Goal: Transaction & Acquisition: Purchase product/service

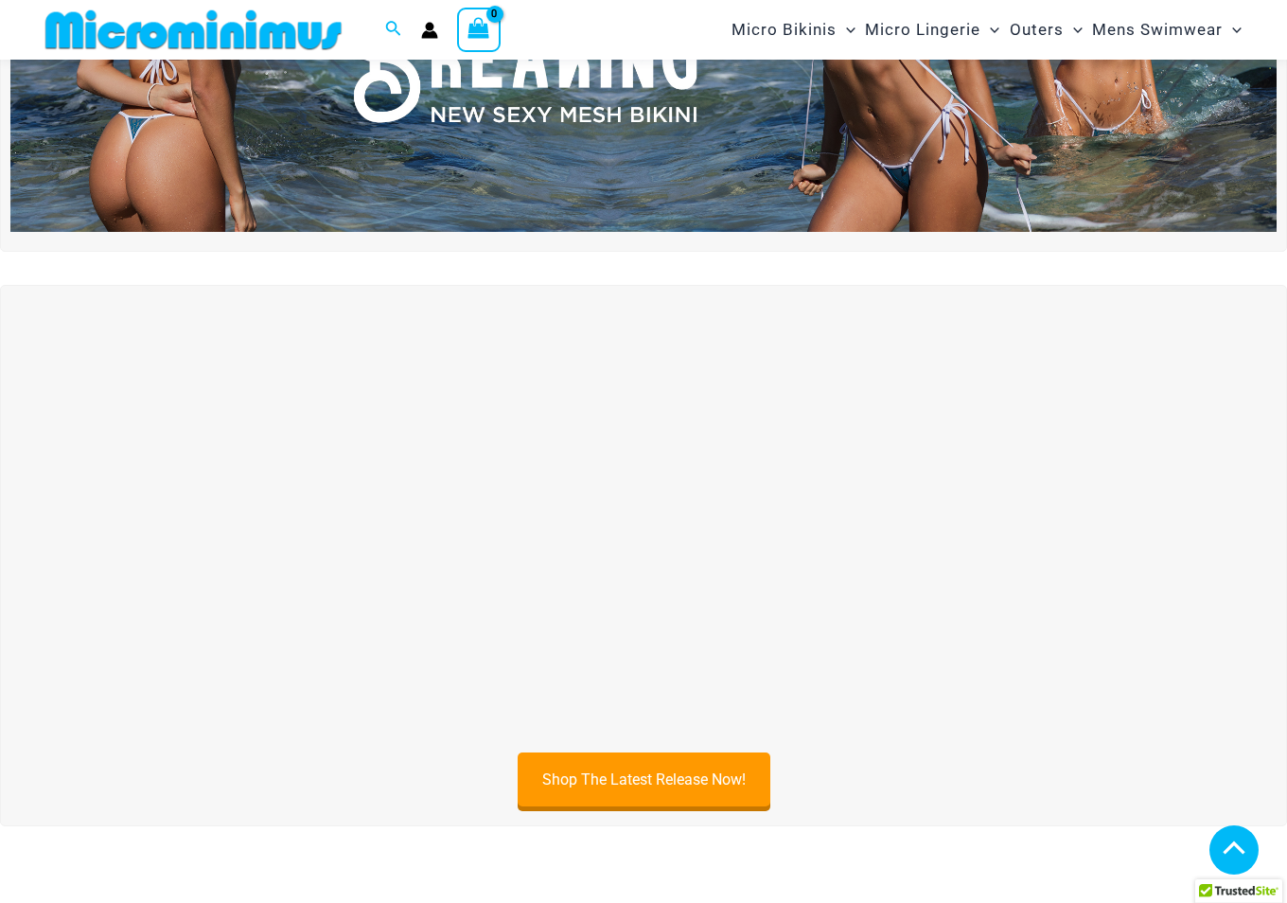
scroll to position [458, 0]
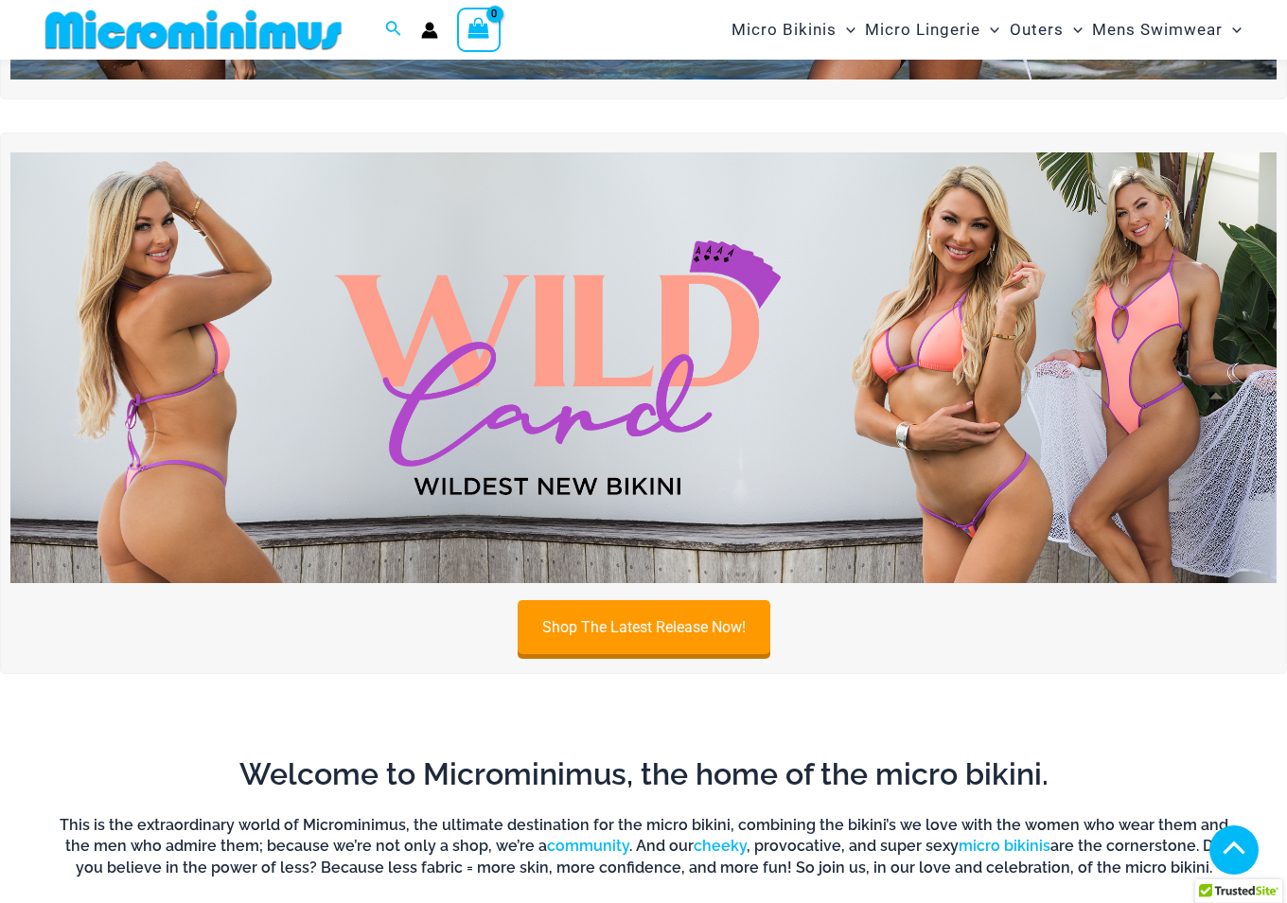
click at [279, 377] on img at bounding box center [643, 367] width 1266 height 431
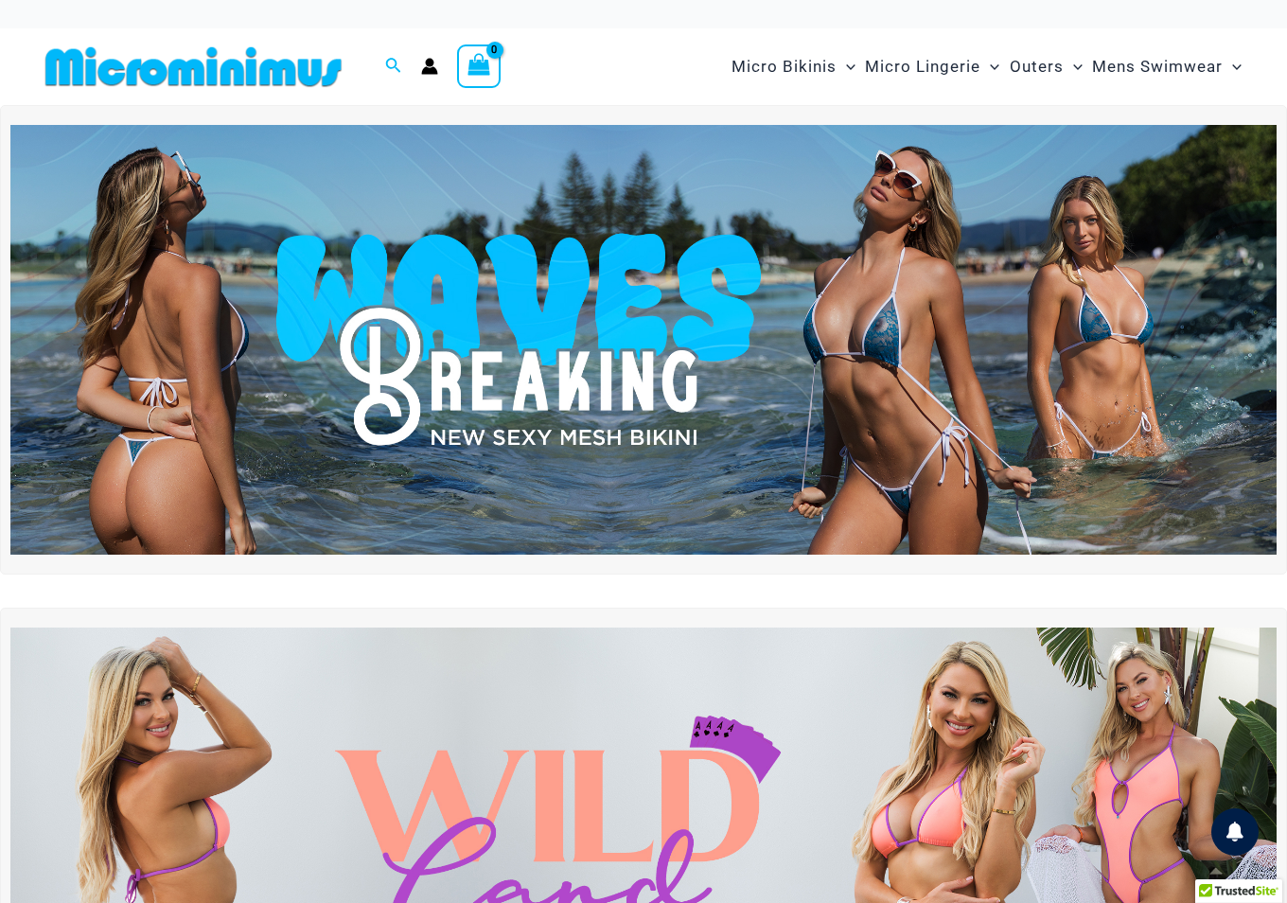
click at [611, 324] on img at bounding box center [643, 340] width 1266 height 431
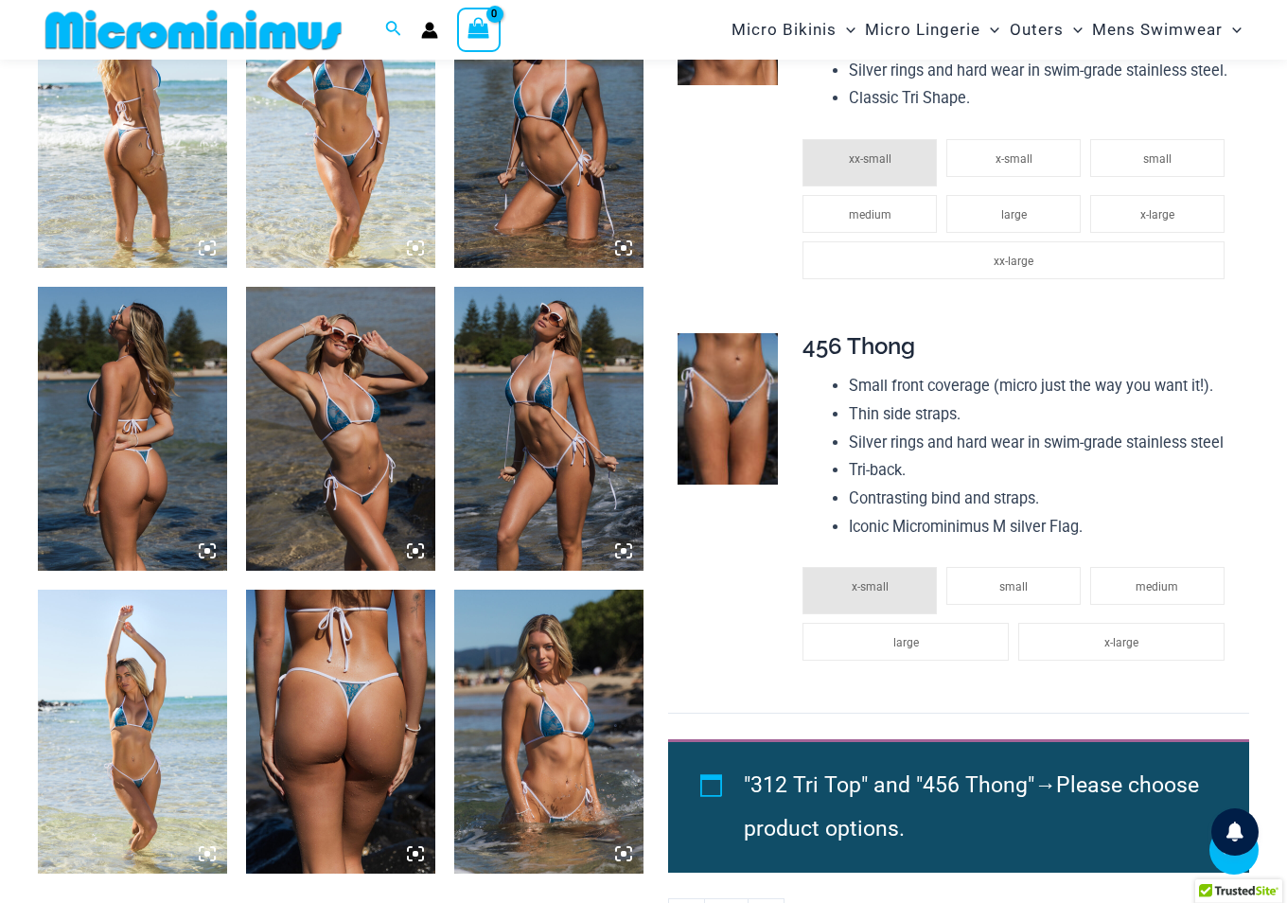
scroll to position [1118, 0]
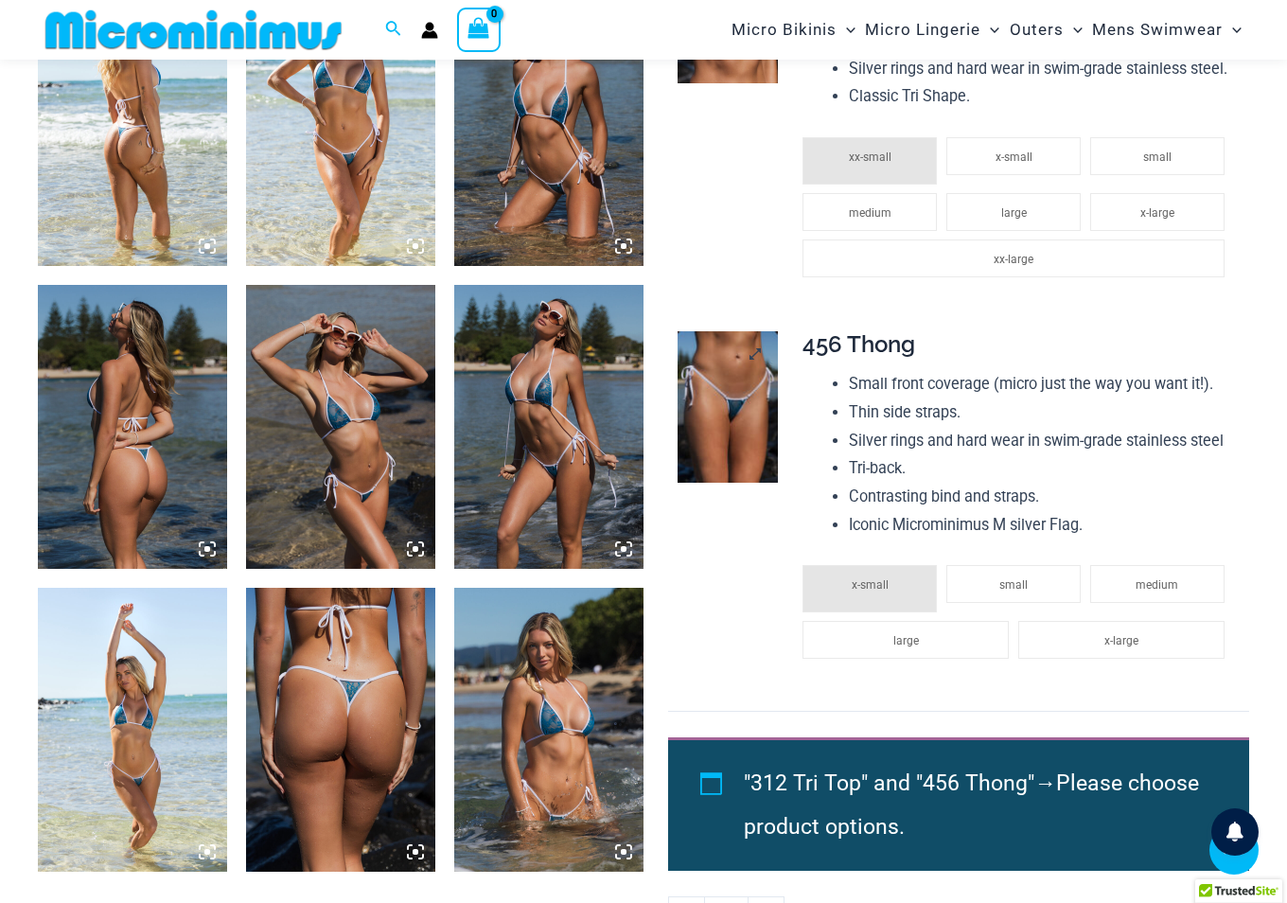
click at [739, 406] on img at bounding box center [728, 406] width 101 height 151
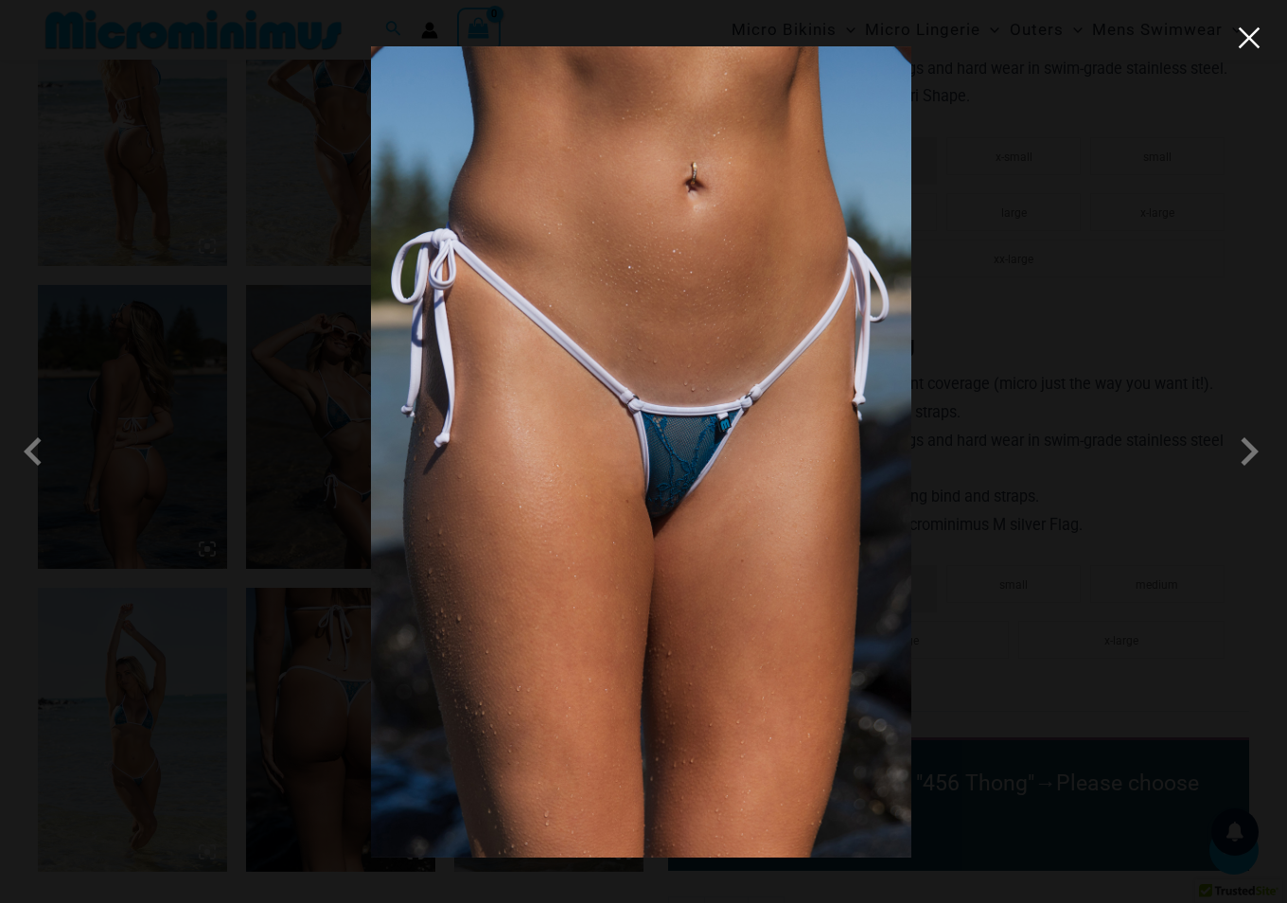
click at [1249, 42] on button "Close" at bounding box center [1249, 38] width 28 height 28
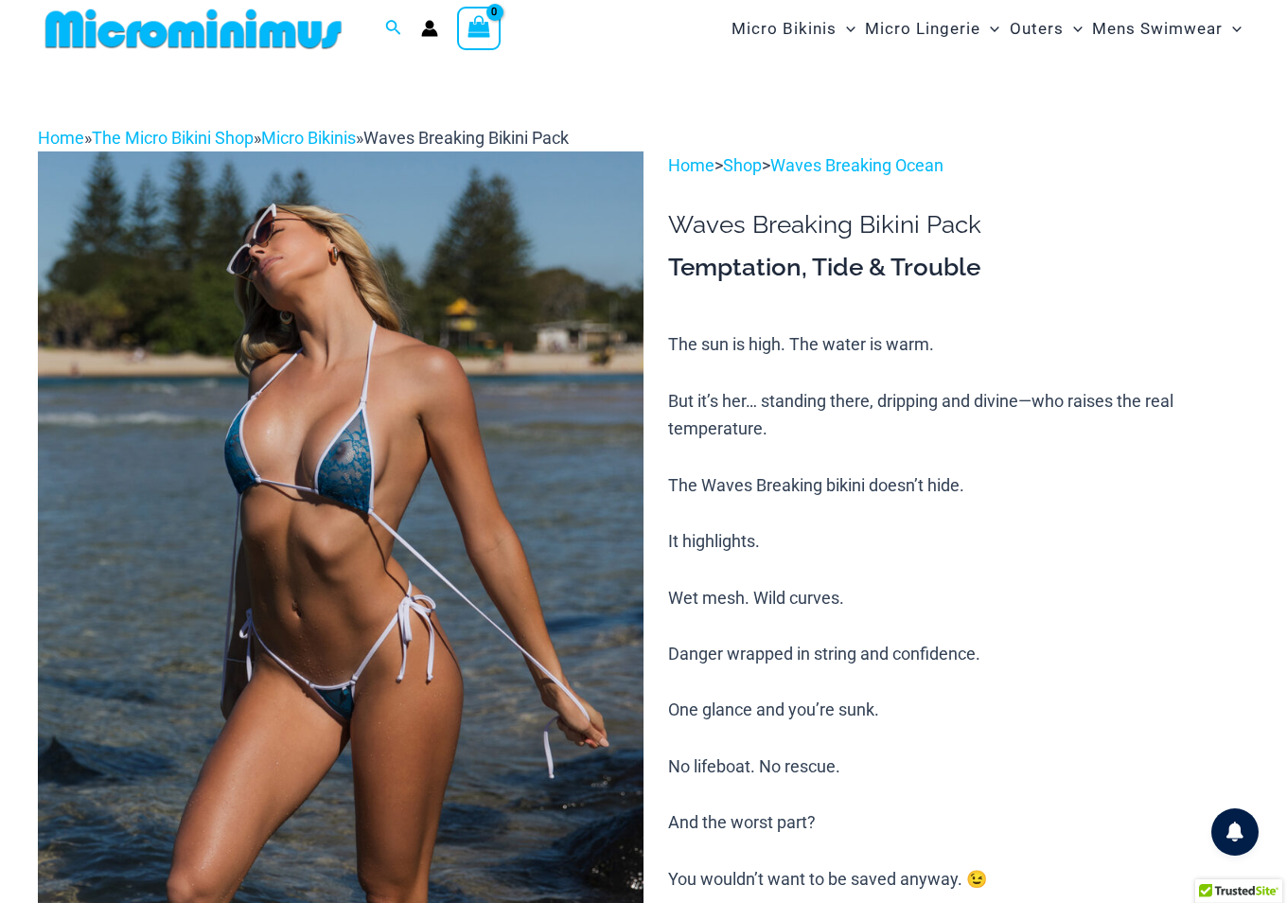
scroll to position [0, 0]
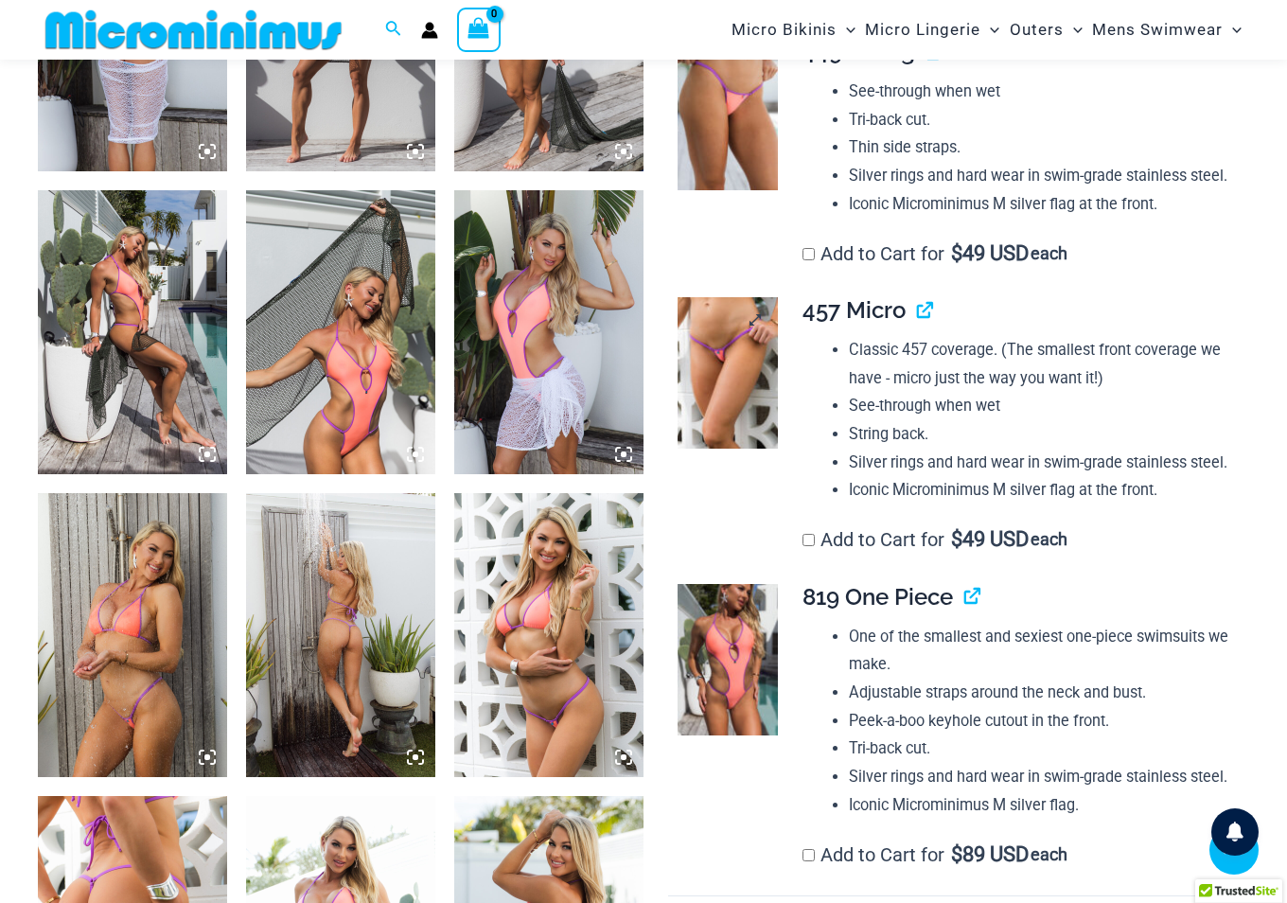
scroll to position [1213, 0]
click at [723, 372] on img at bounding box center [728, 371] width 101 height 151
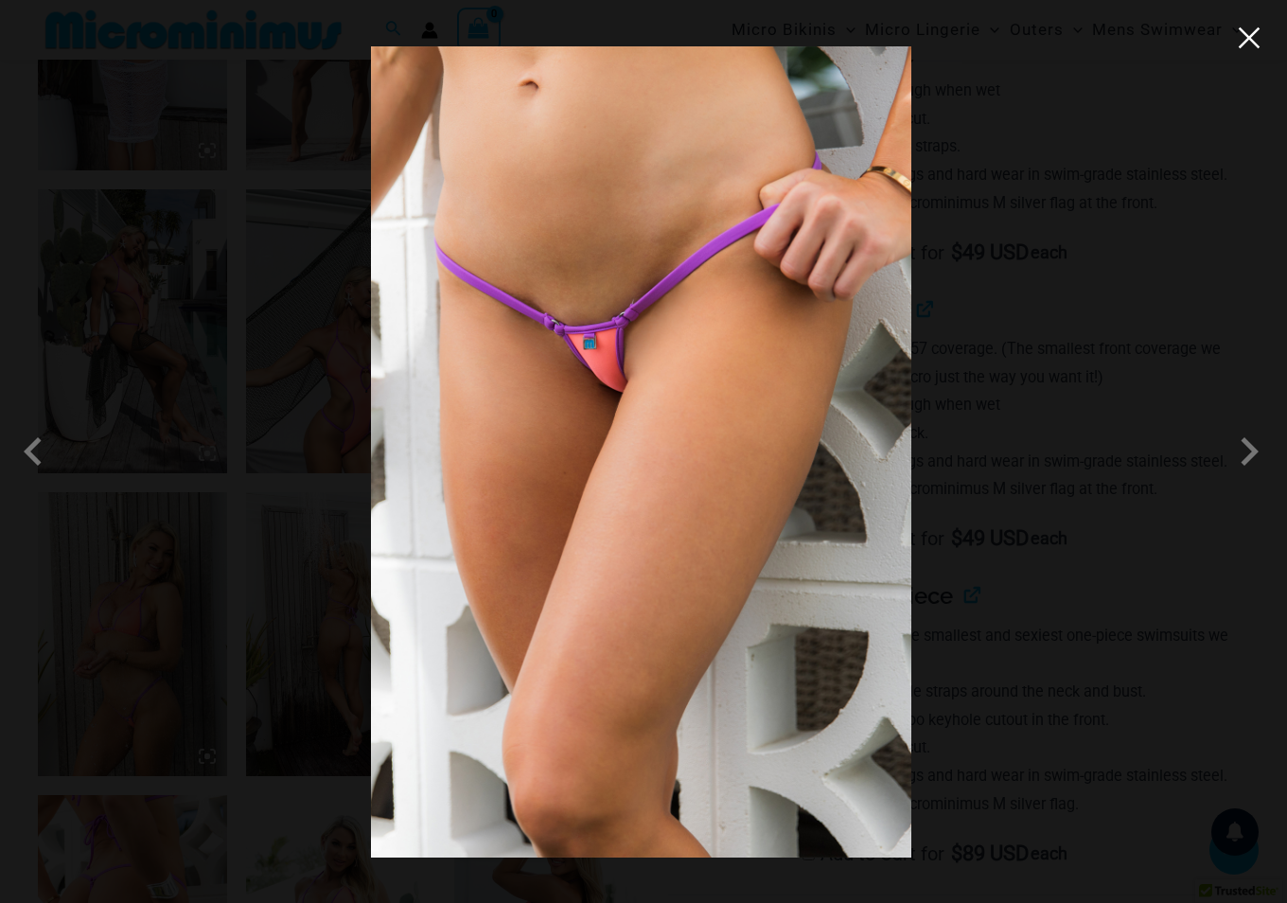
click at [1252, 38] on button "Close" at bounding box center [1249, 38] width 28 height 28
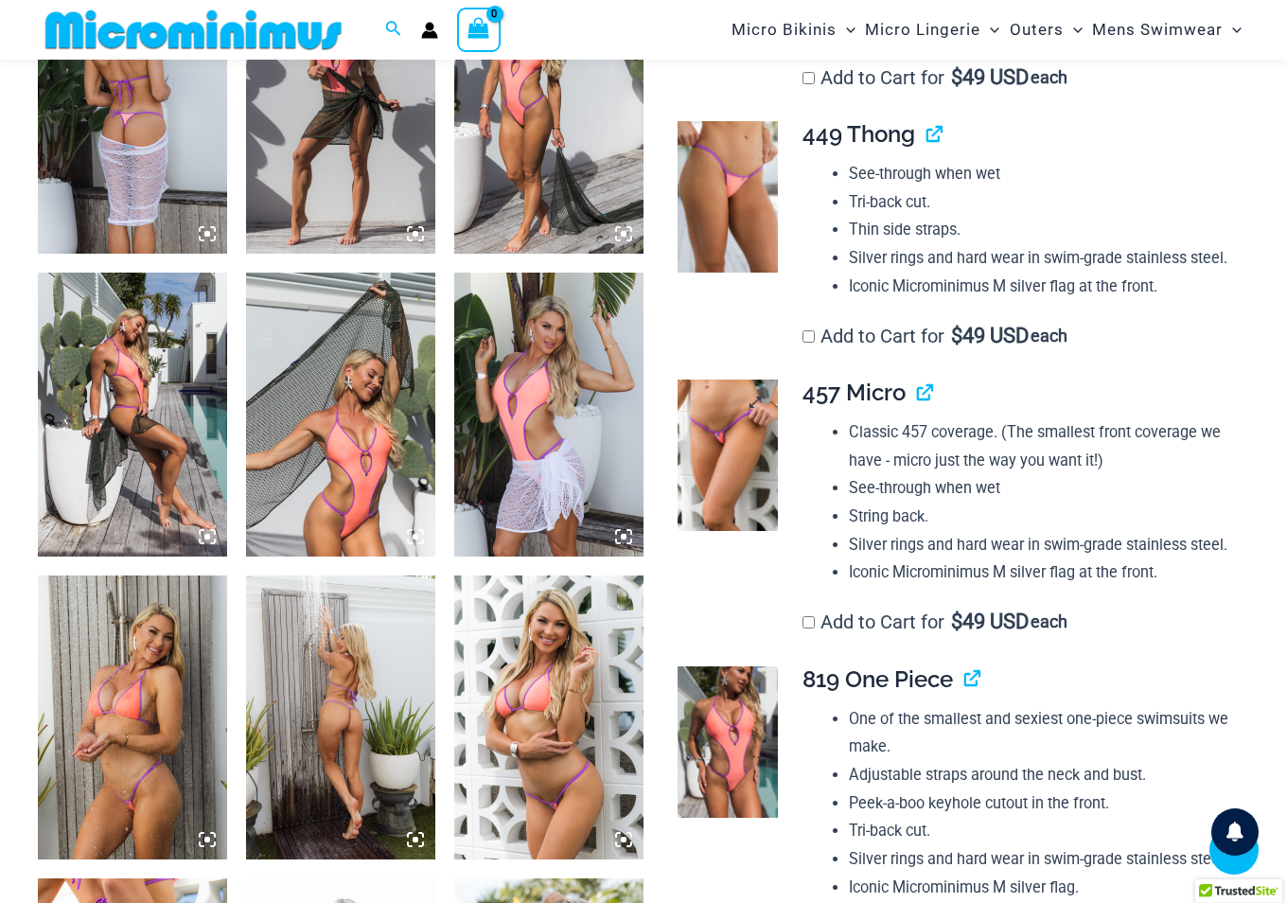
scroll to position [1119, 0]
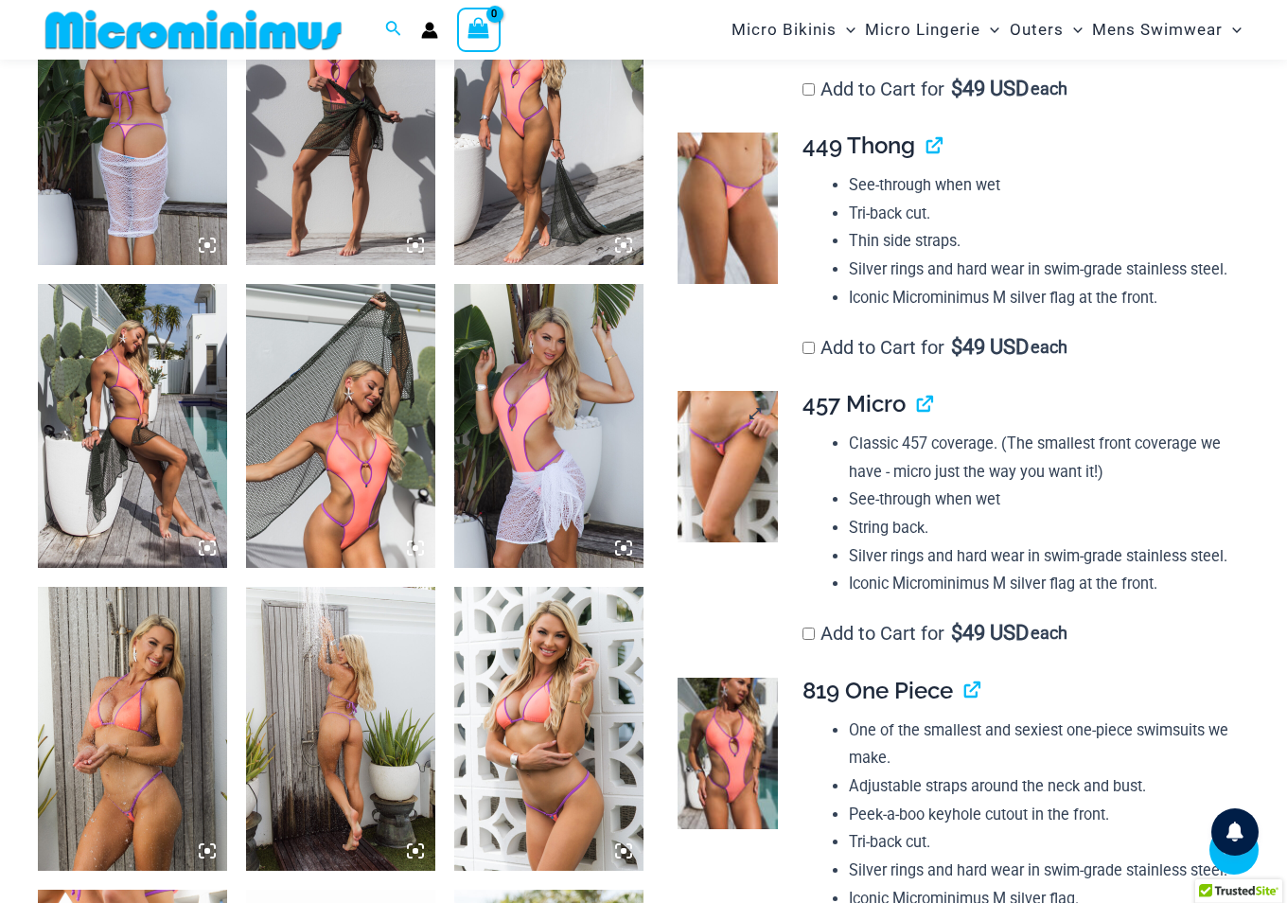
click at [724, 476] on img at bounding box center [728, 466] width 101 height 151
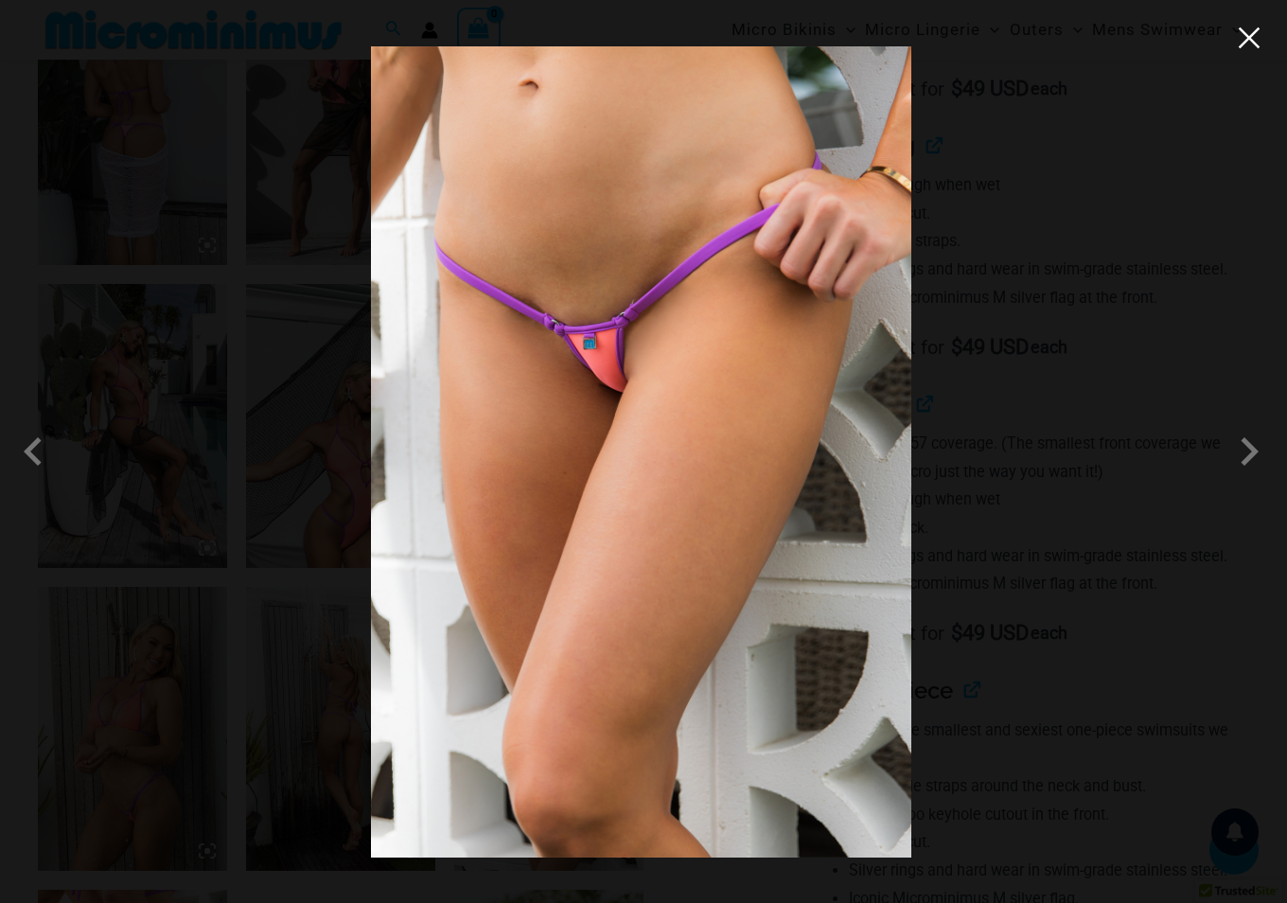
click at [1248, 43] on button "Close" at bounding box center [1249, 38] width 28 height 28
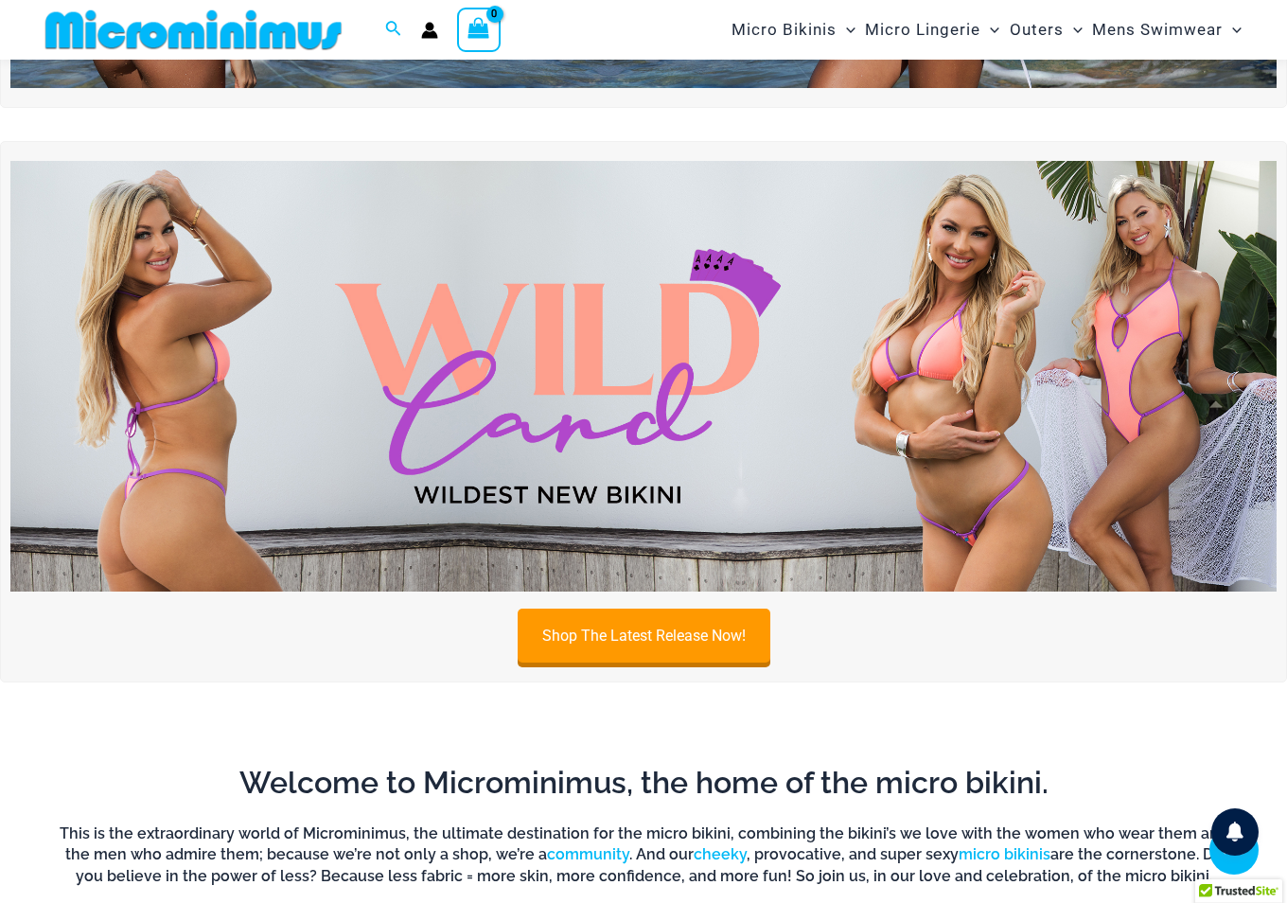
scroll to position [458, 0]
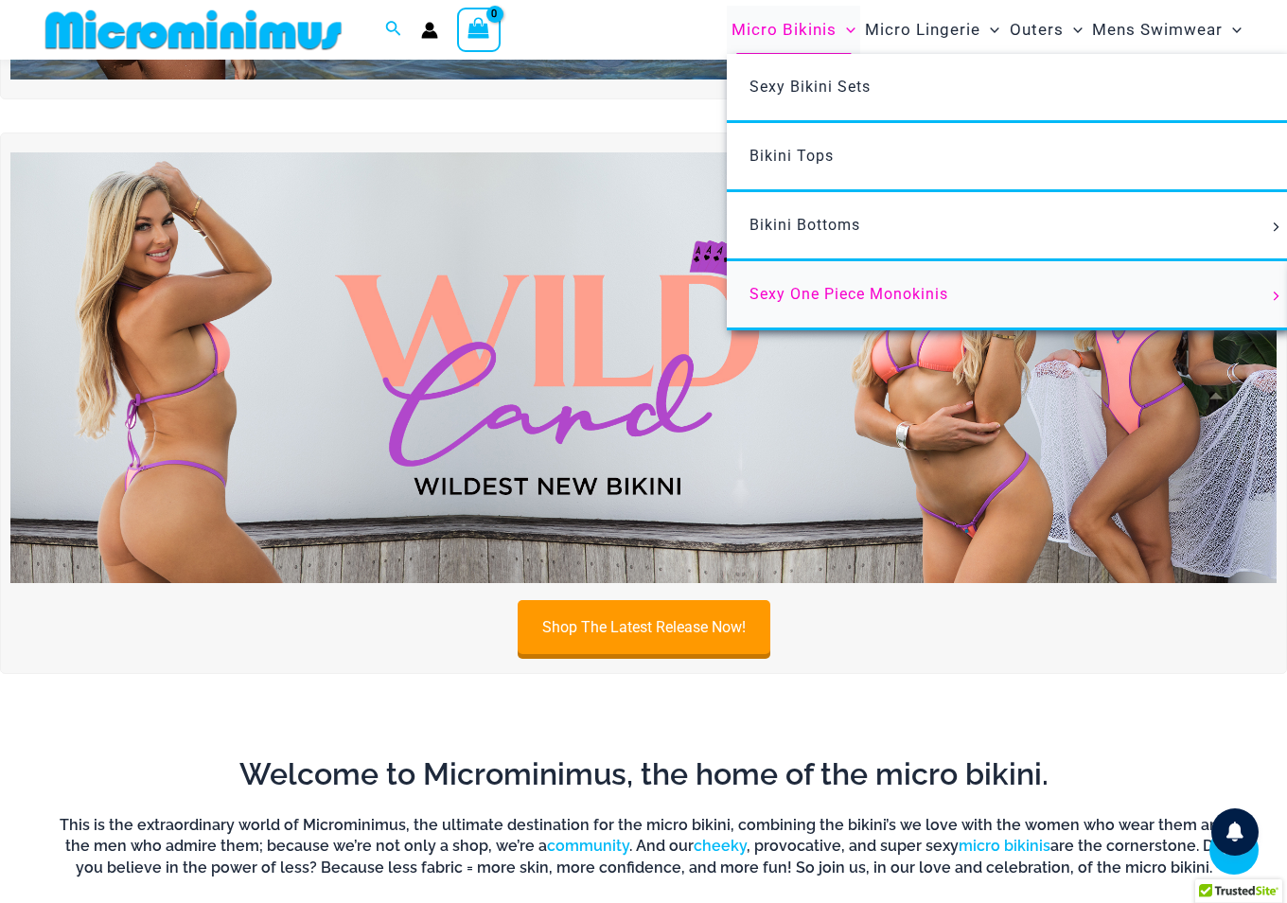
click at [881, 291] on span "Sexy One Piece Monokinis" at bounding box center [849, 294] width 199 height 18
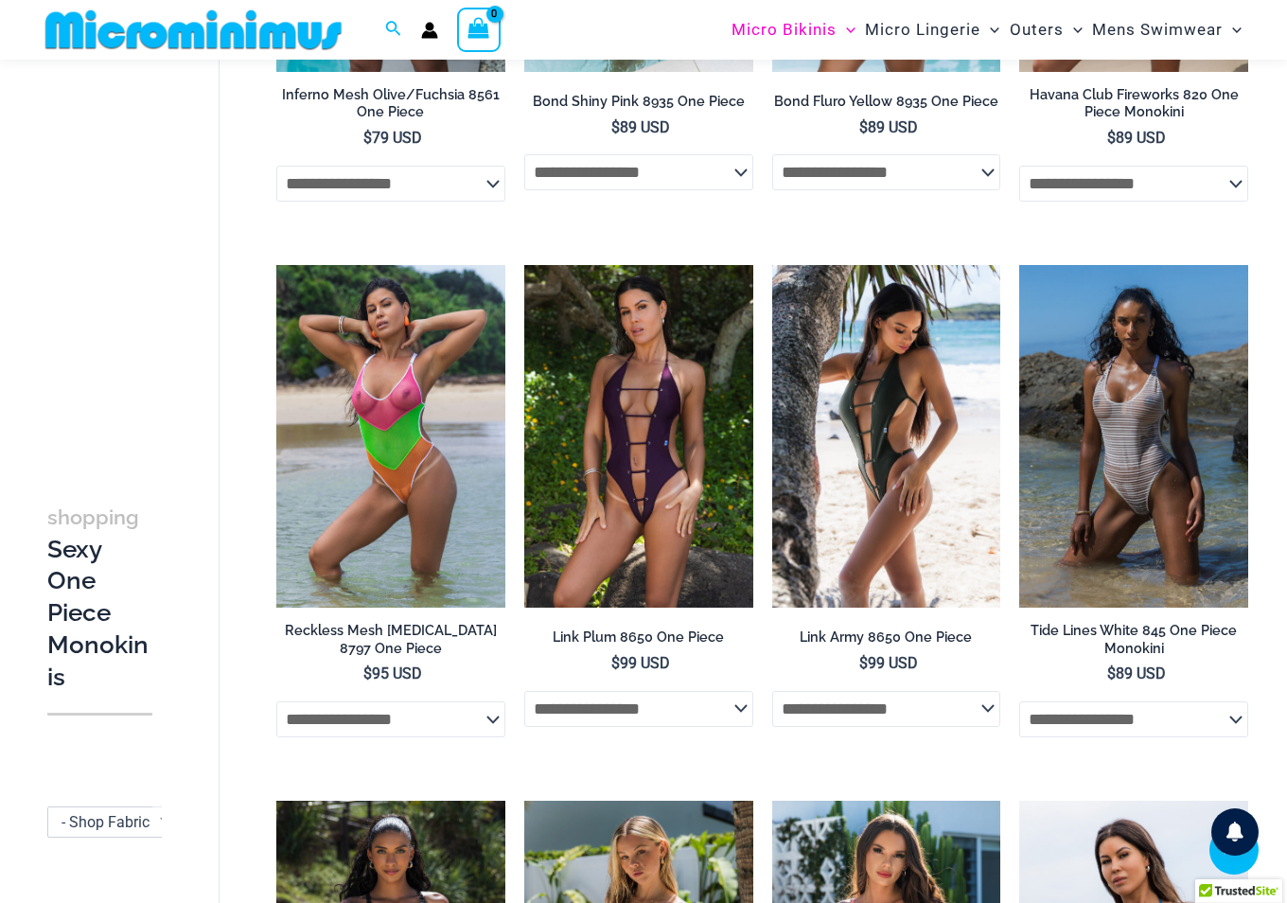
scroll to position [1500, 0]
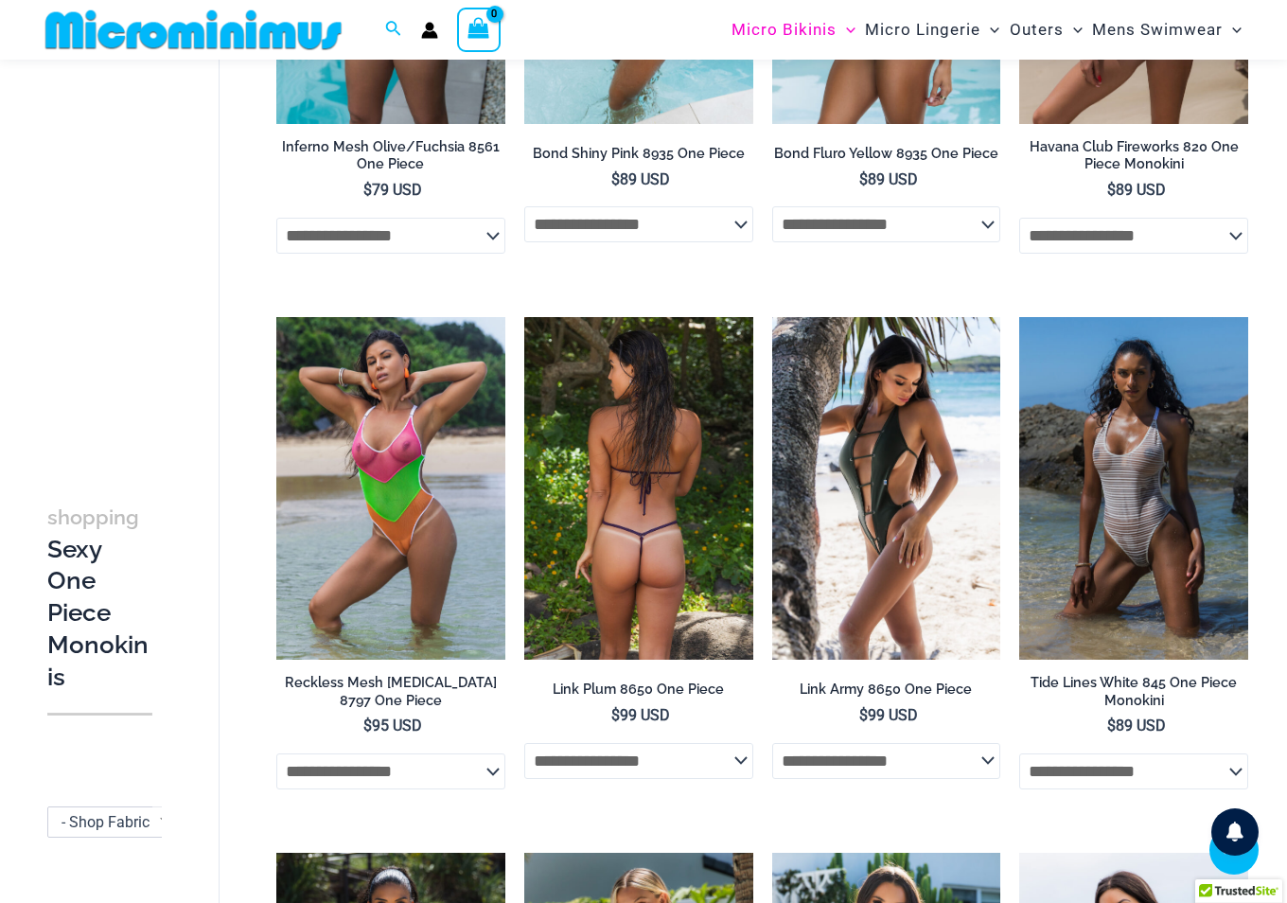
click at [695, 451] on img at bounding box center [638, 489] width 229 height 344
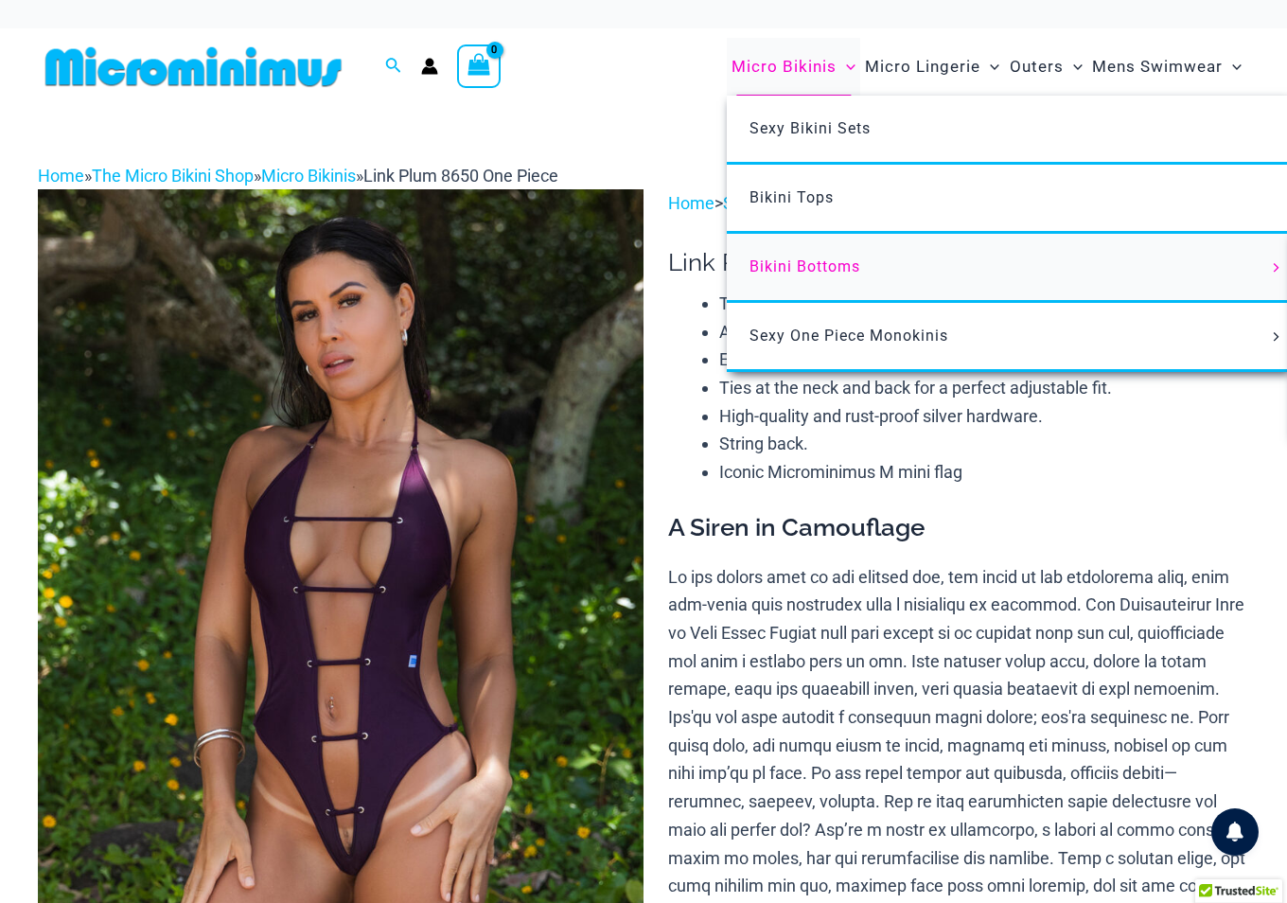
click at [802, 269] on span "Bikini Bottoms" at bounding box center [805, 266] width 111 height 18
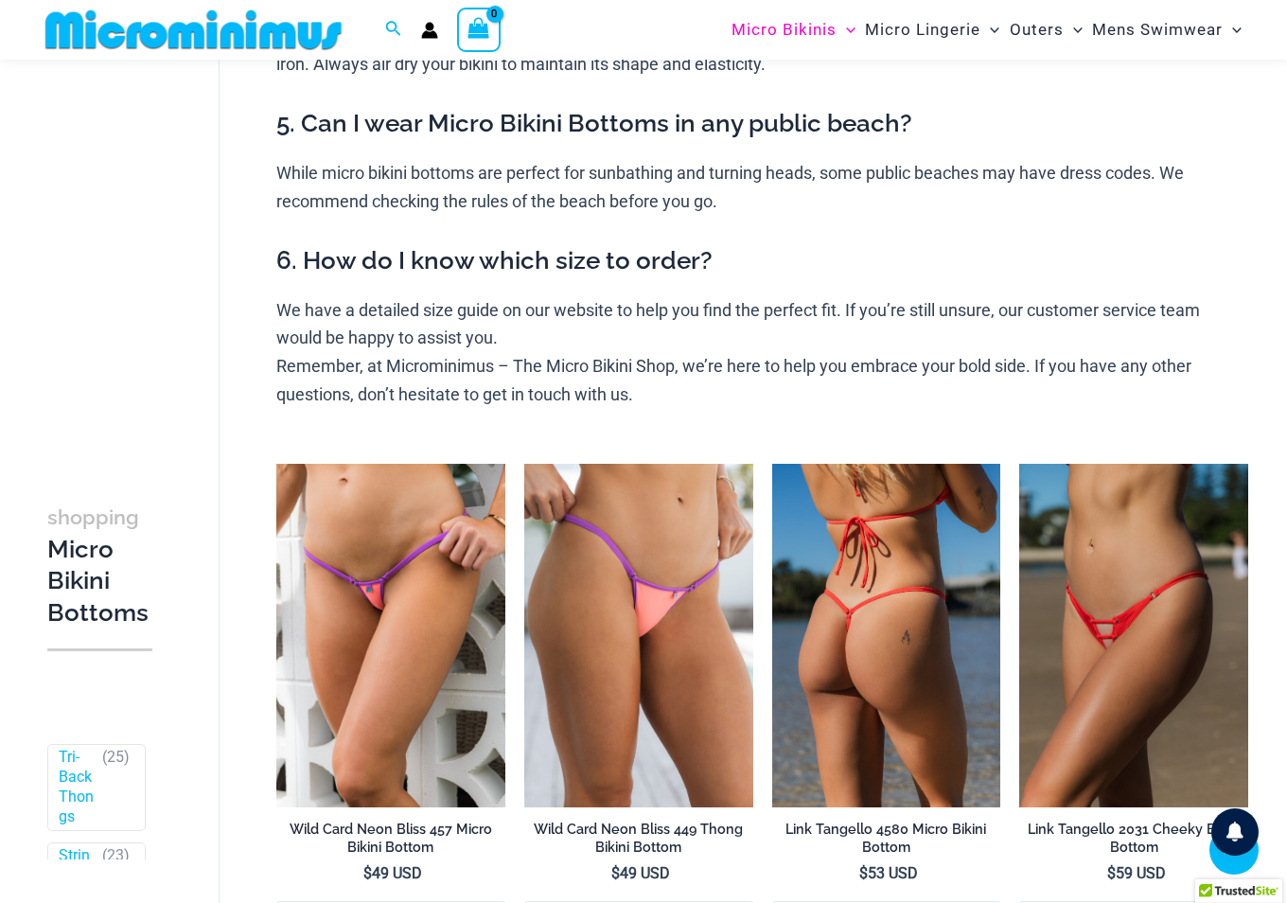
scroll to position [930, 0]
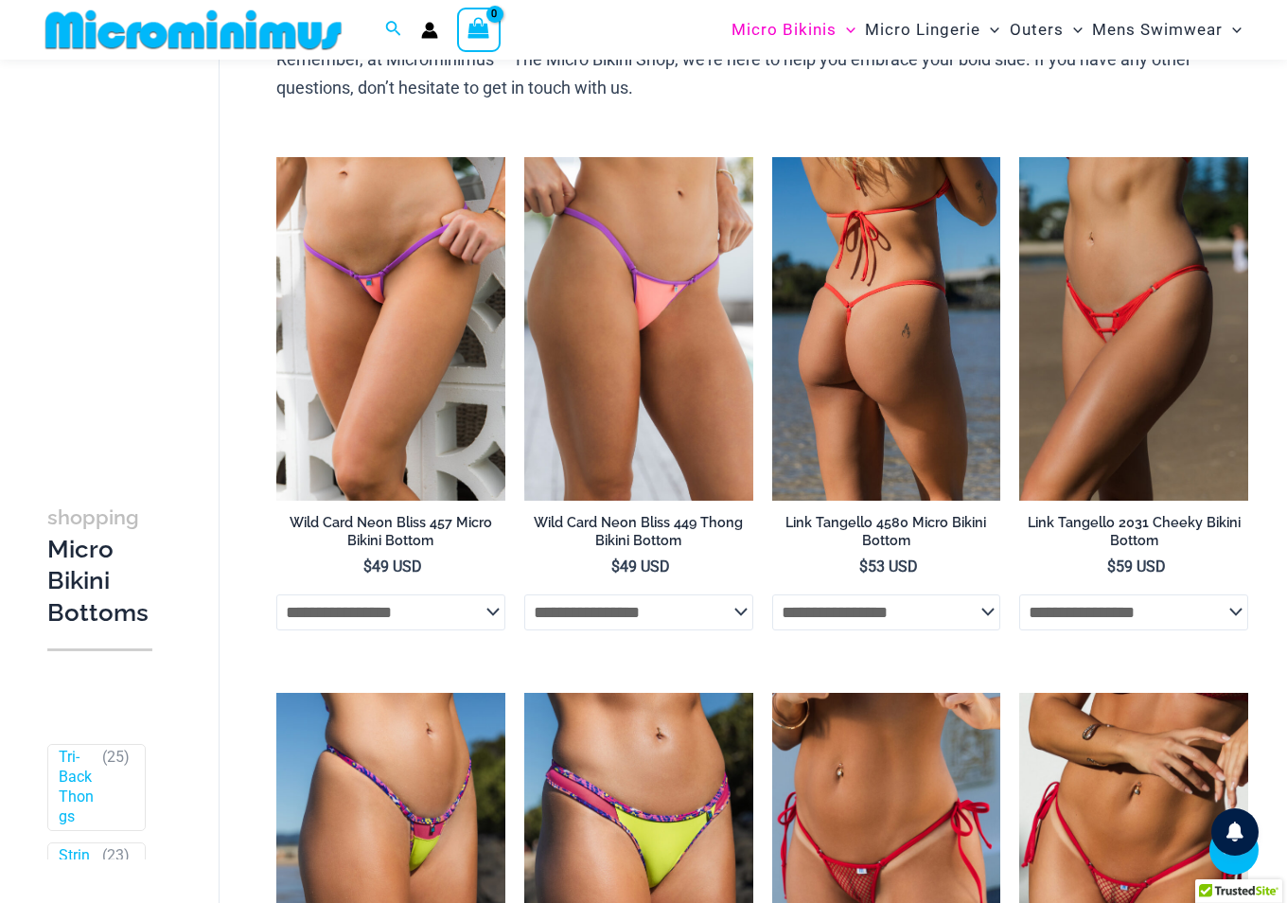
click at [981, 613] on select "**********" at bounding box center [886, 612] width 229 height 36
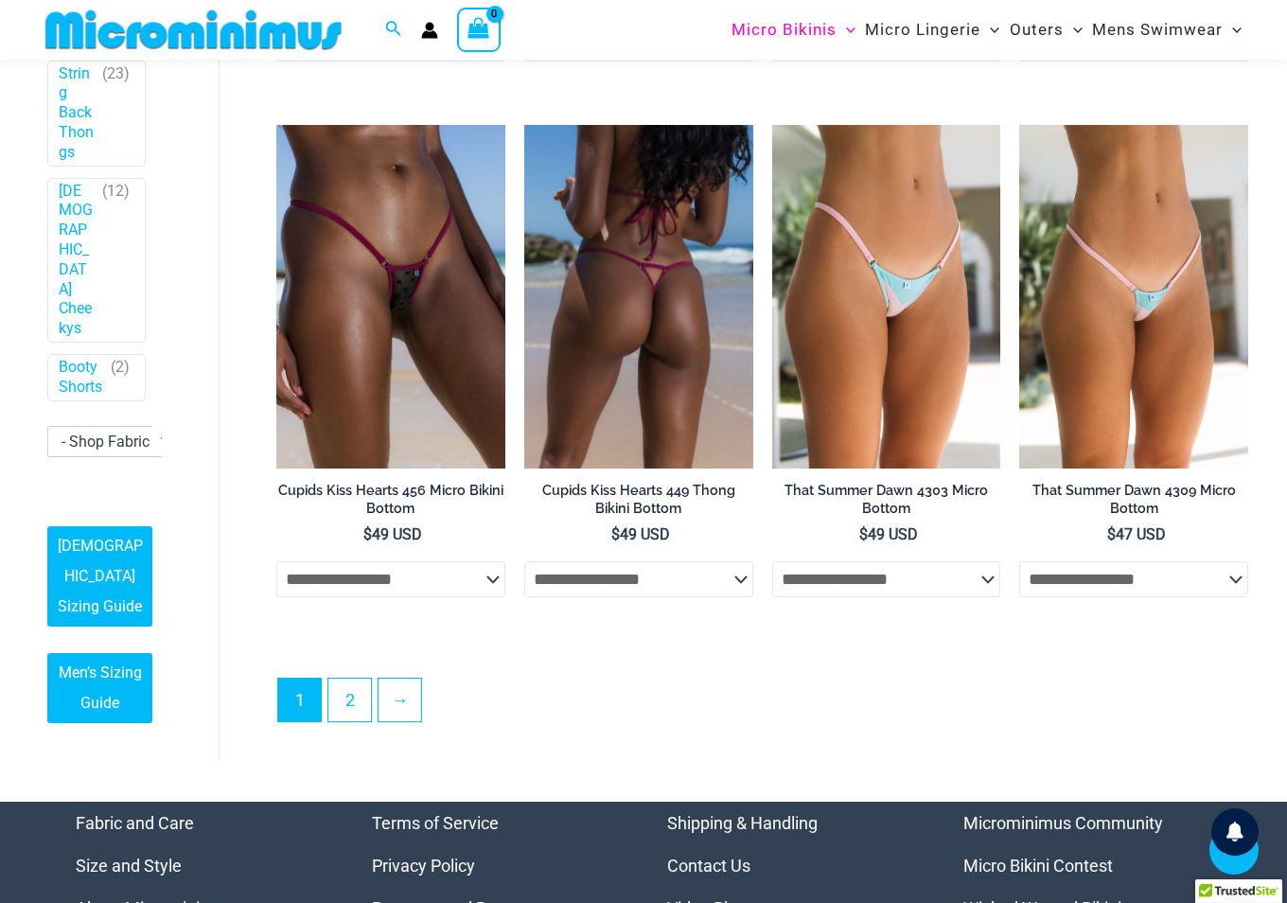
scroll to position [4716, 0]
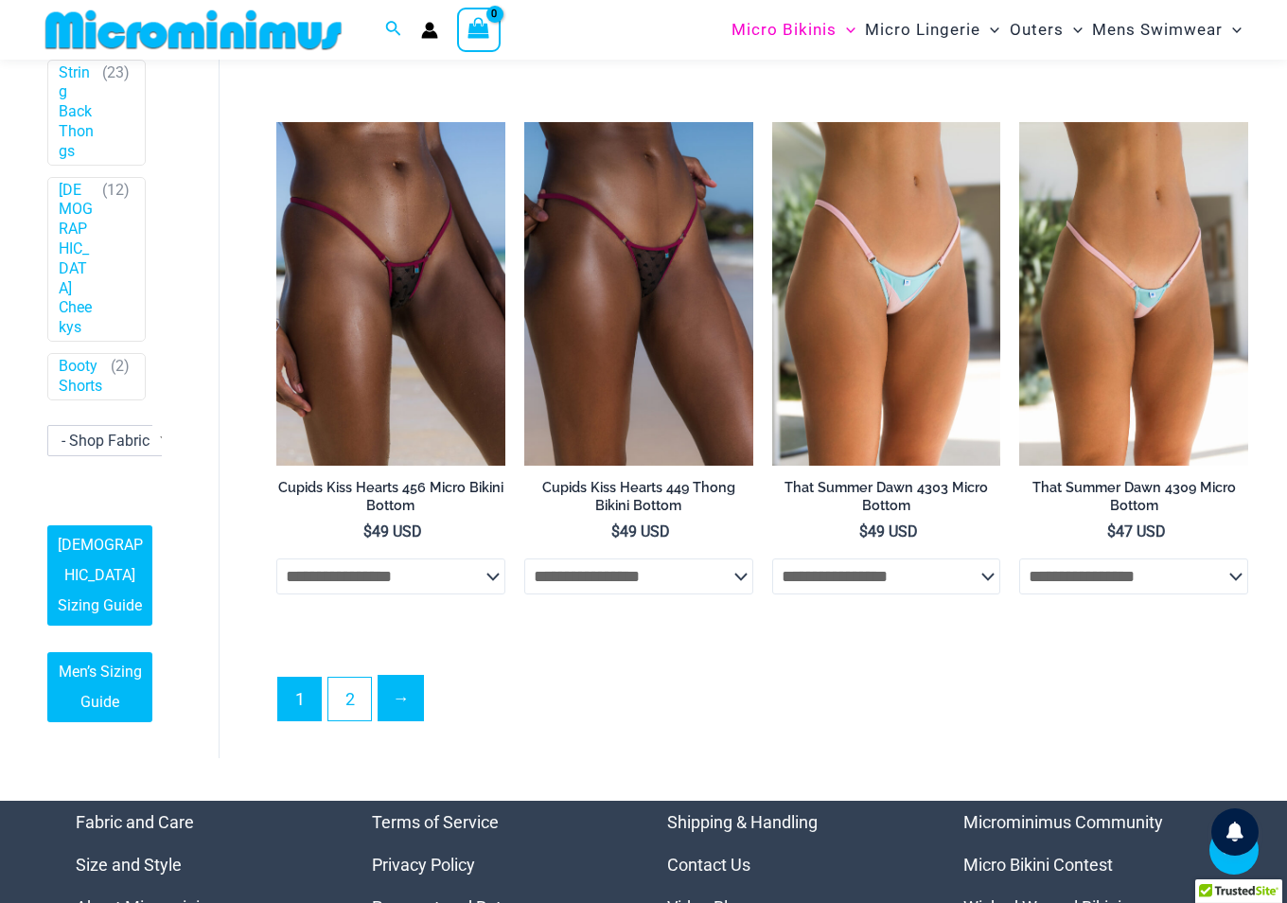
click at [415, 708] on link "→" at bounding box center [401, 698] width 44 height 44
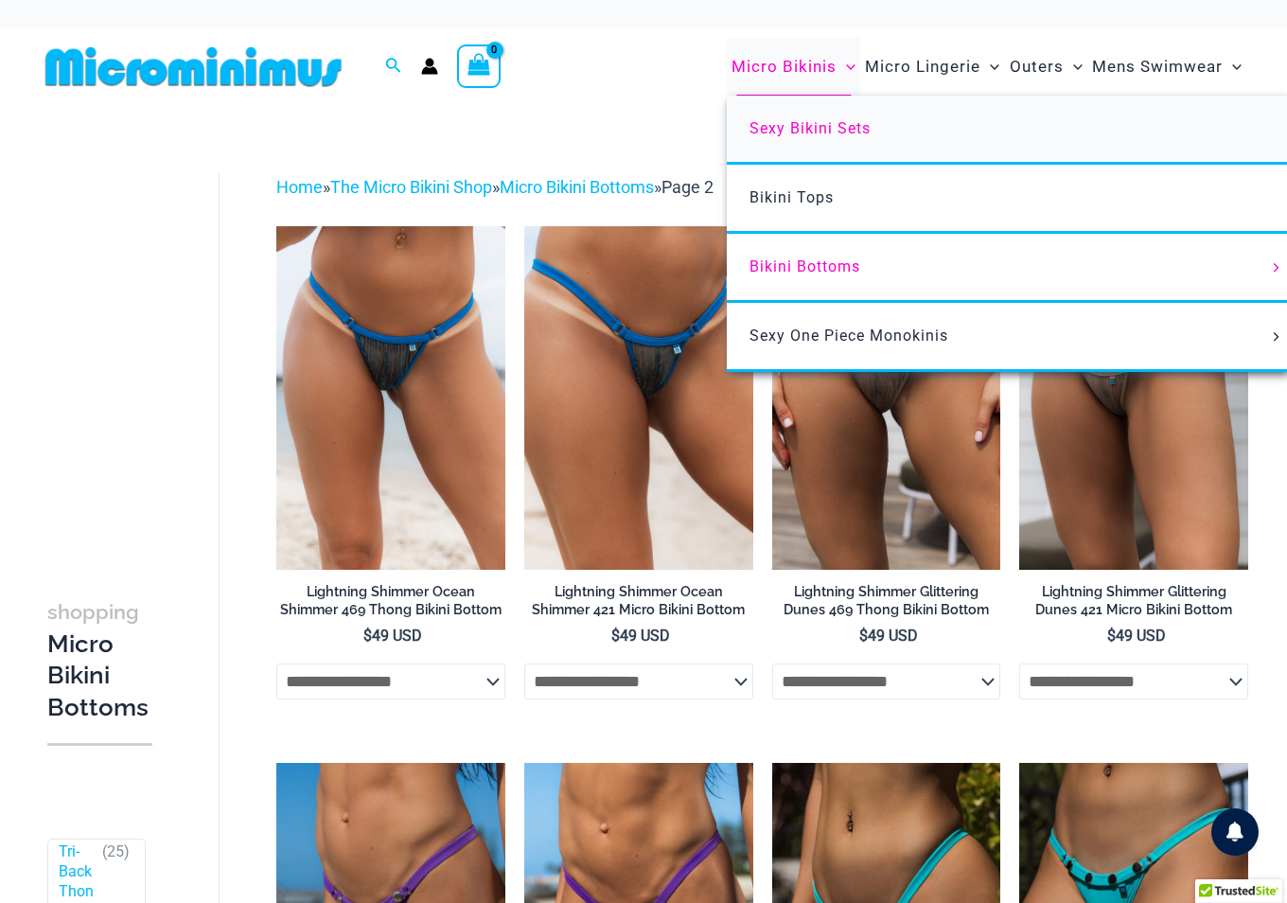
click at [805, 123] on span "Sexy Bikini Sets" at bounding box center [810, 128] width 121 height 18
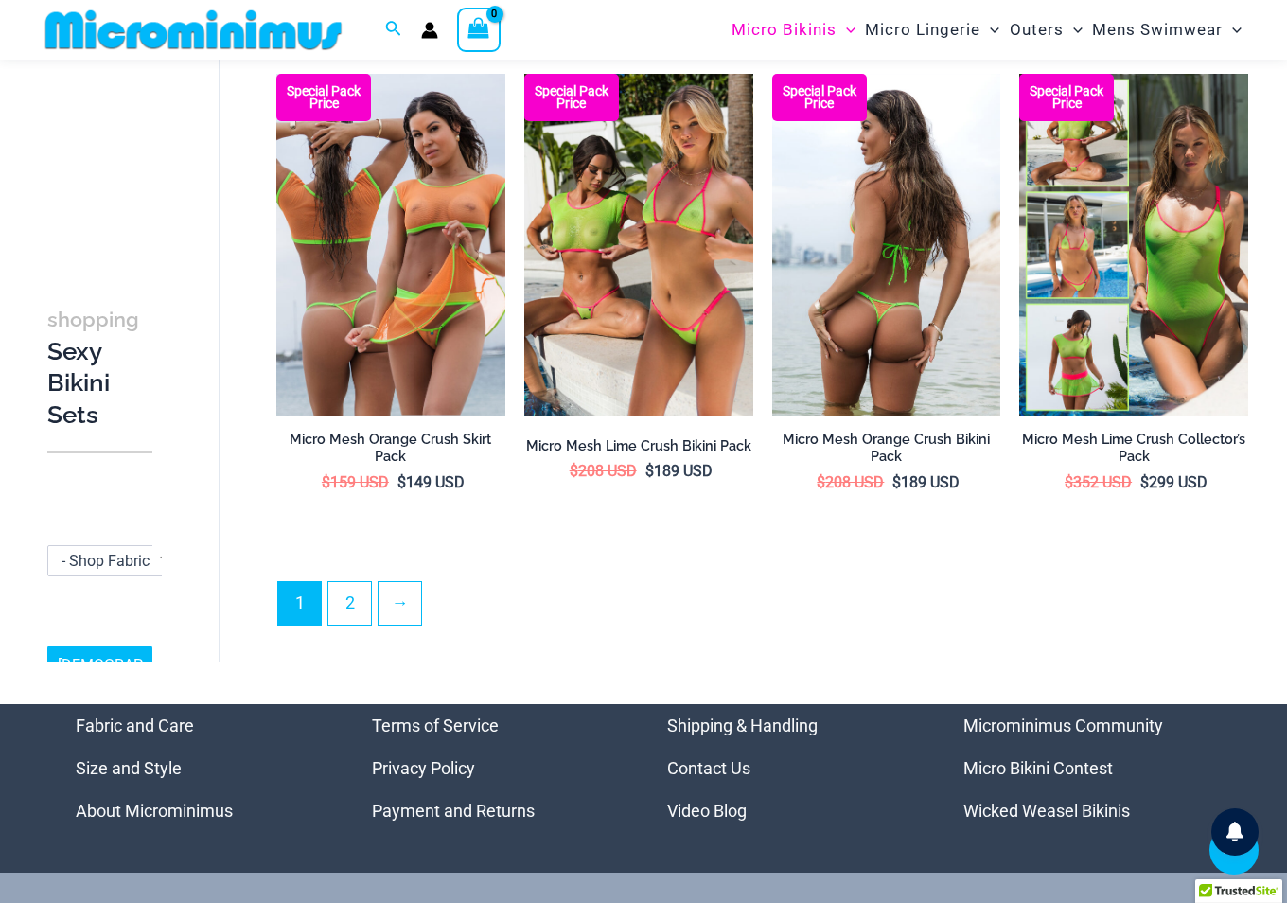
scroll to position [3573, 0]
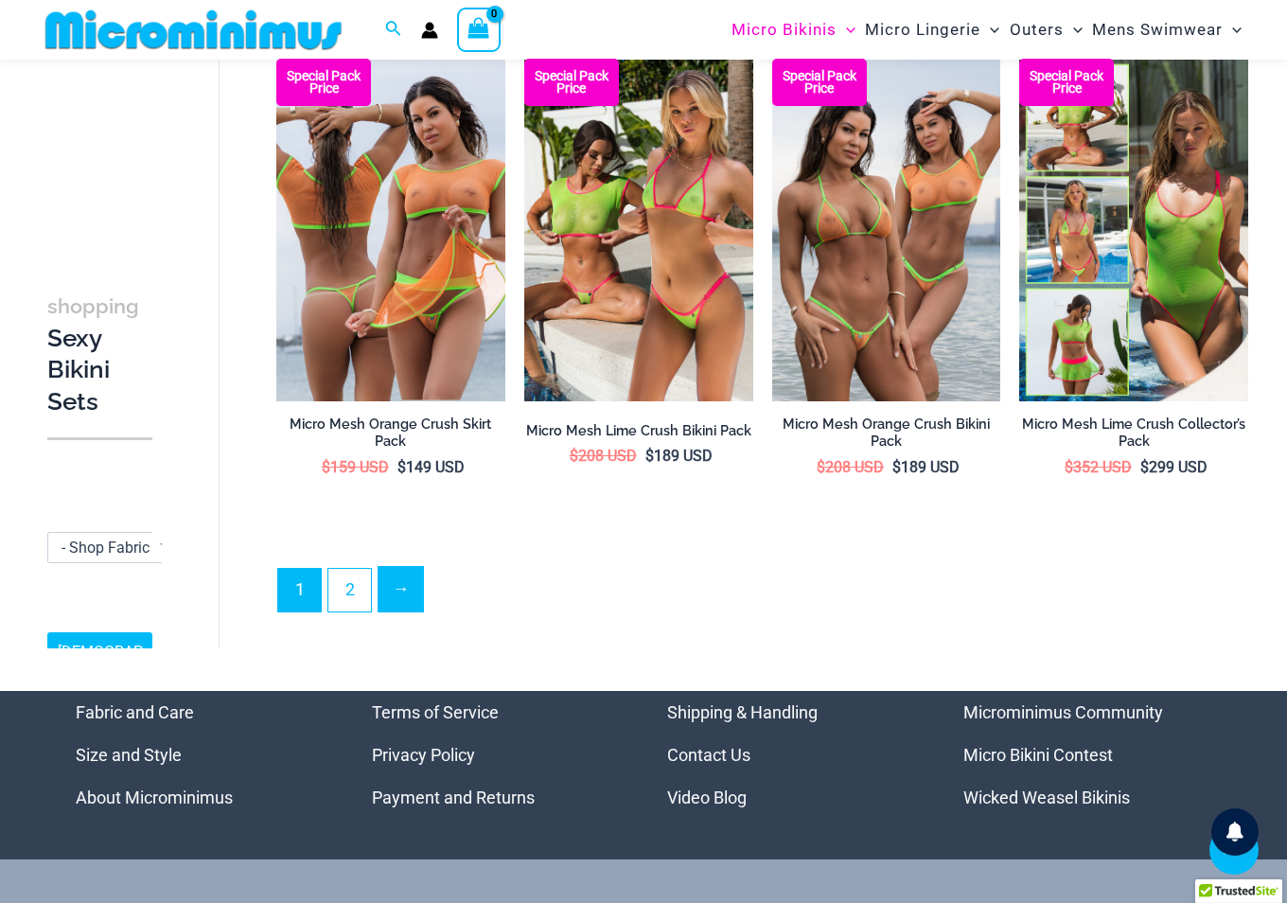
click at [405, 583] on link "→" at bounding box center [401, 589] width 44 height 44
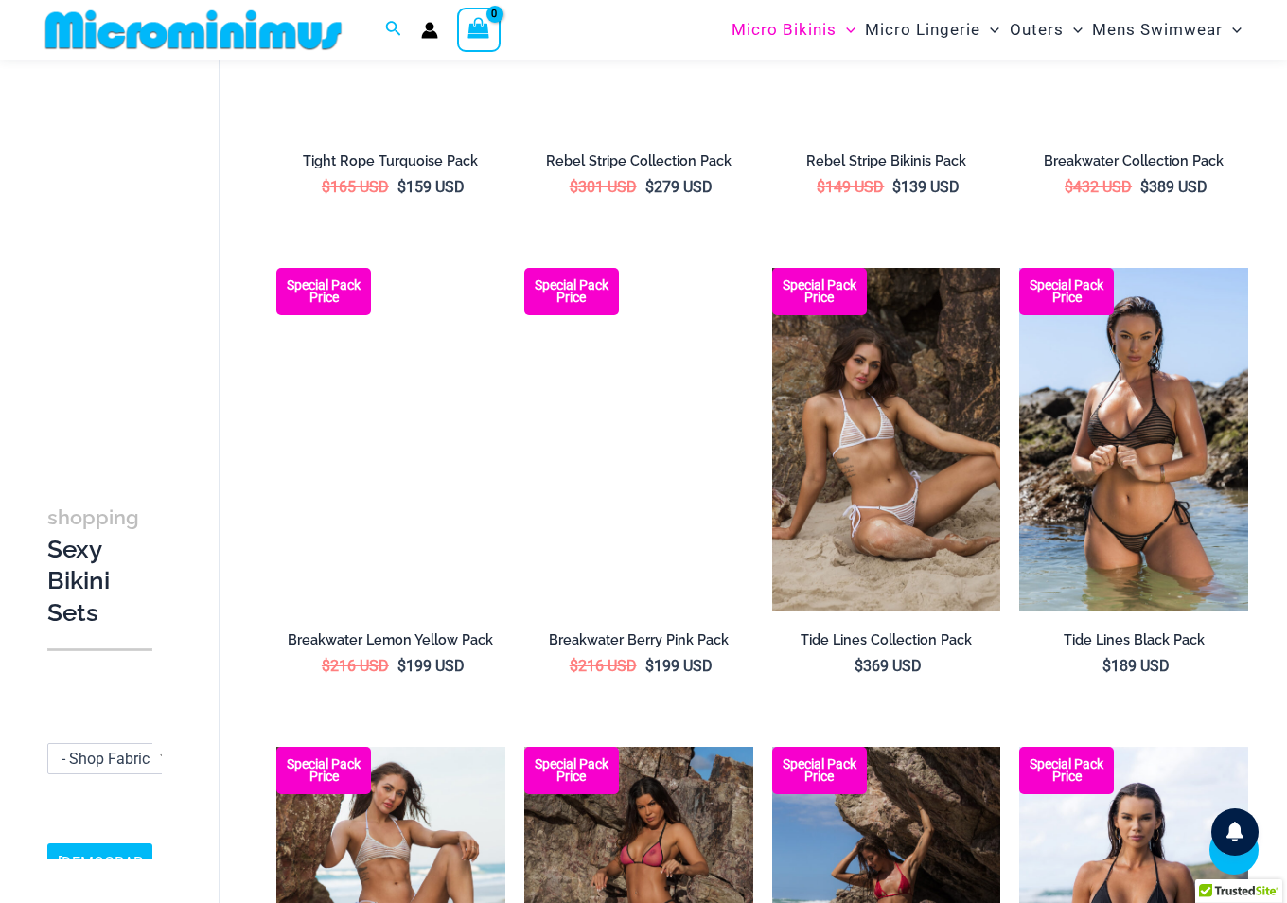
scroll to position [1404, 0]
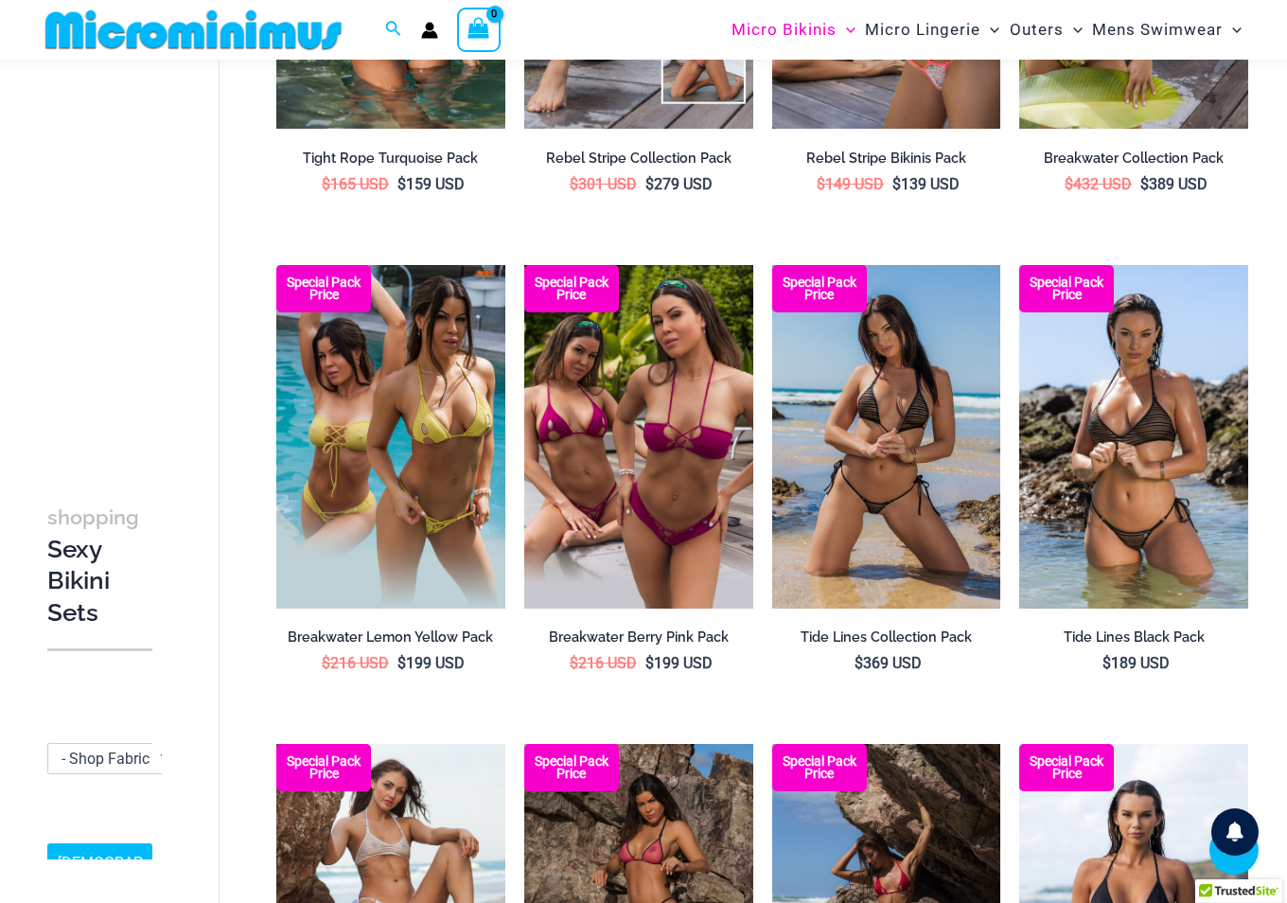
click at [916, 432] on img at bounding box center [886, 437] width 229 height 344
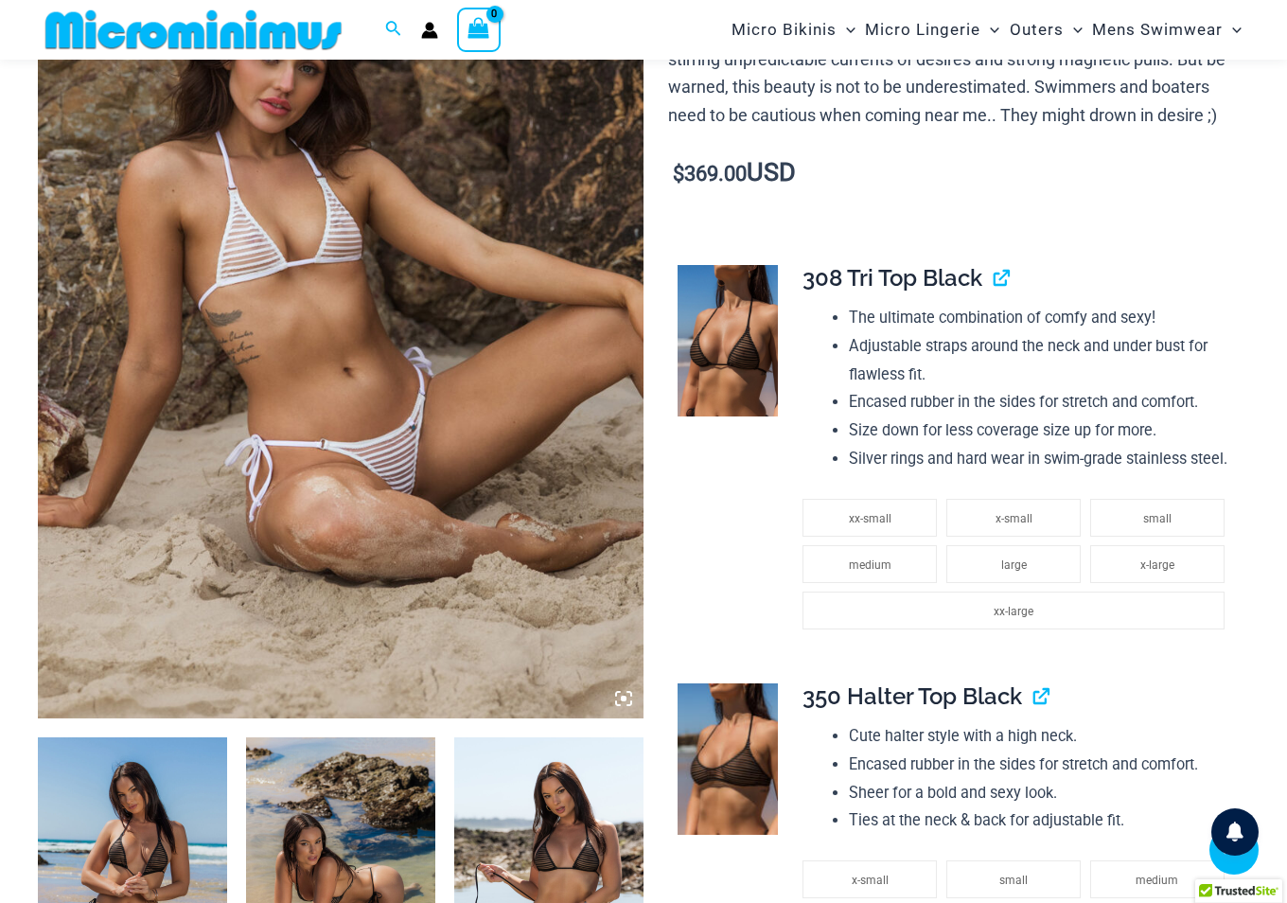
scroll to position [172, 0]
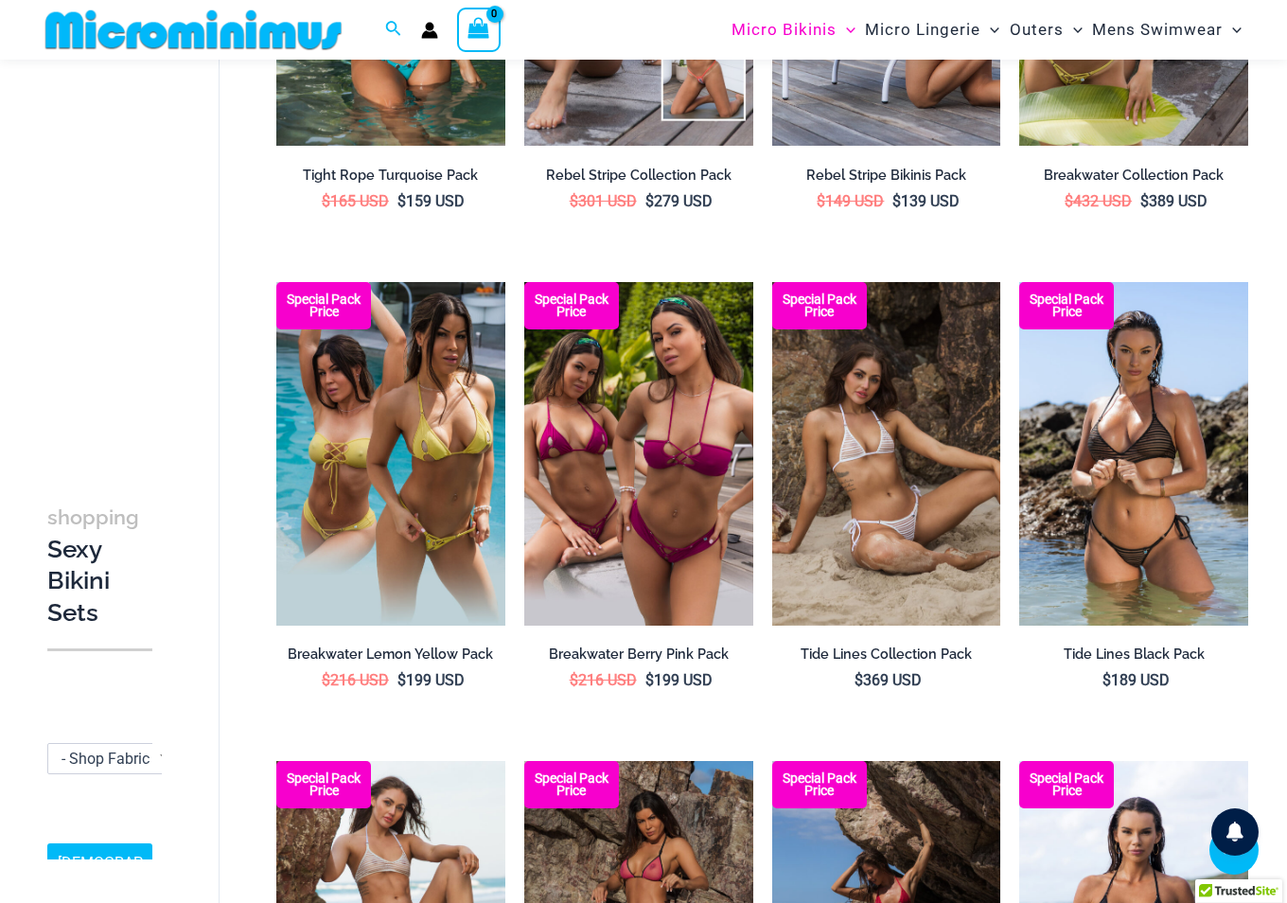
scroll to position [1404, 0]
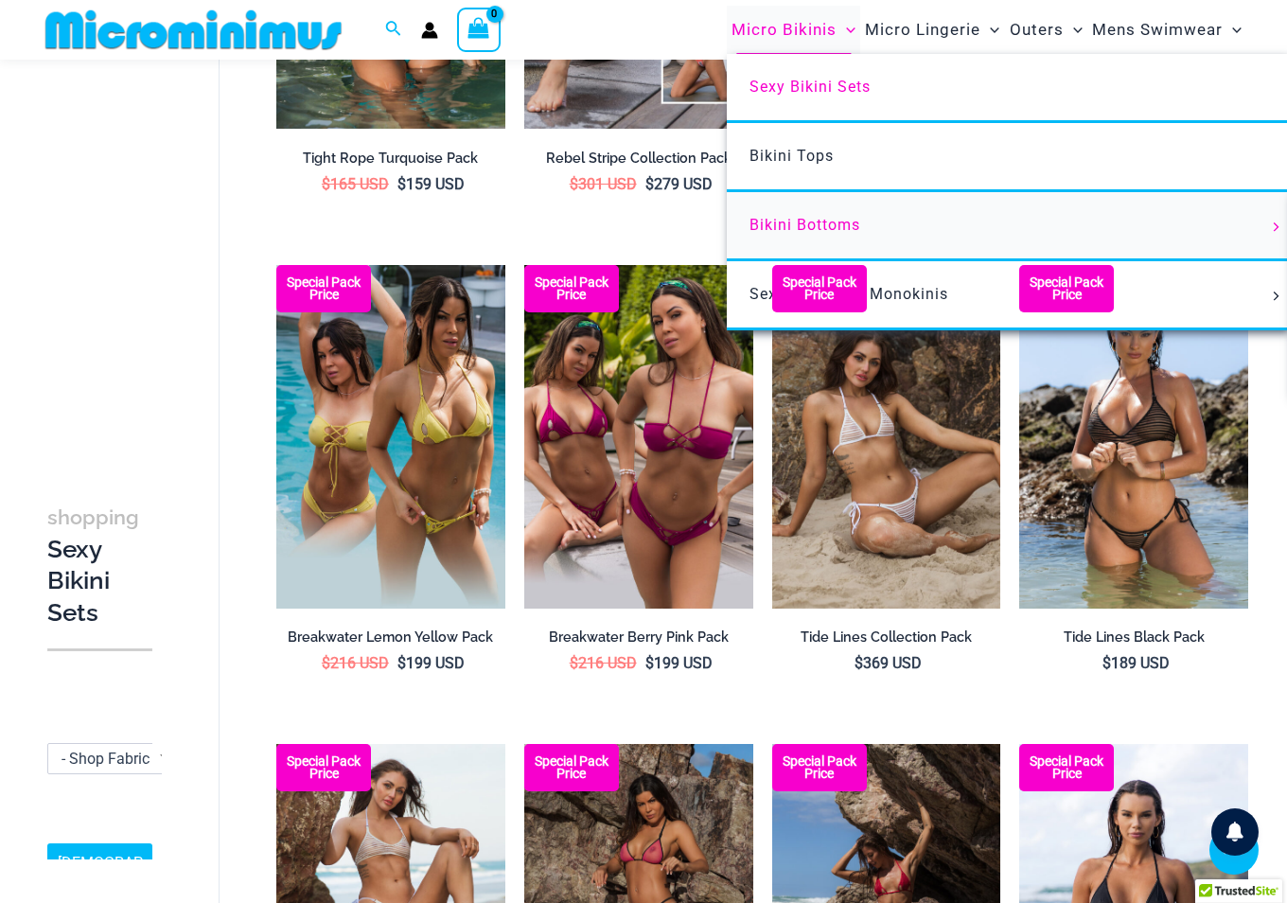
click at [807, 224] on span "Bikini Bottoms" at bounding box center [805, 225] width 111 height 18
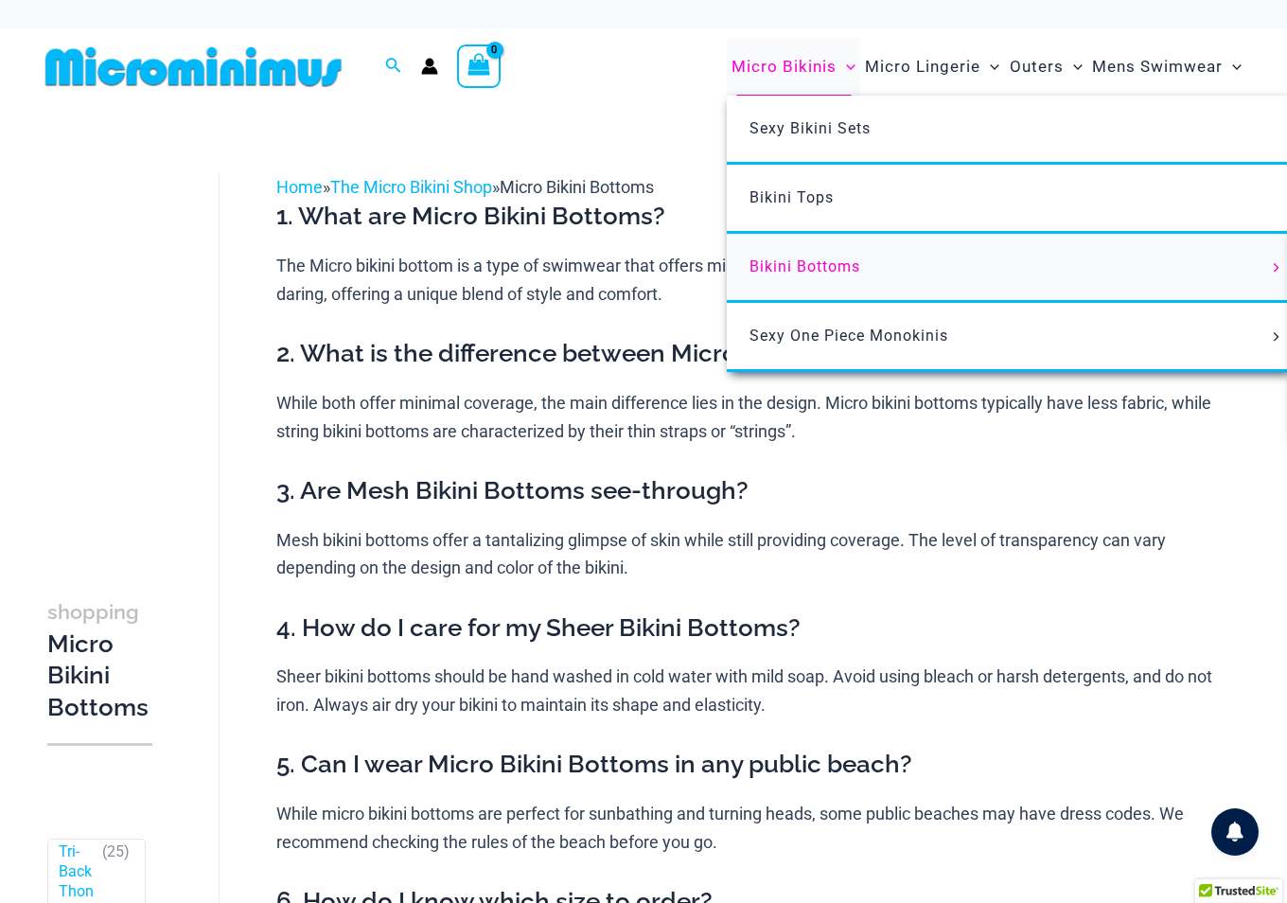
click at [814, 266] on span "Bikini Bottoms" at bounding box center [805, 266] width 111 height 18
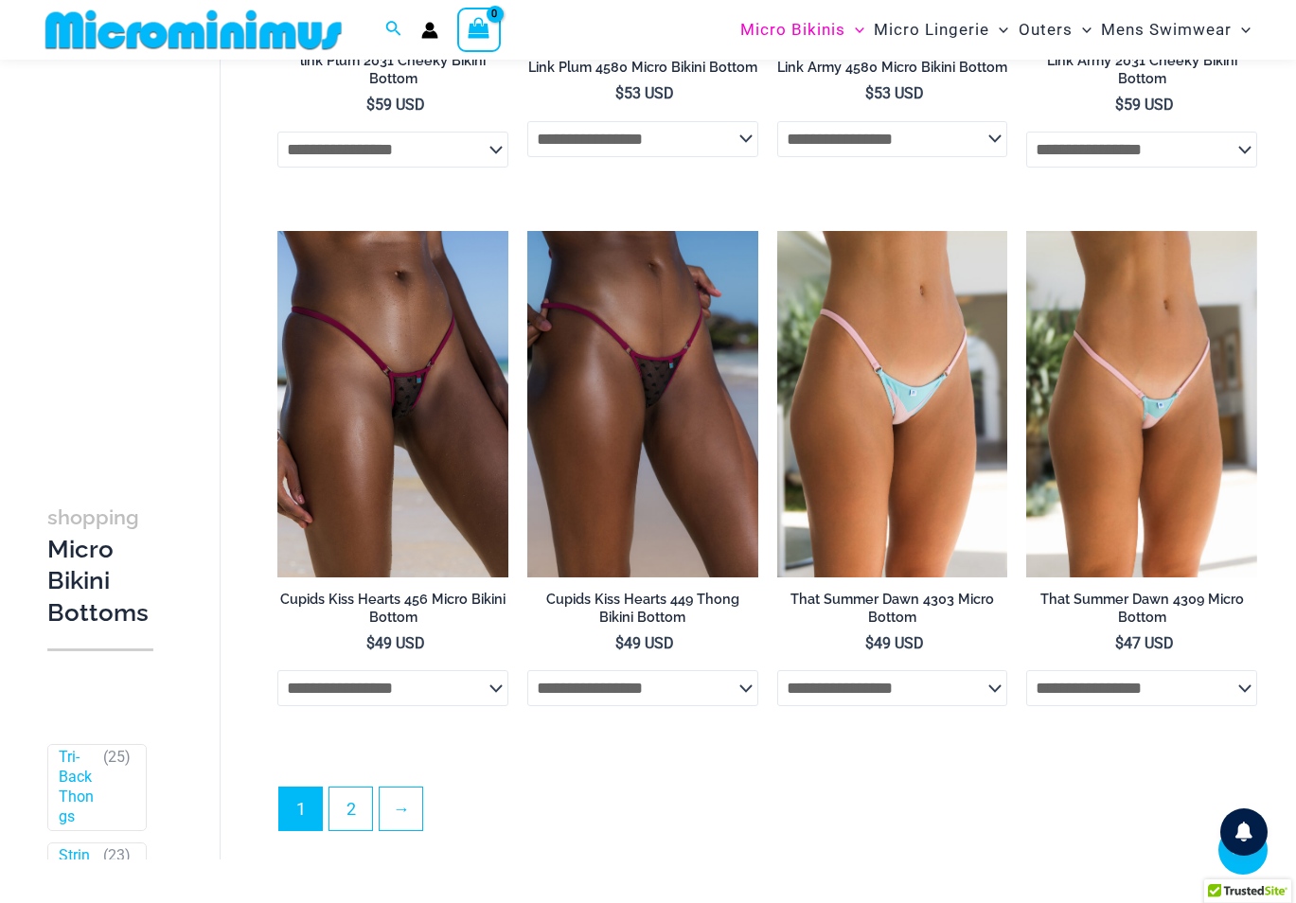
scroll to position [4999, 0]
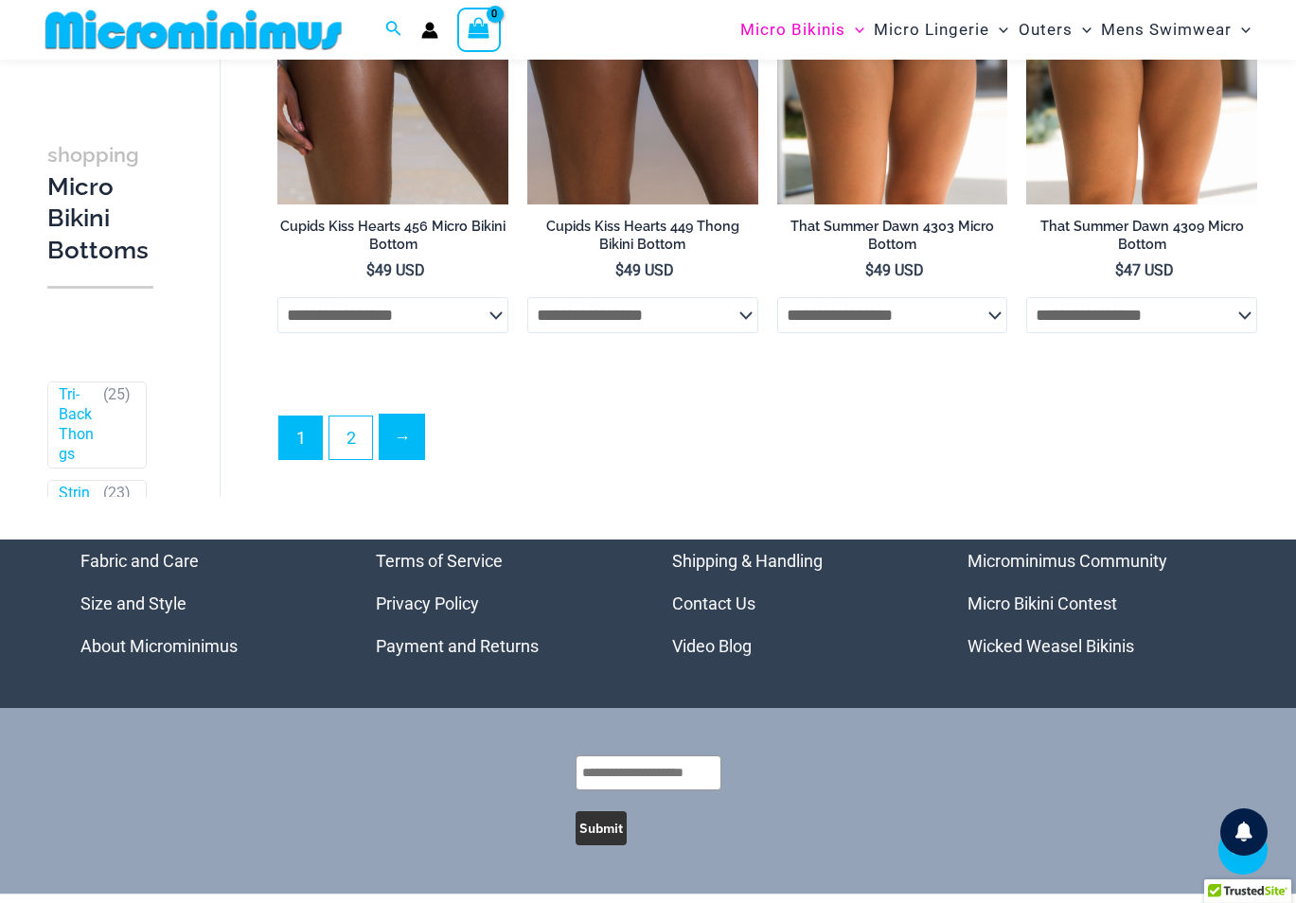
click at [397, 443] on link "→" at bounding box center [401, 437] width 44 height 44
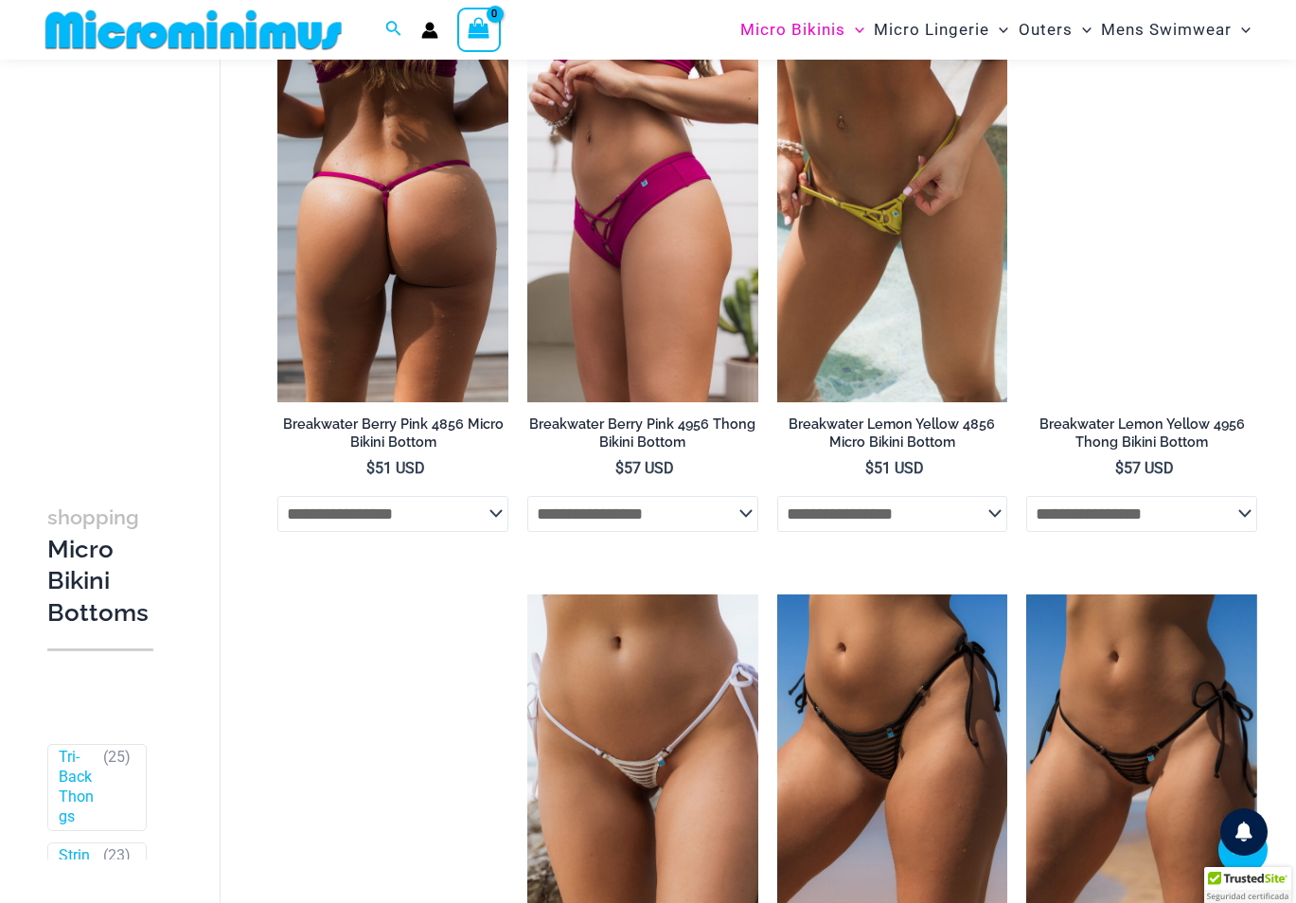
scroll to position [1221, 0]
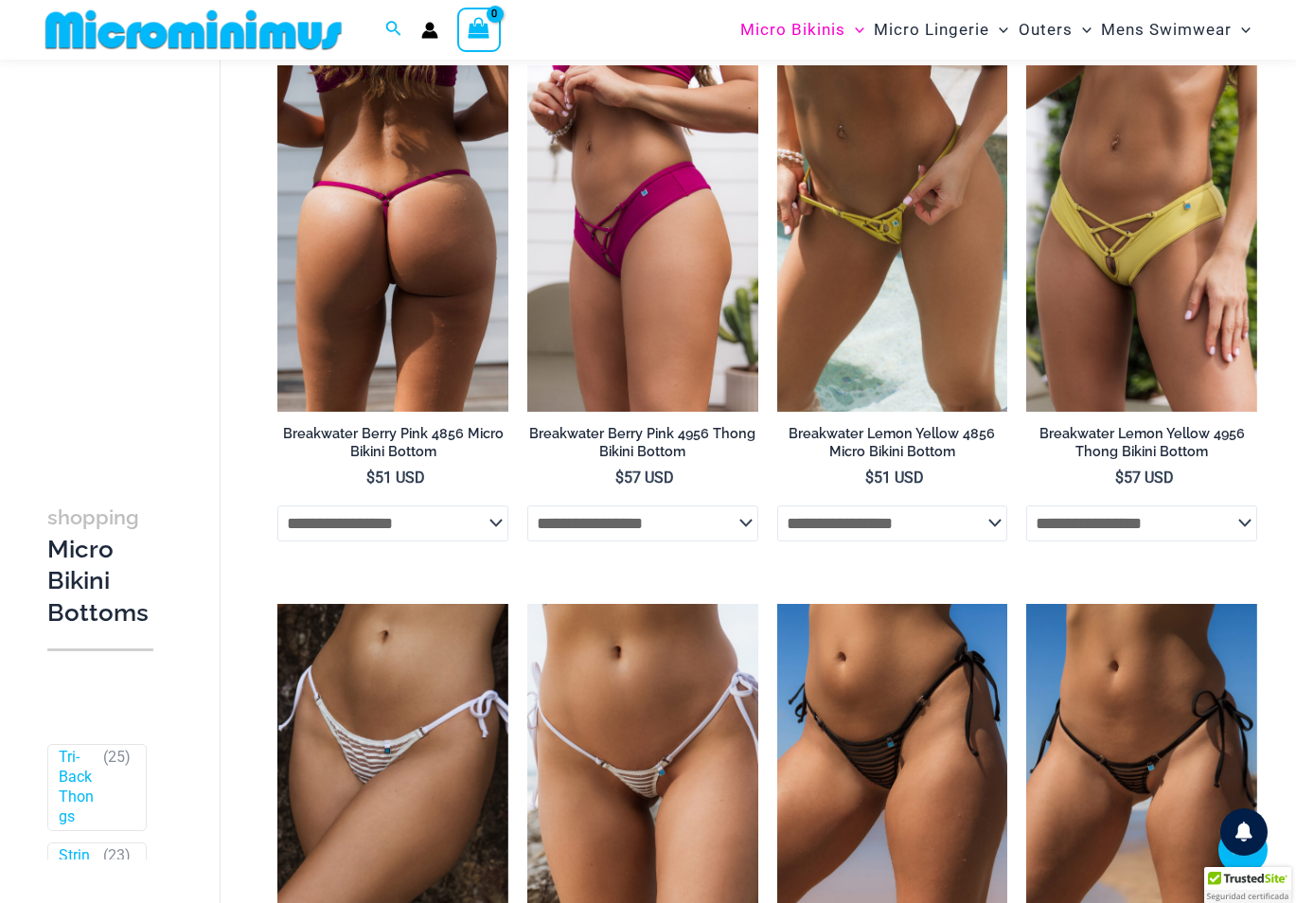
click at [492, 527] on select "**********" at bounding box center [392, 523] width 231 height 36
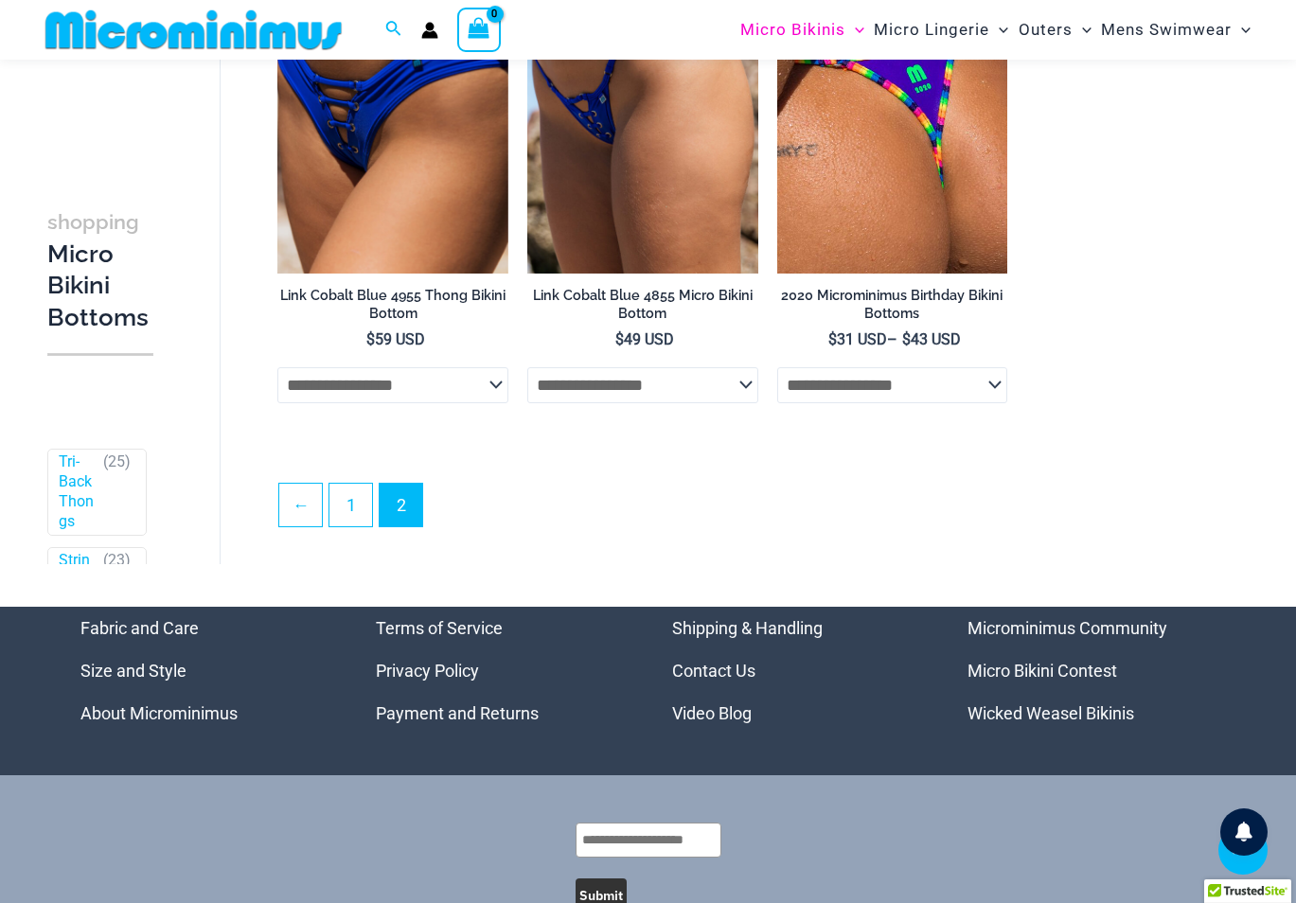
scroll to position [4147, 0]
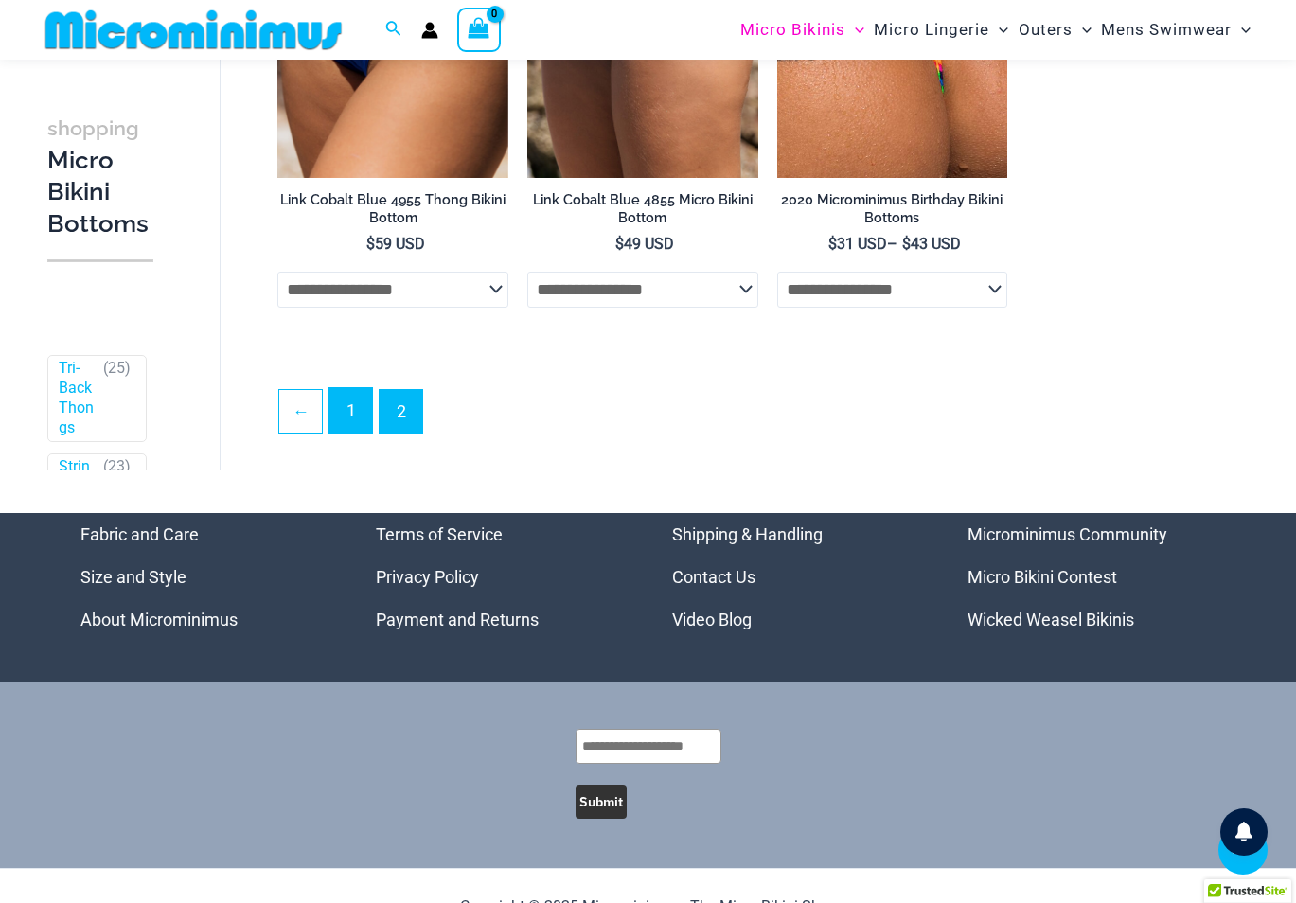
click at [343, 429] on link "1" at bounding box center [350, 410] width 43 height 44
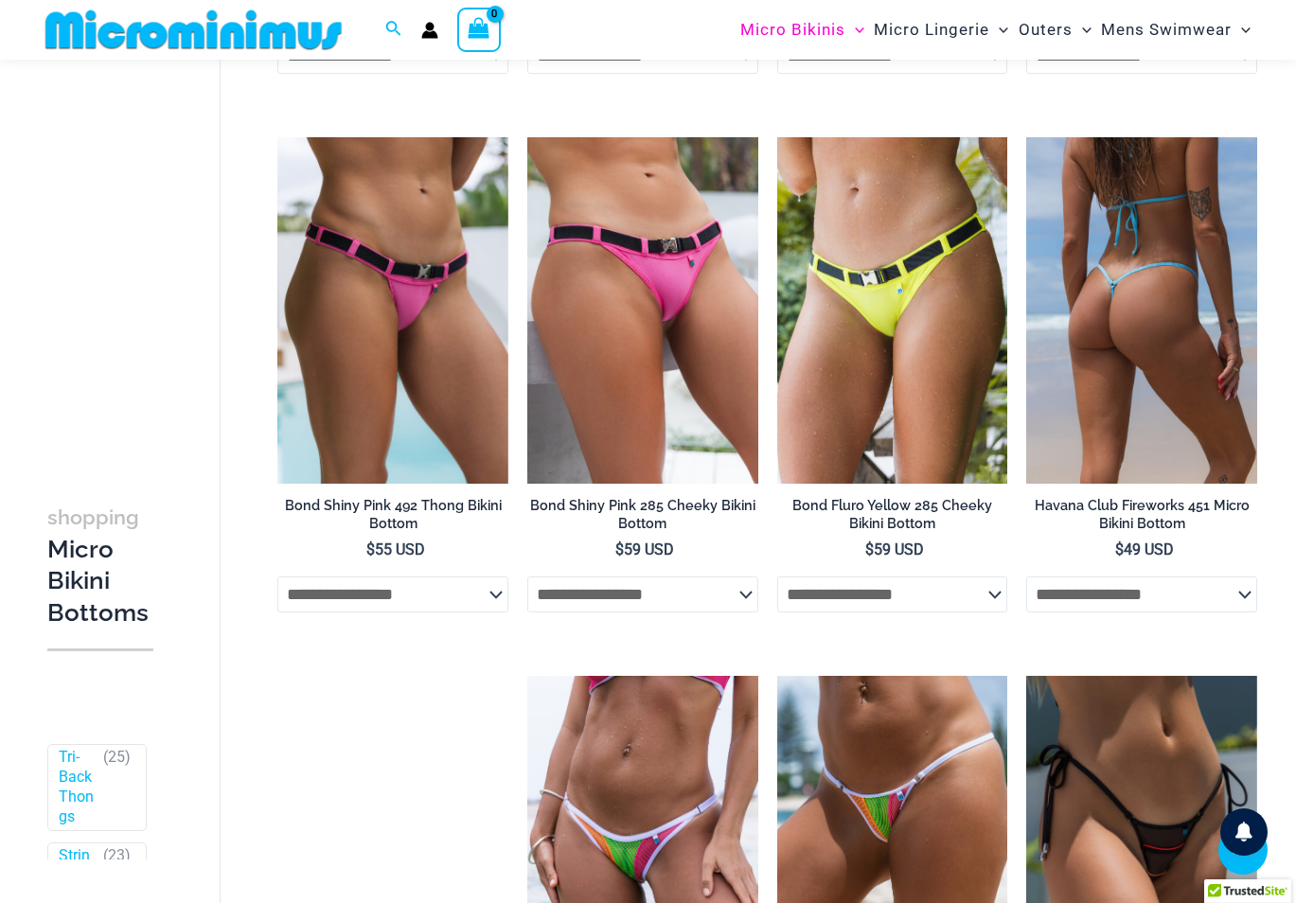
scroll to position [3105, 0]
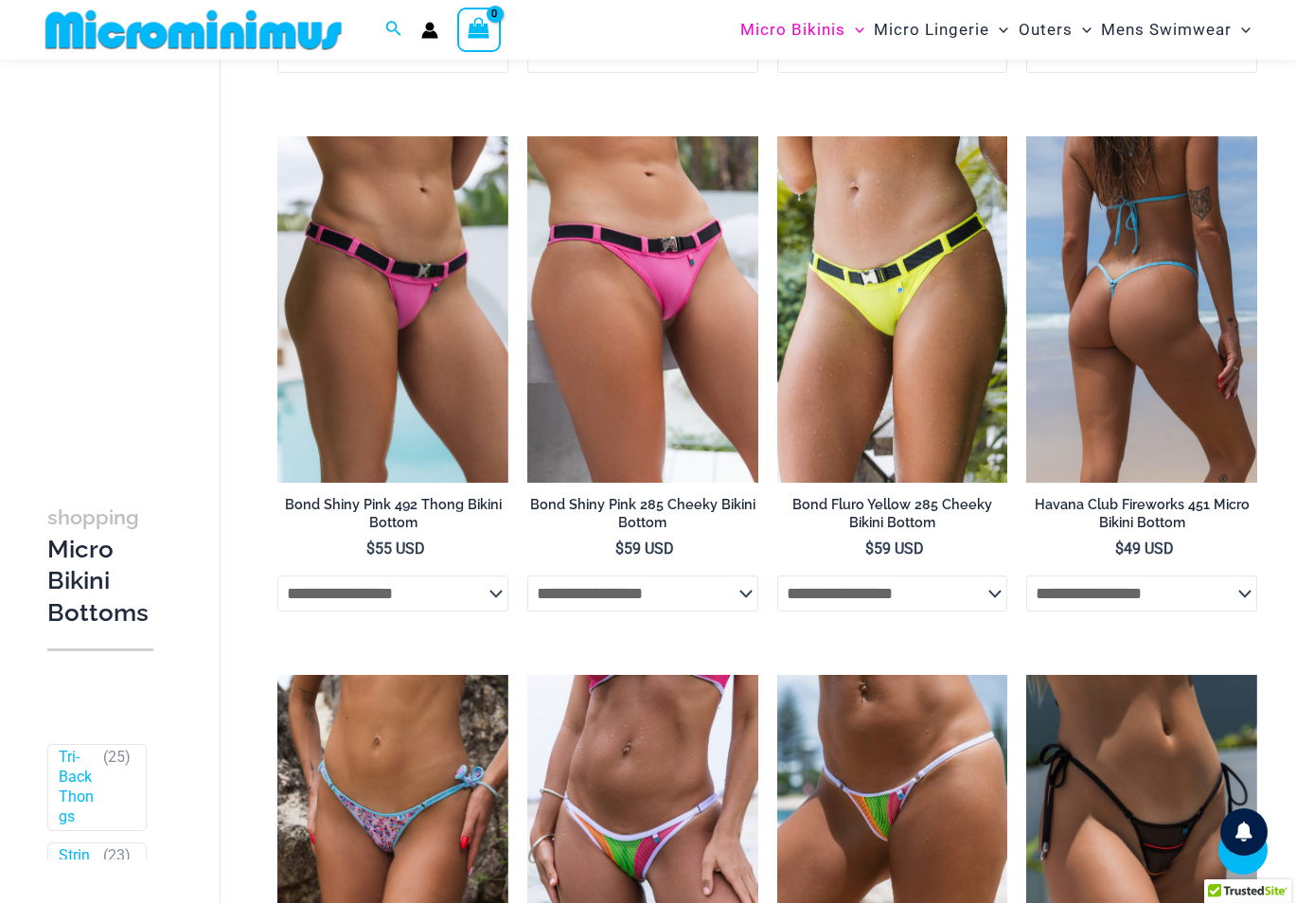
click at [1230, 608] on select "**********" at bounding box center [1141, 593] width 231 height 36
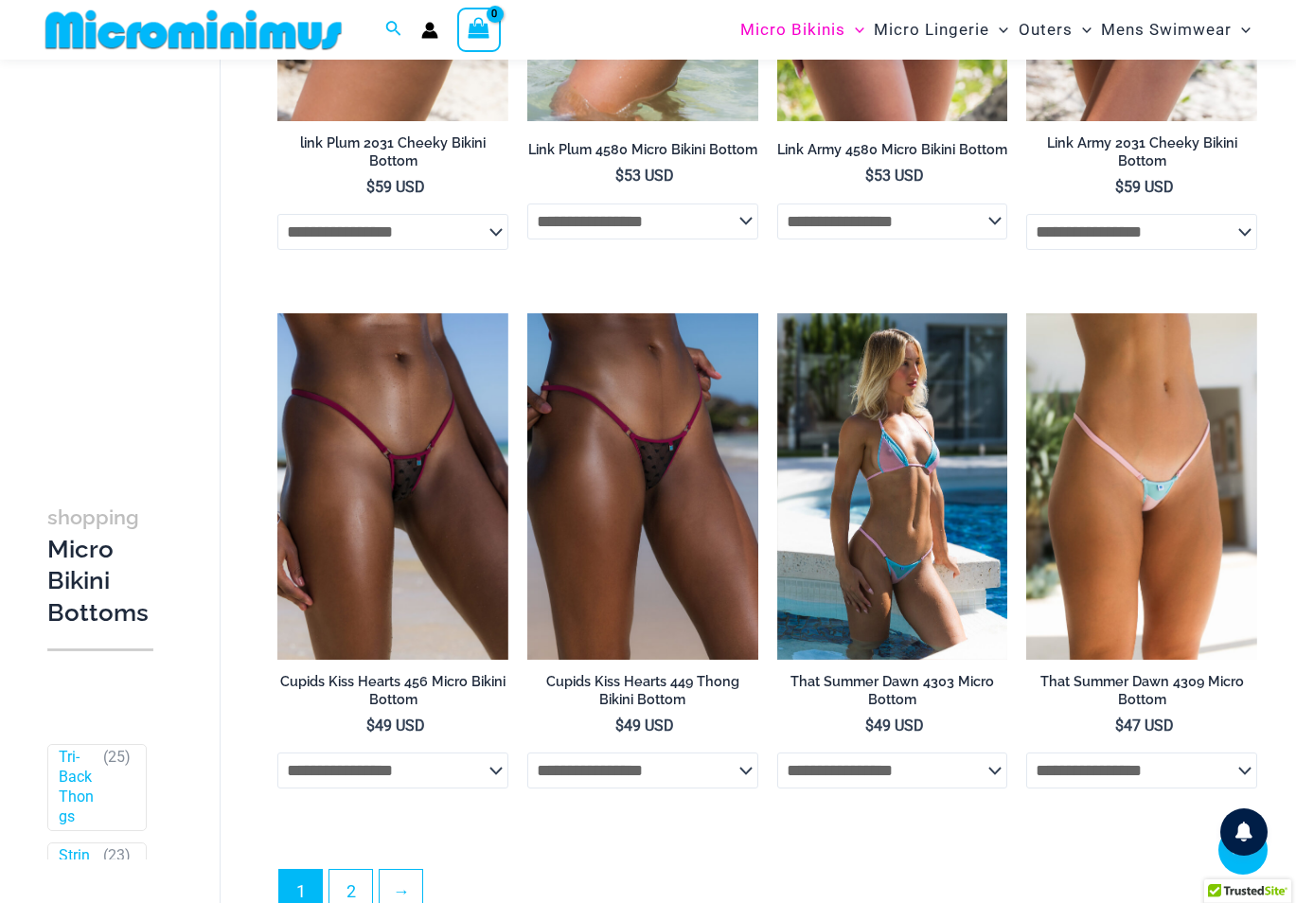
scroll to position [4619, 0]
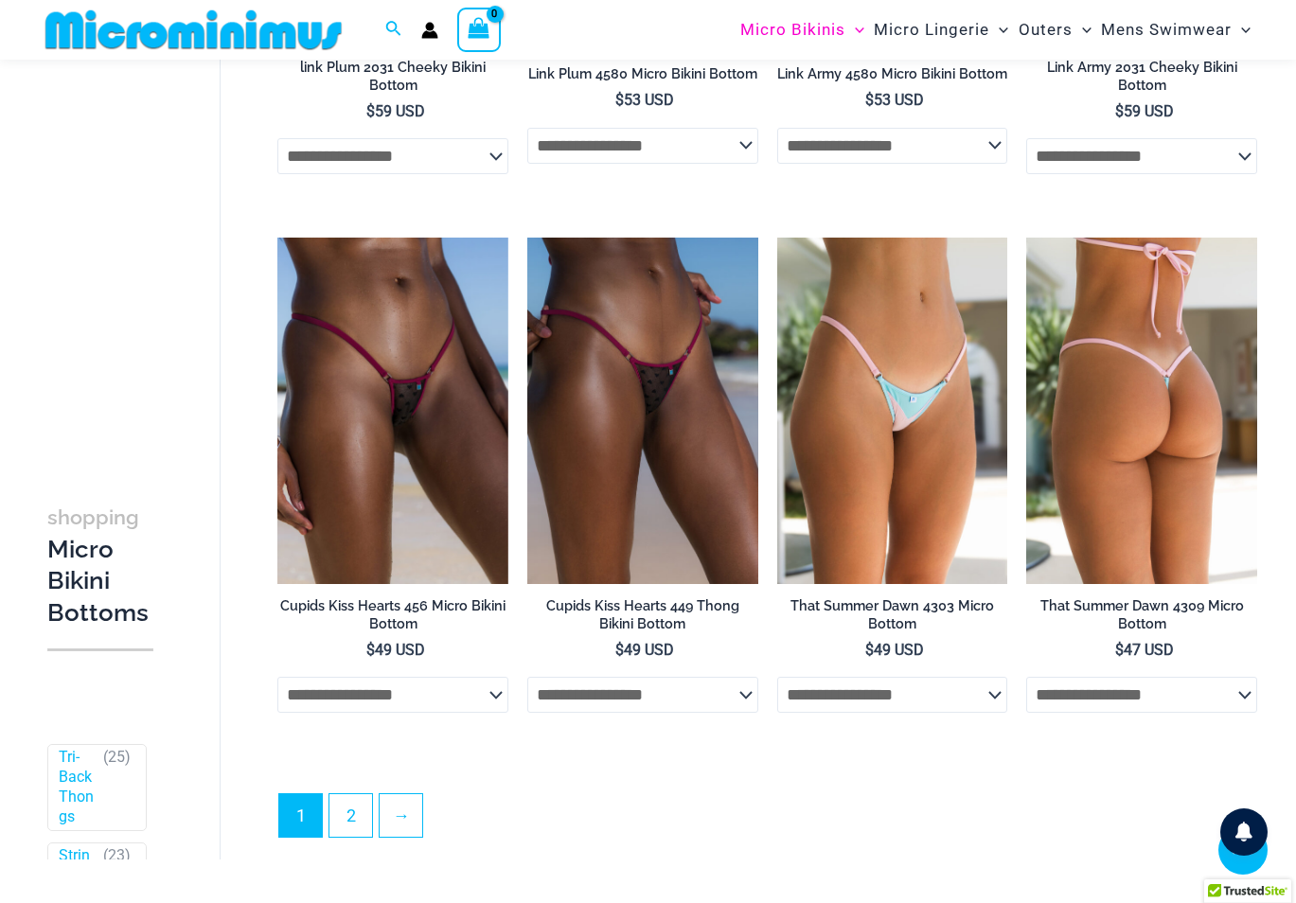
click at [1223, 705] on select "**********" at bounding box center [1141, 695] width 231 height 36
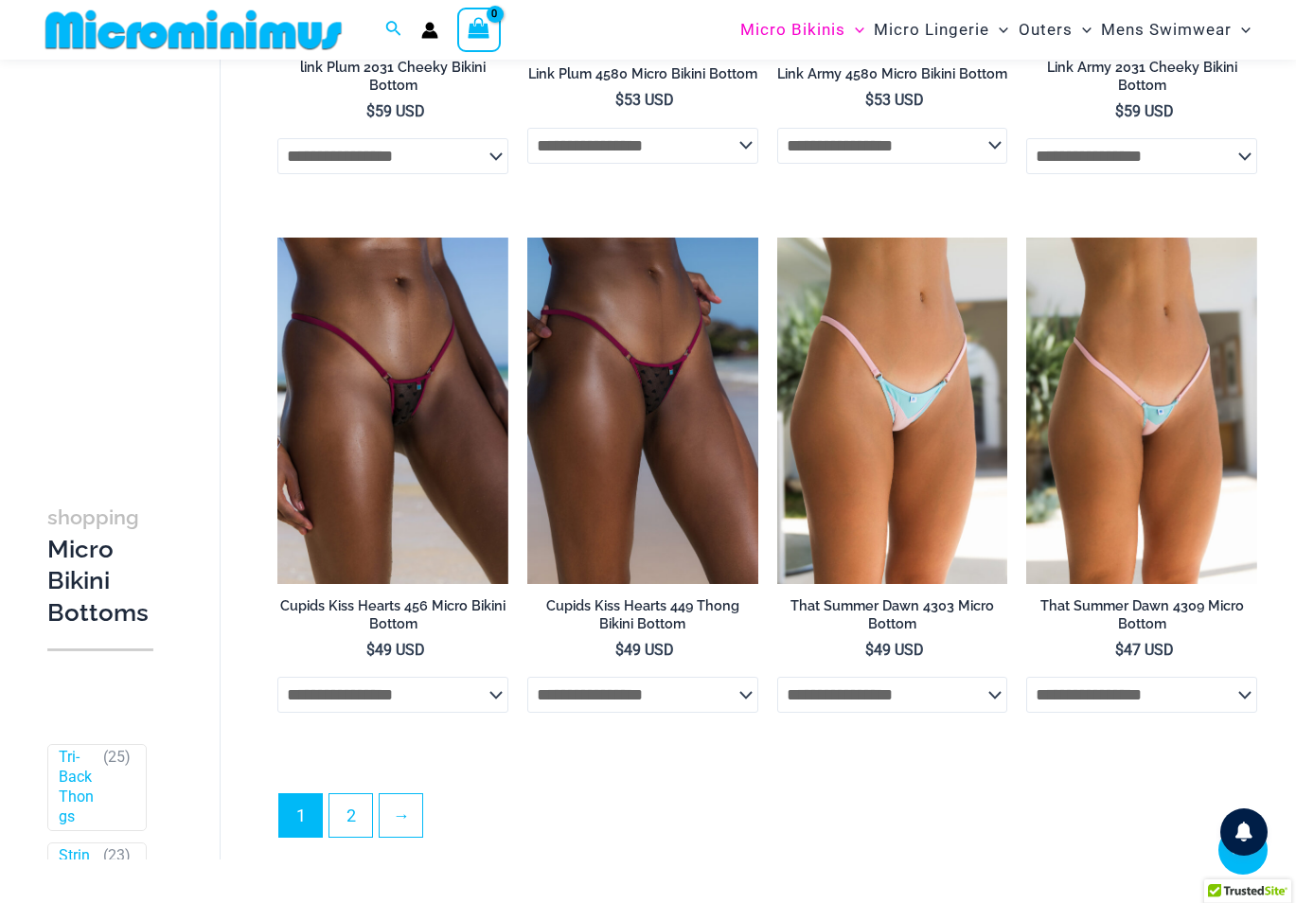
click at [403, 823] on link "→" at bounding box center [401, 816] width 44 height 44
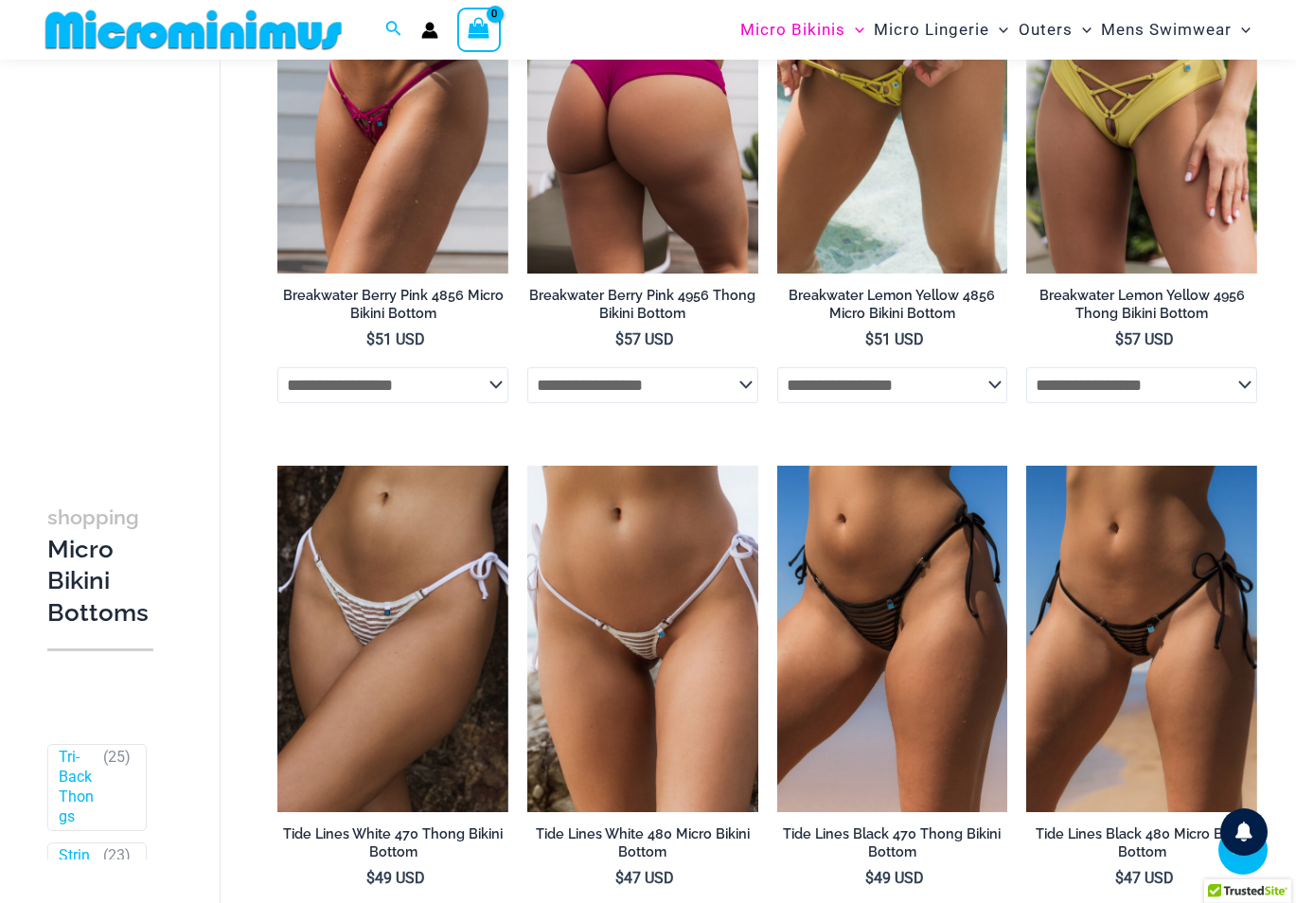
scroll to position [1213, 0]
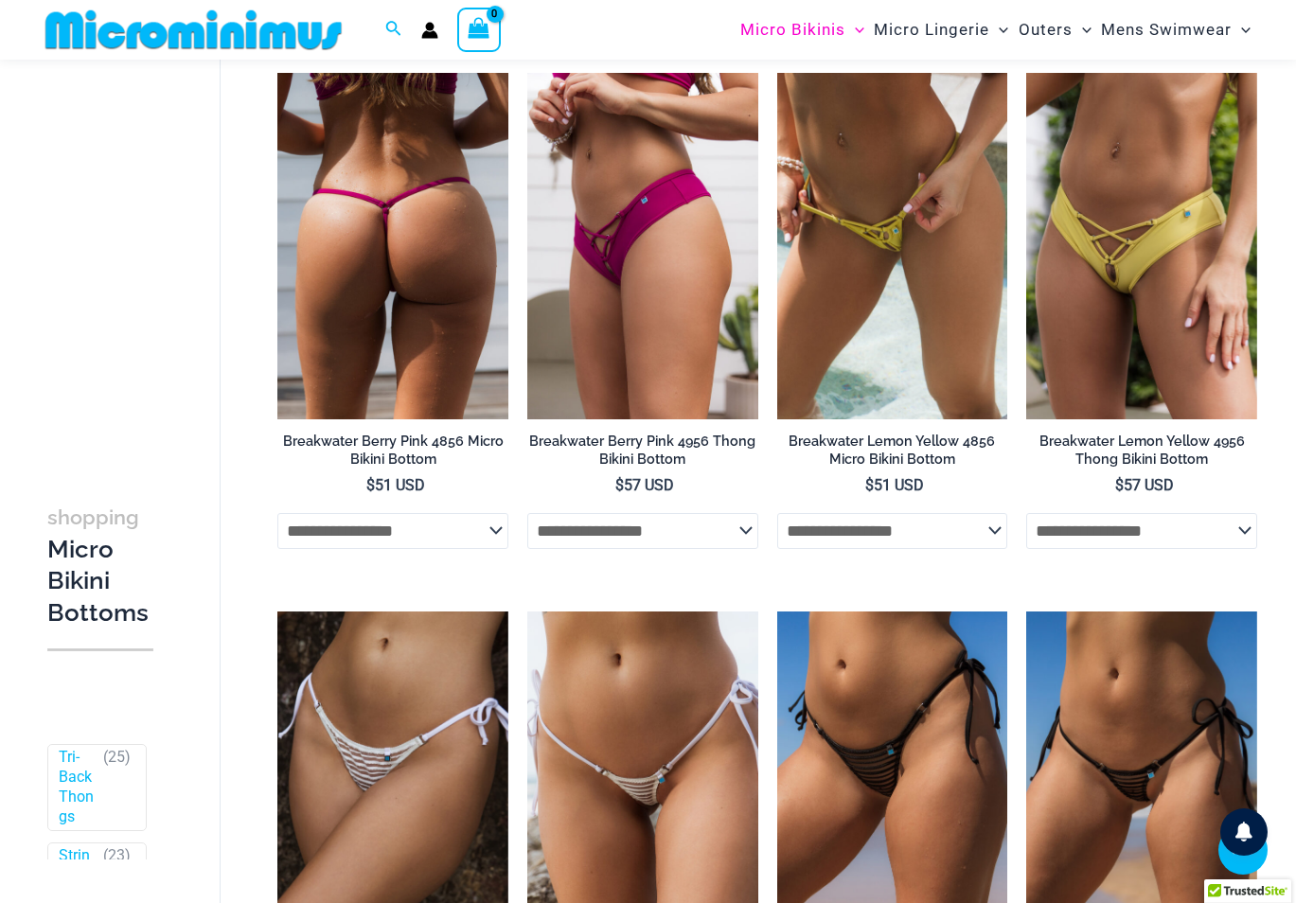
click at [390, 272] on img at bounding box center [392, 245] width 231 height 345
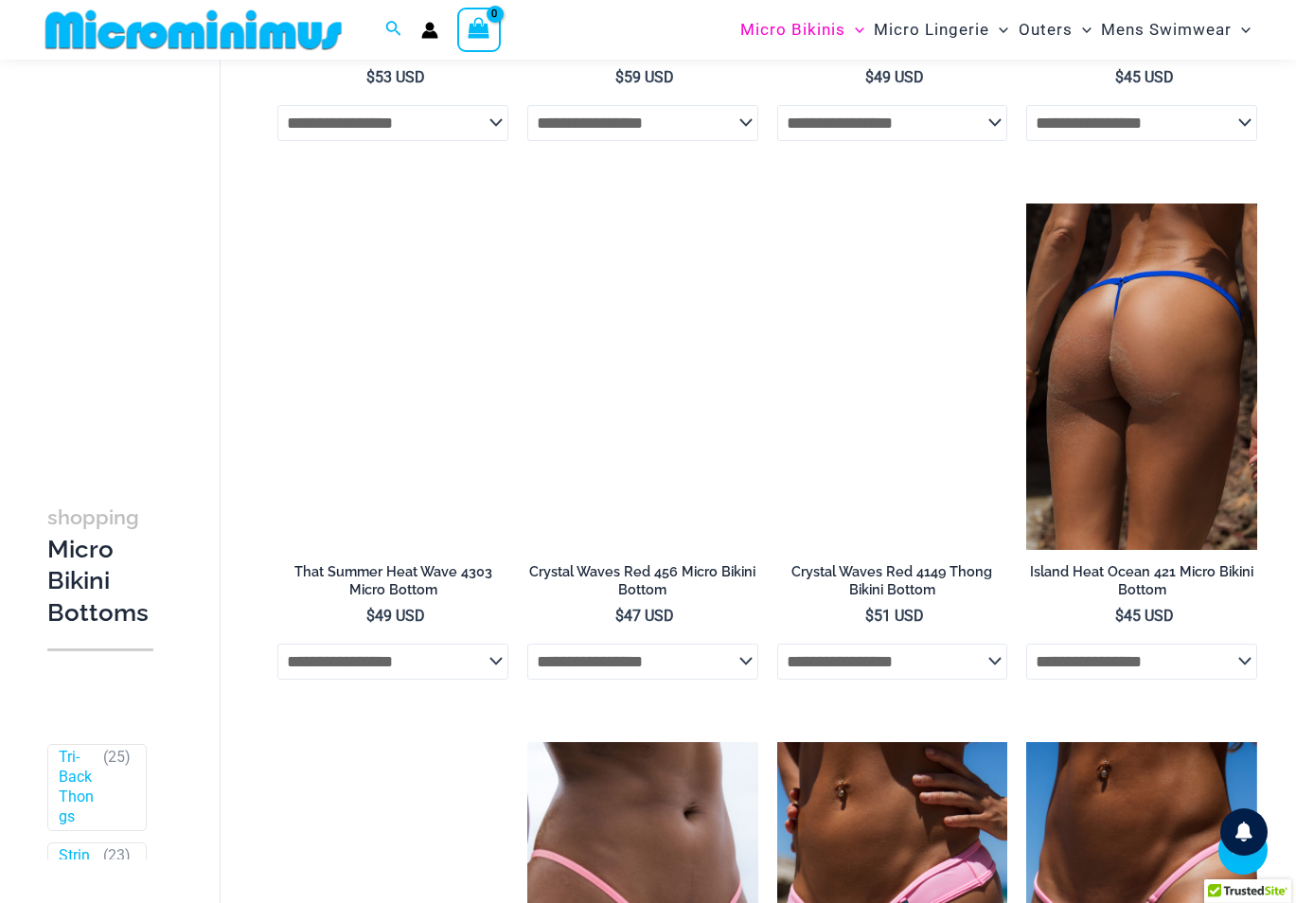
scroll to position [2728, 0]
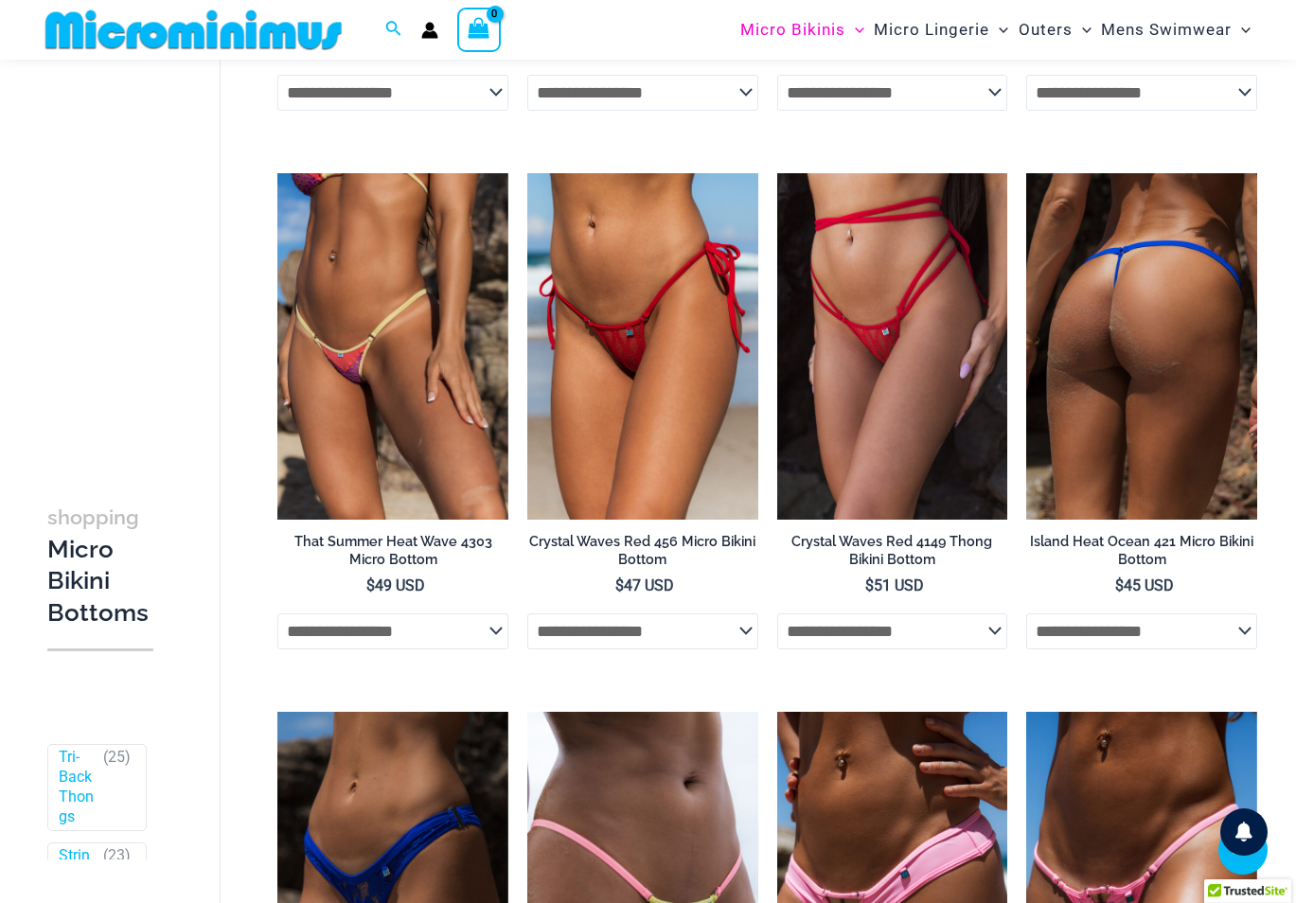
click at [1223, 387] on img at bounding box center [1141, 346] width 231 height 346
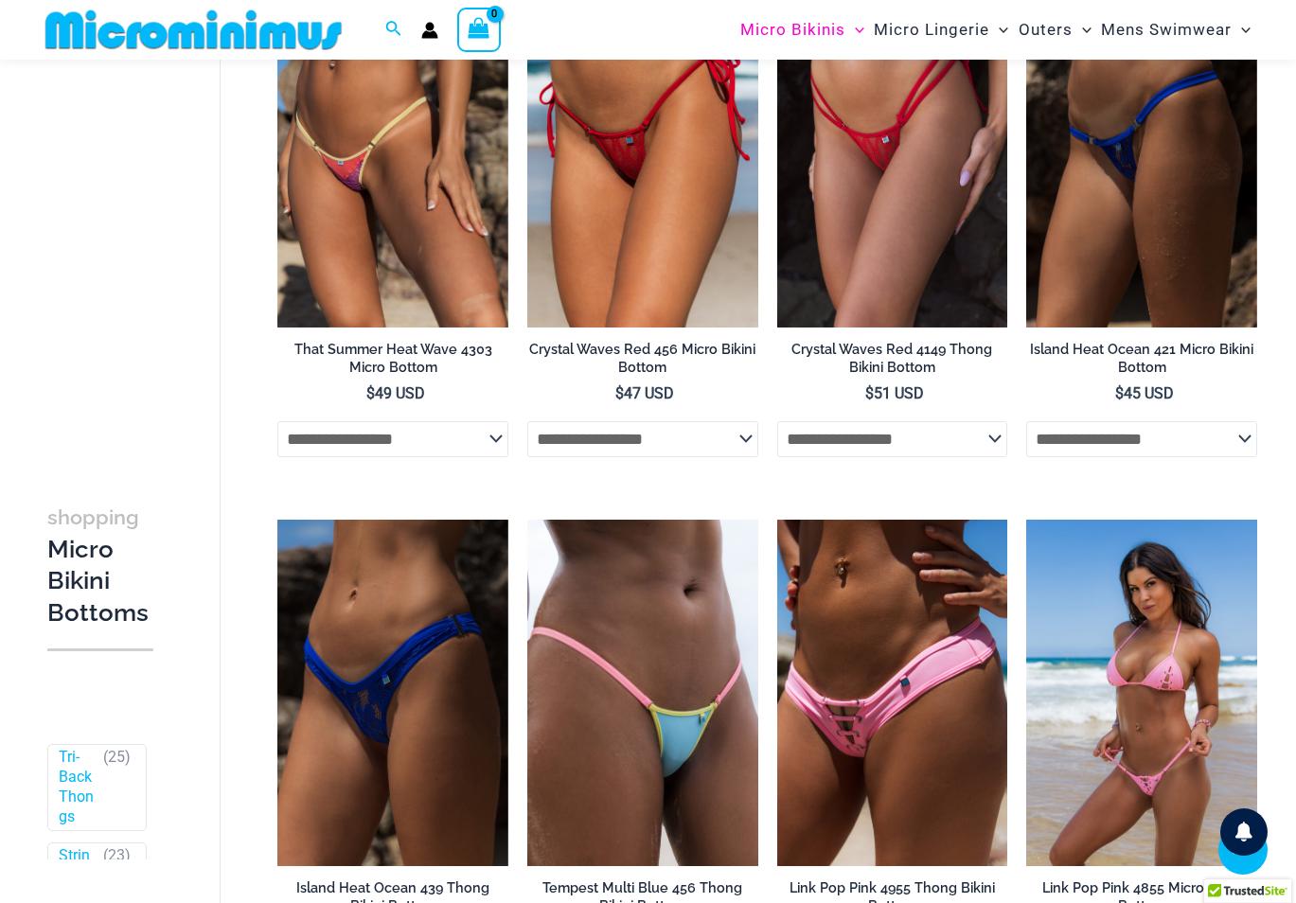
scroll to position [3179, 0]
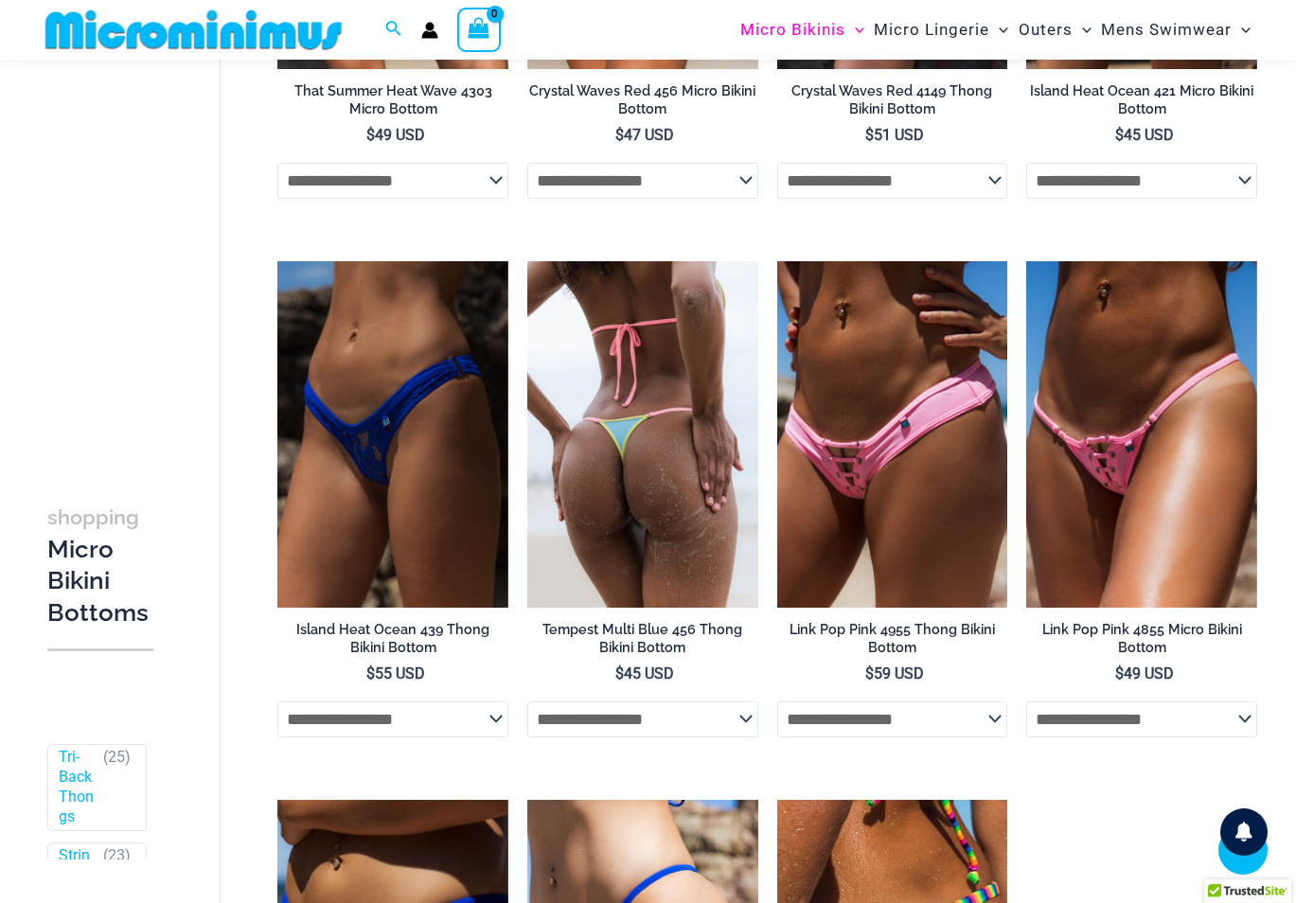
click at [697, 490] on img at bounding box center [642, 433] width 231 height 345
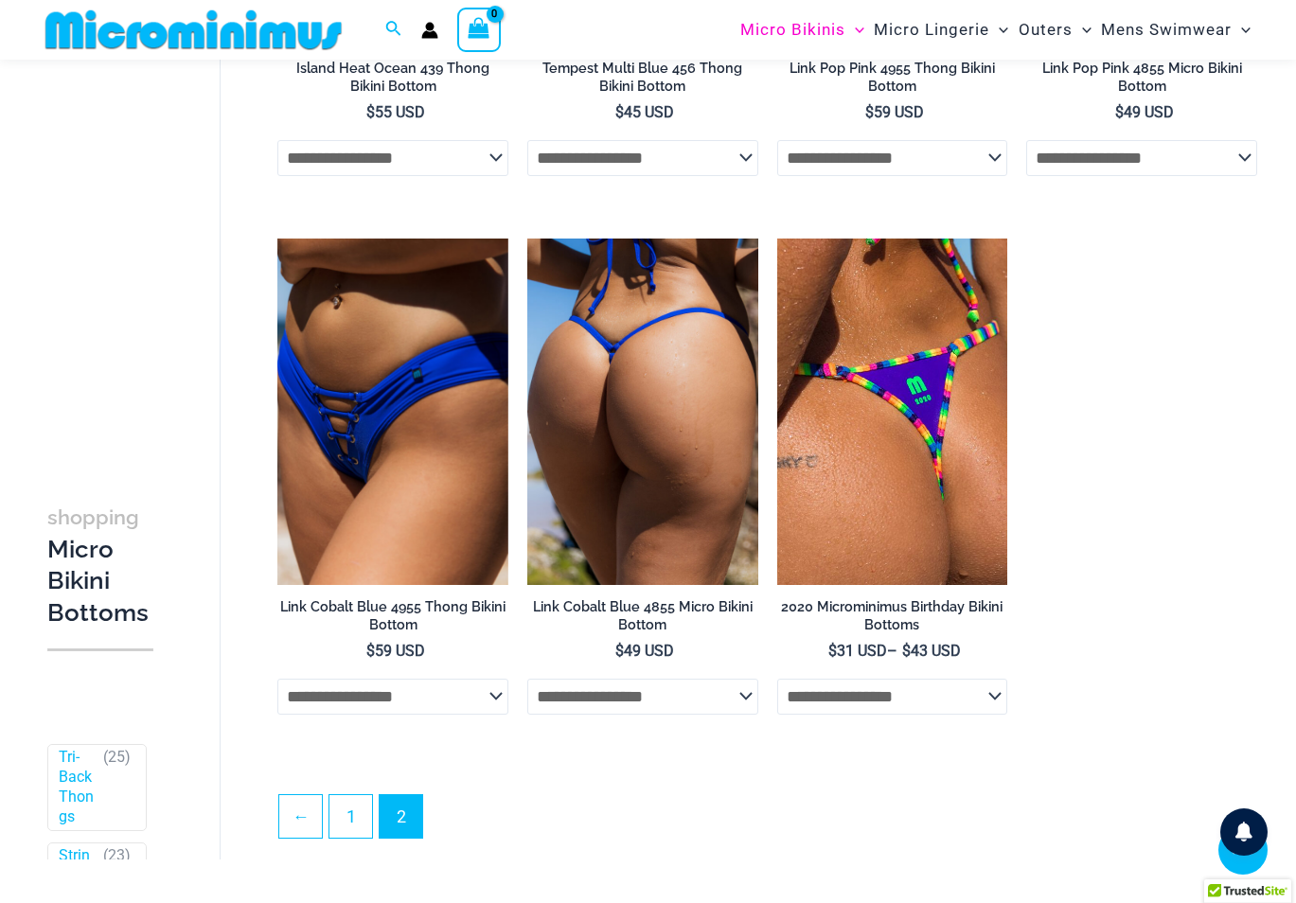
scroll to position [3913, 0]
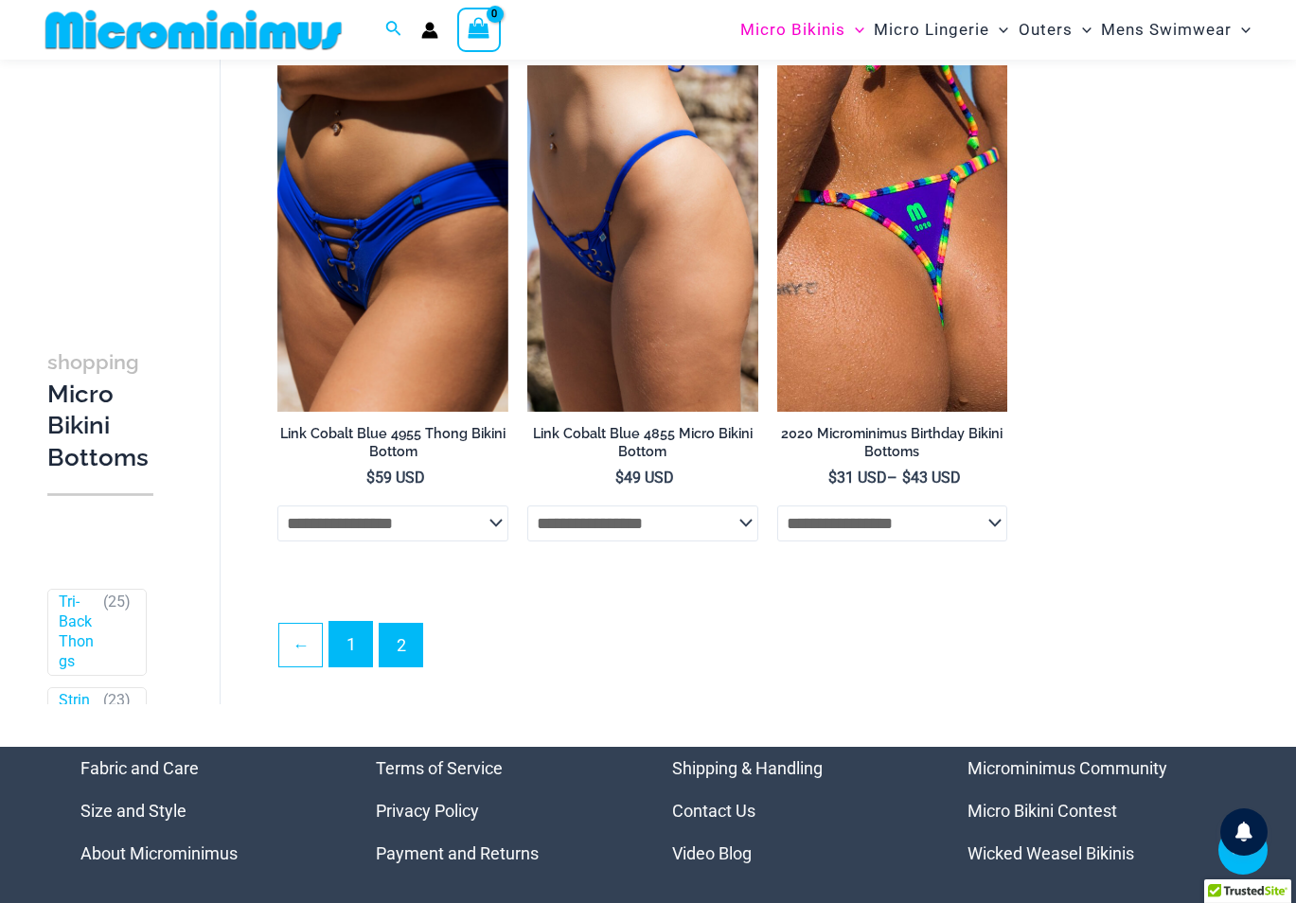
click at [347, 655] on link "1" at bounding box center [350, 644] width 43 height 44
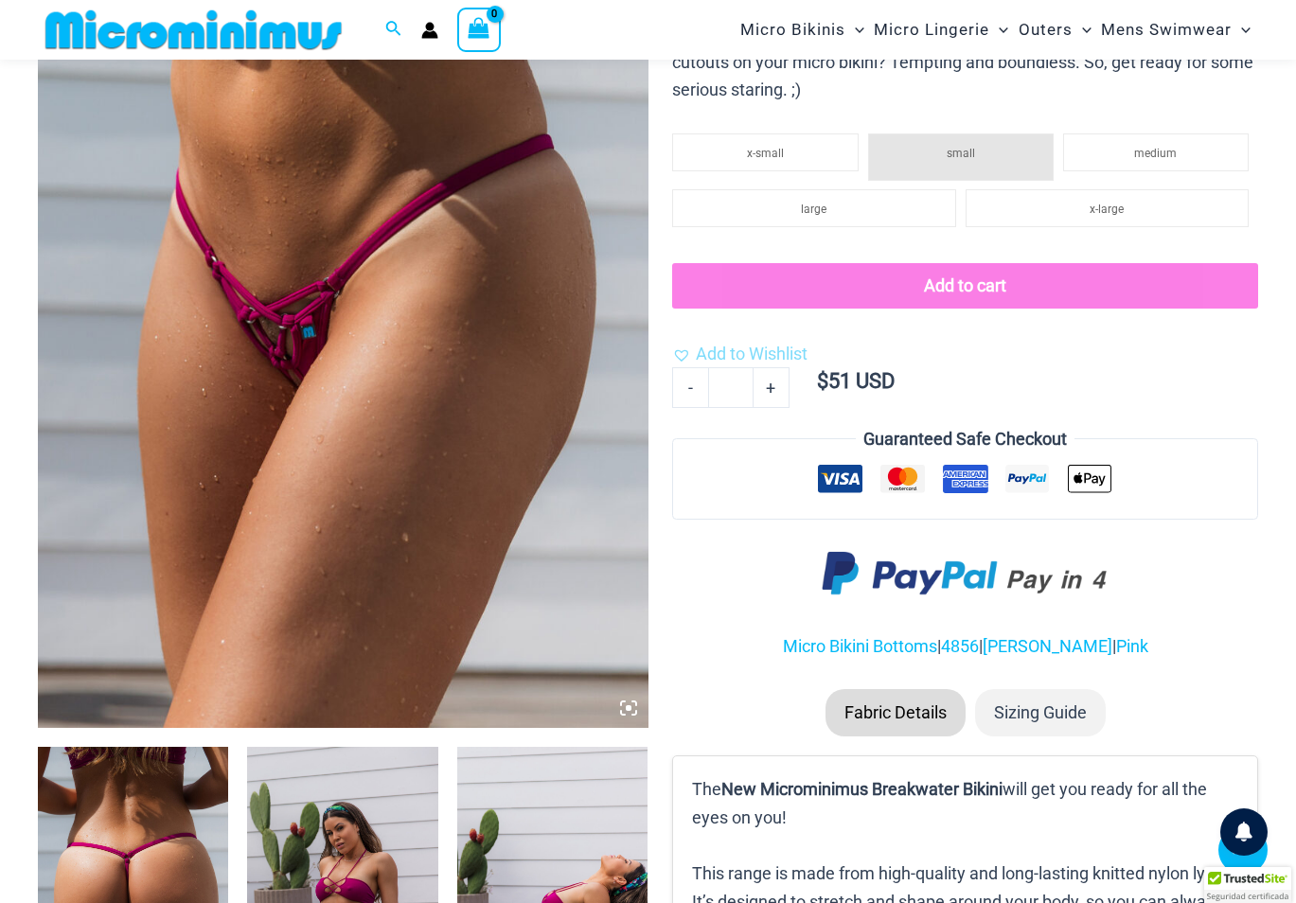
scroll to position [362, 0]
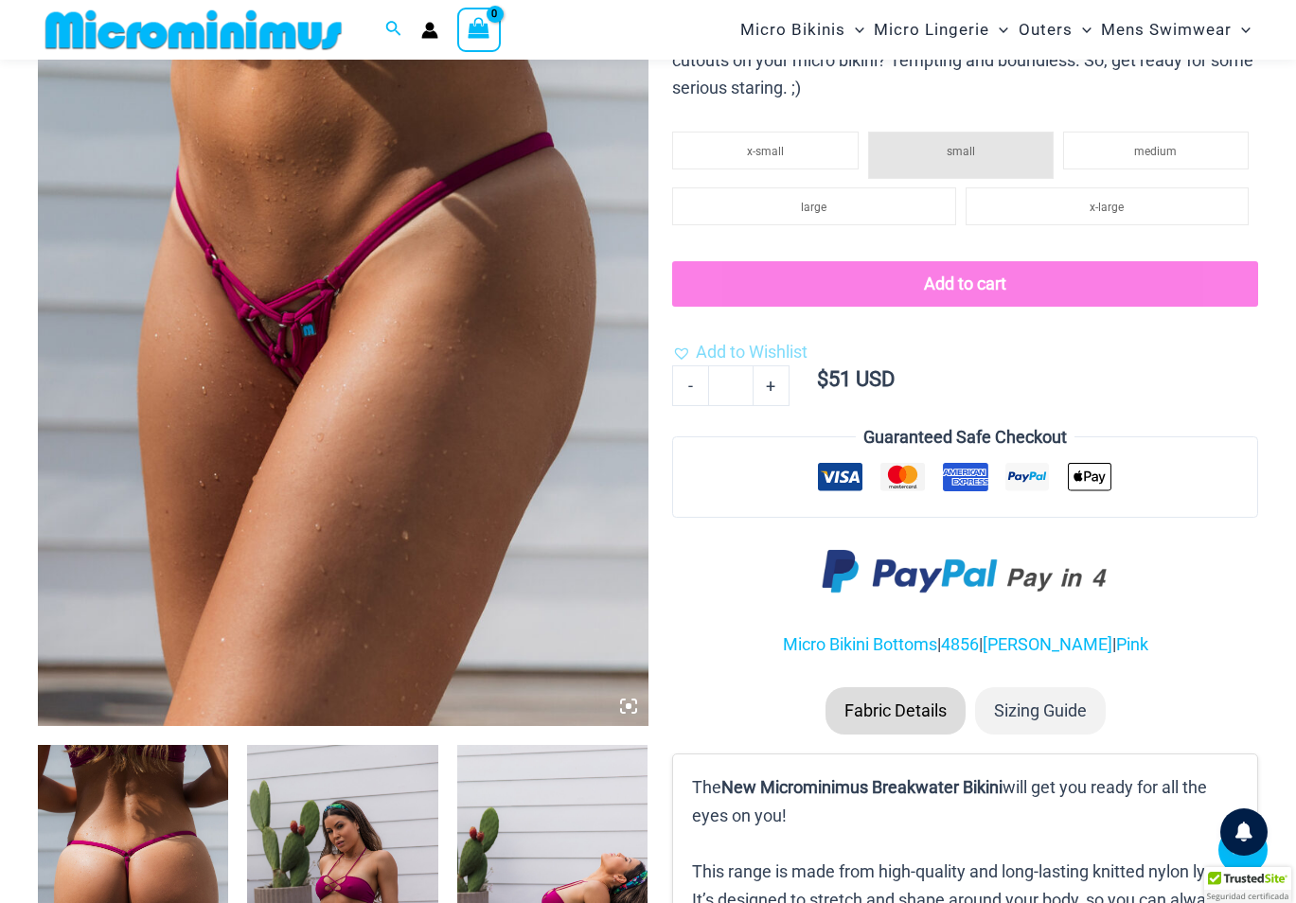
click at [362, 280] on img at bounding box center [343, 268] width 610 height 915
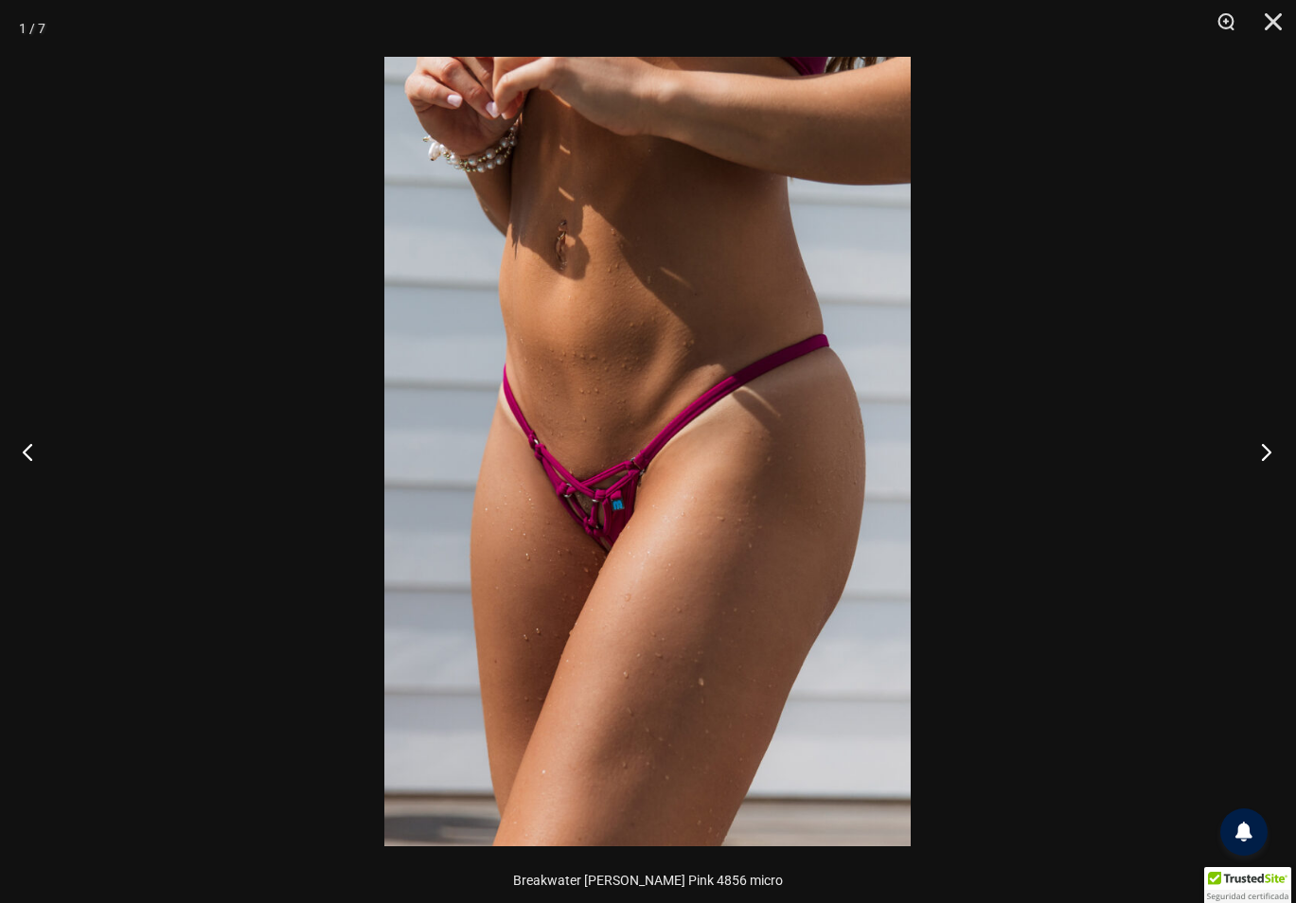
click at [1265, 450] on button "Next" at bounding box center [1260, 451] width 71 height 95
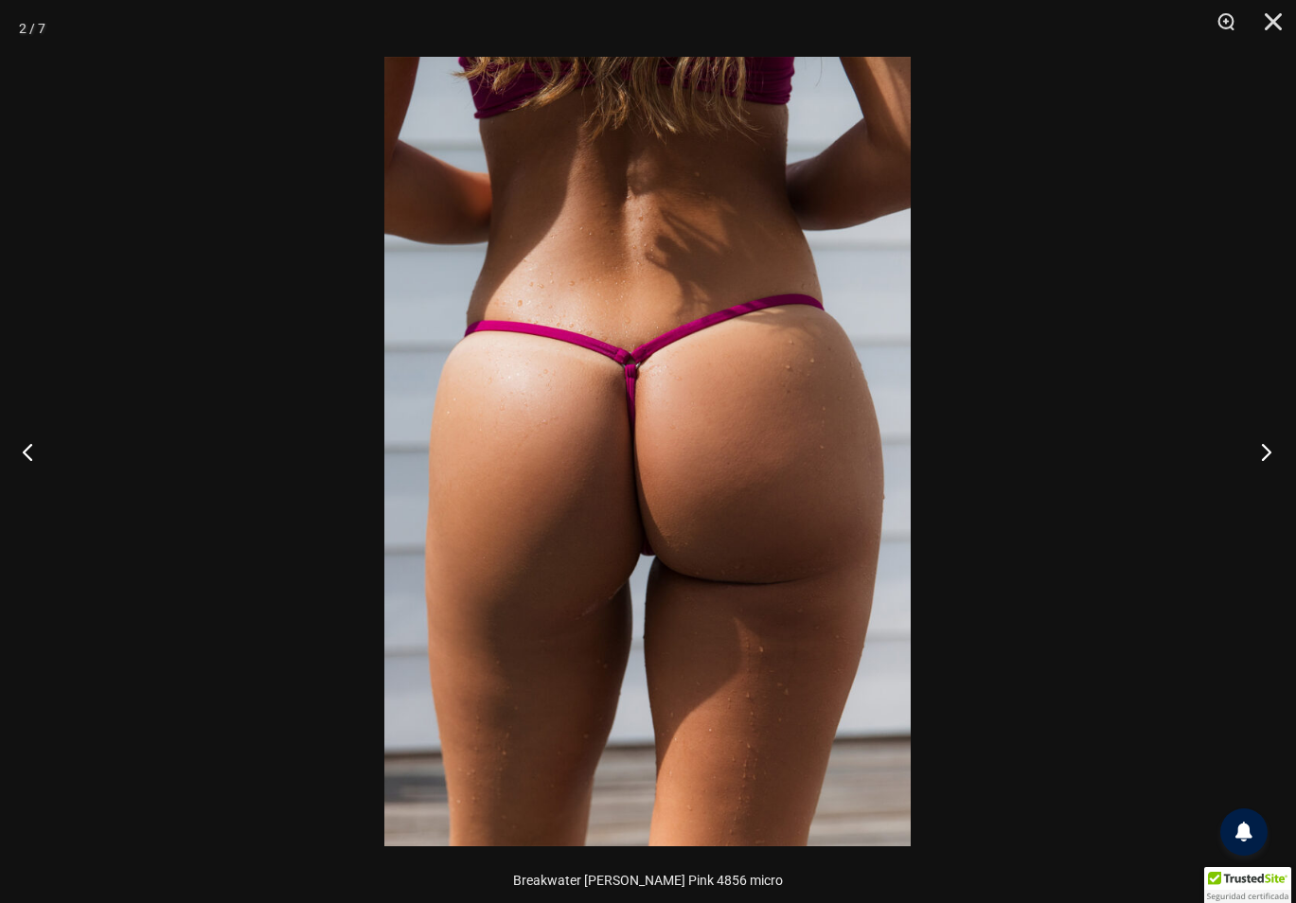
click at [1265, 449] on button "Next" at bounding box center [1260, 451] width 71 height 95
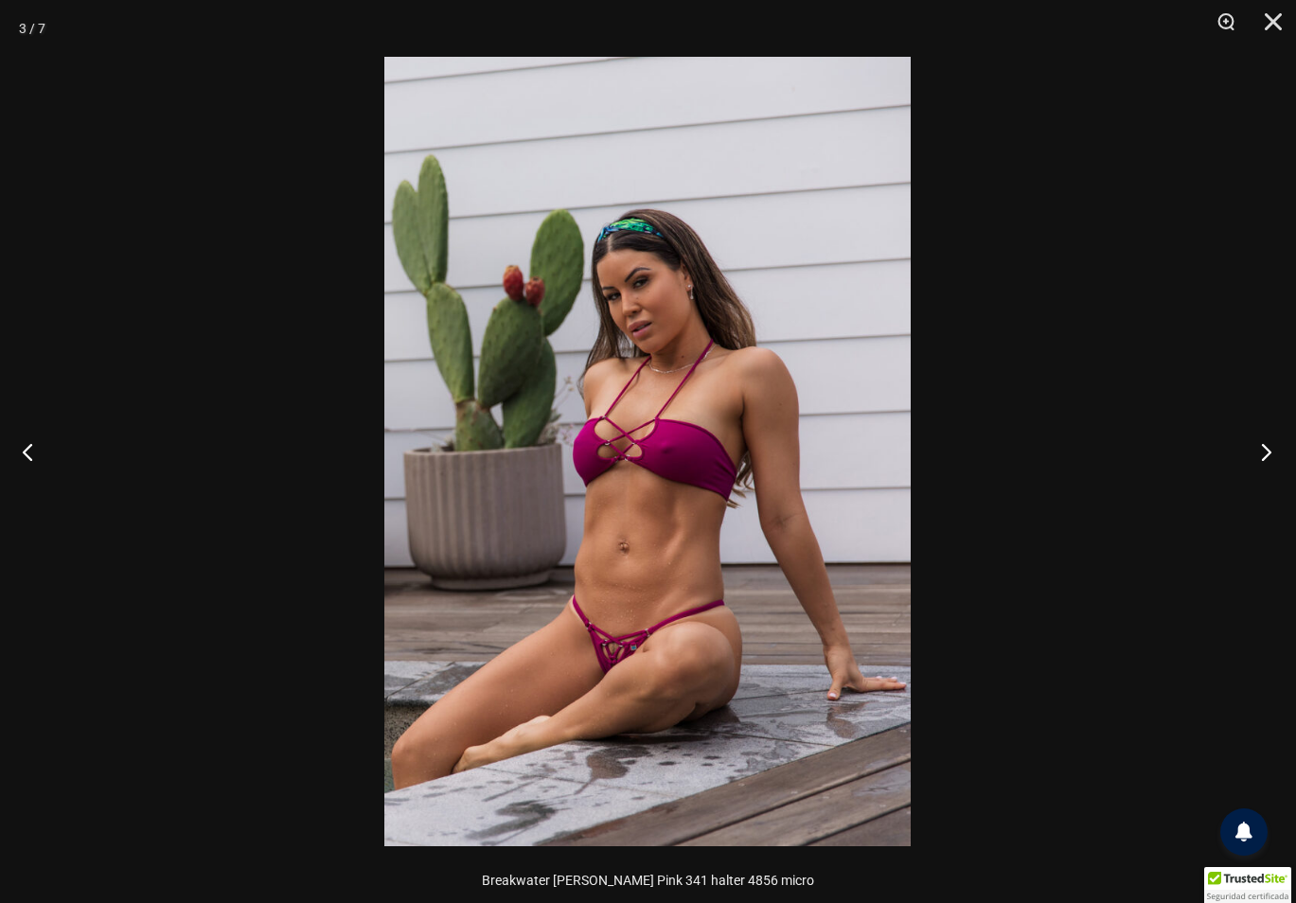
click at [1265, 448] on button "Next" at bounding box center [1260, 451] width 71 height 95
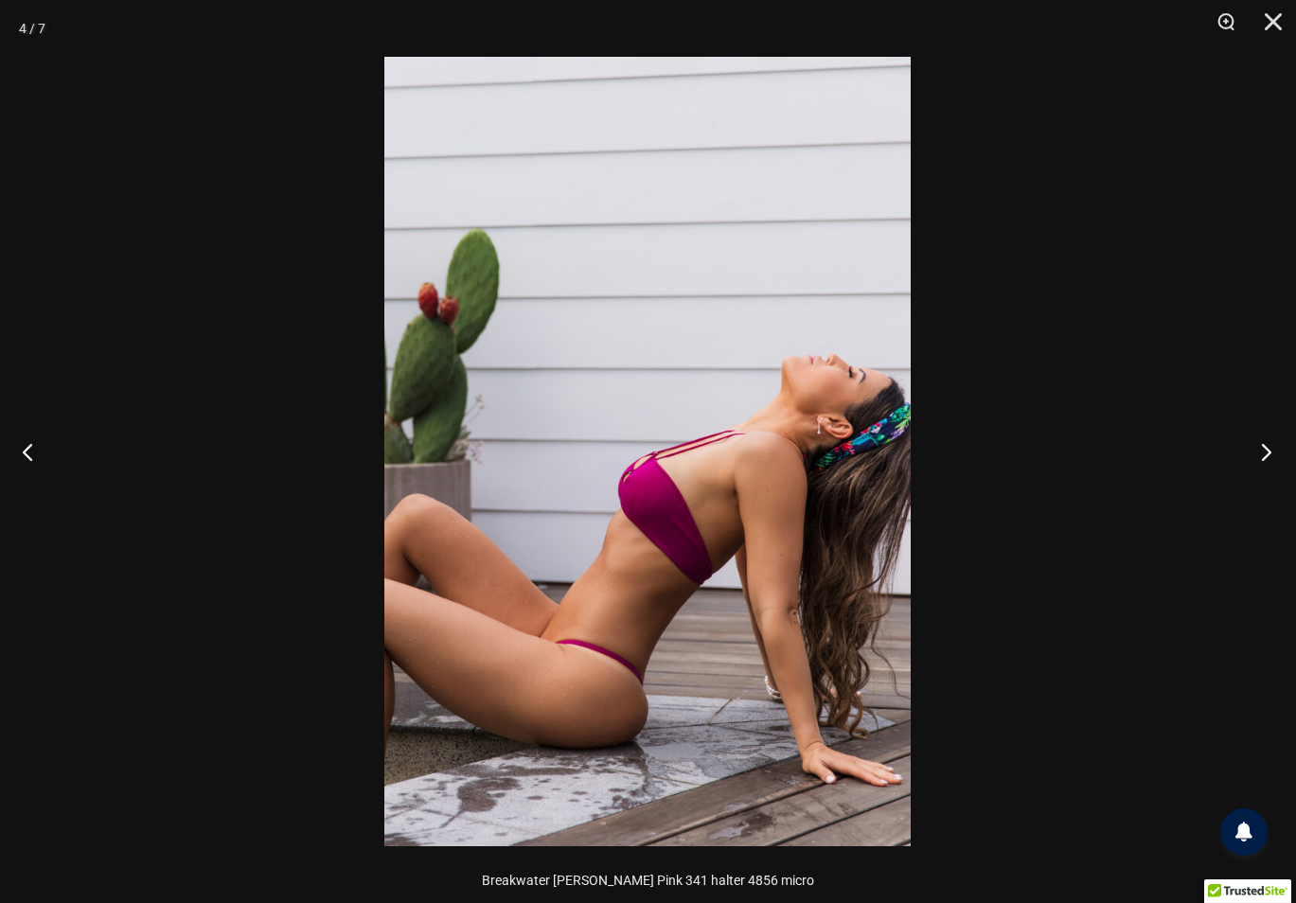
click at [1265, 448] on button "Next" at bounding box center [1260, 451] width 71 height 95
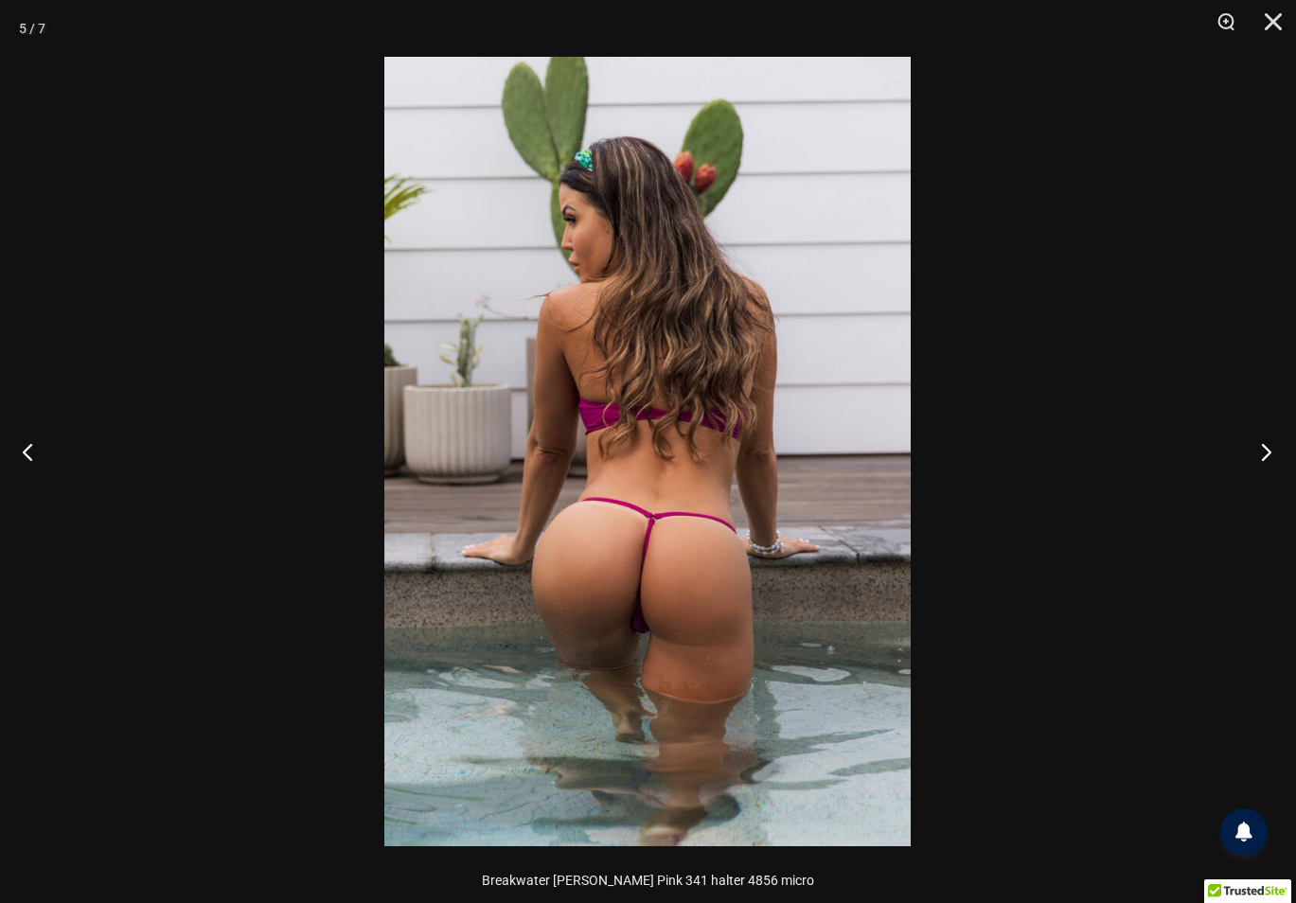
click at [1265, 448] on button "Next" at bounding box center [1260, 451] width 71 height 95
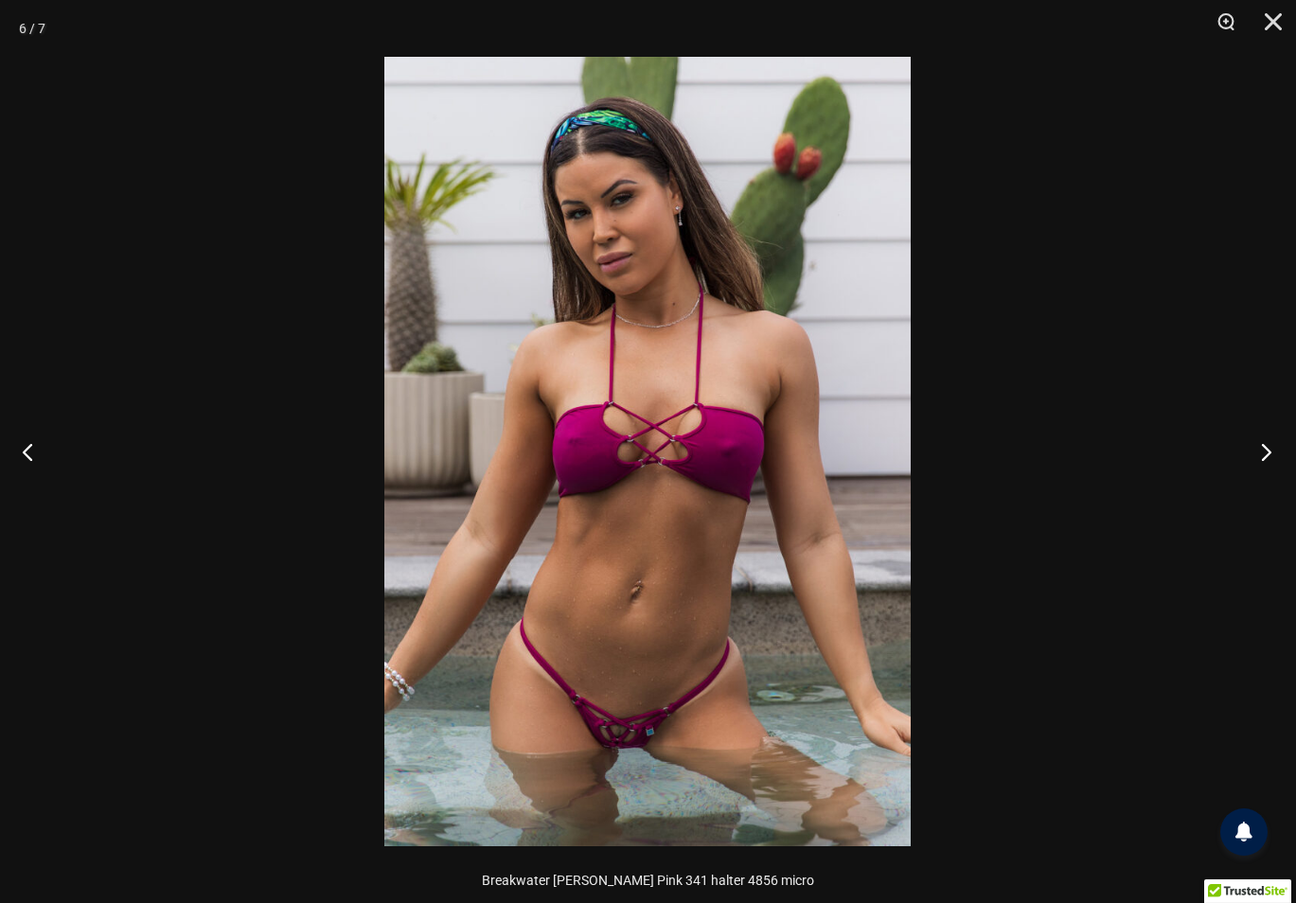
click at [1265, 448] on button "Next" at bounding box center [1260, 451] width 71 height 95
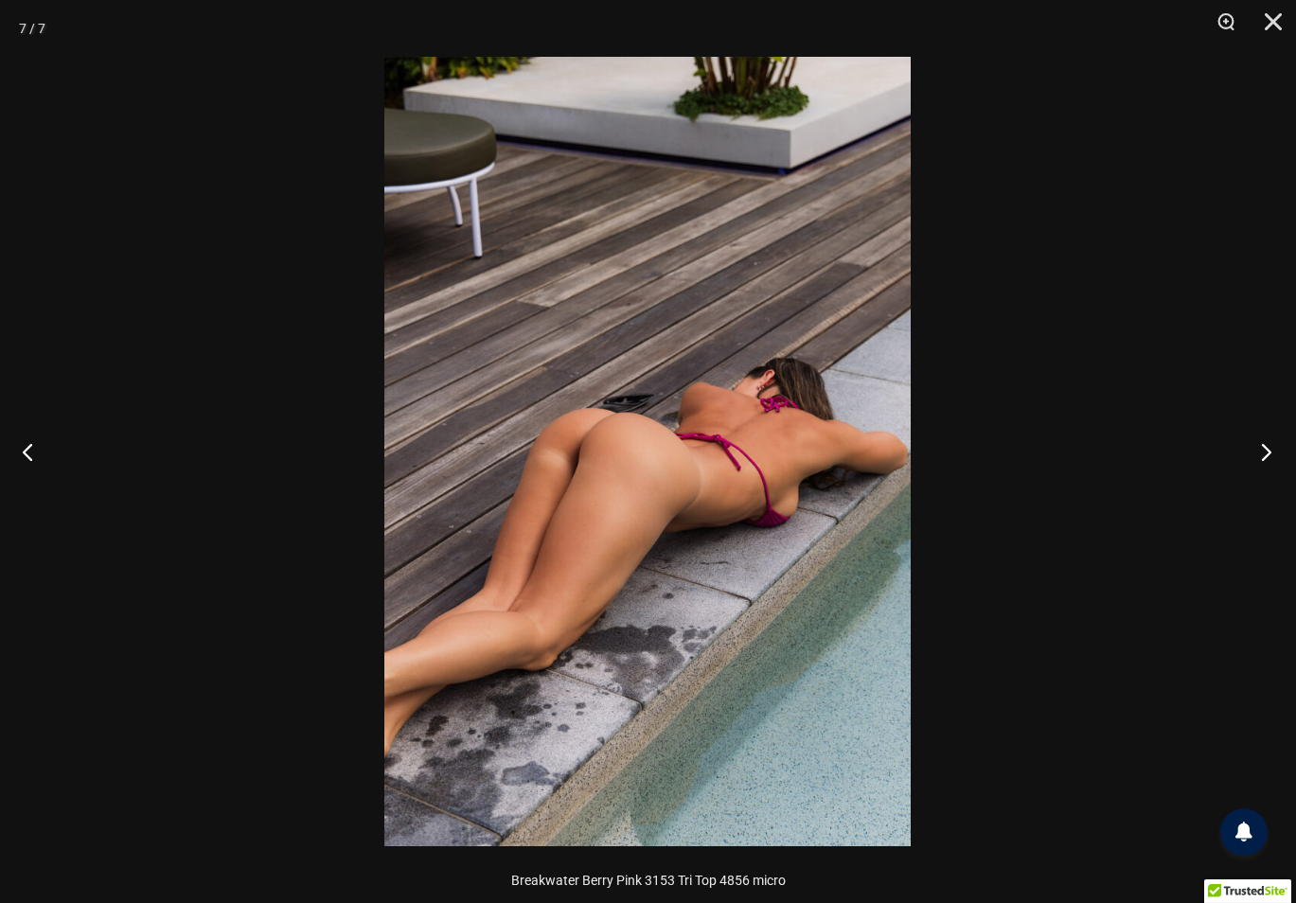
click at [1265, 448] on button "Next" at bounding box center [1260, 451] width 71 height 95
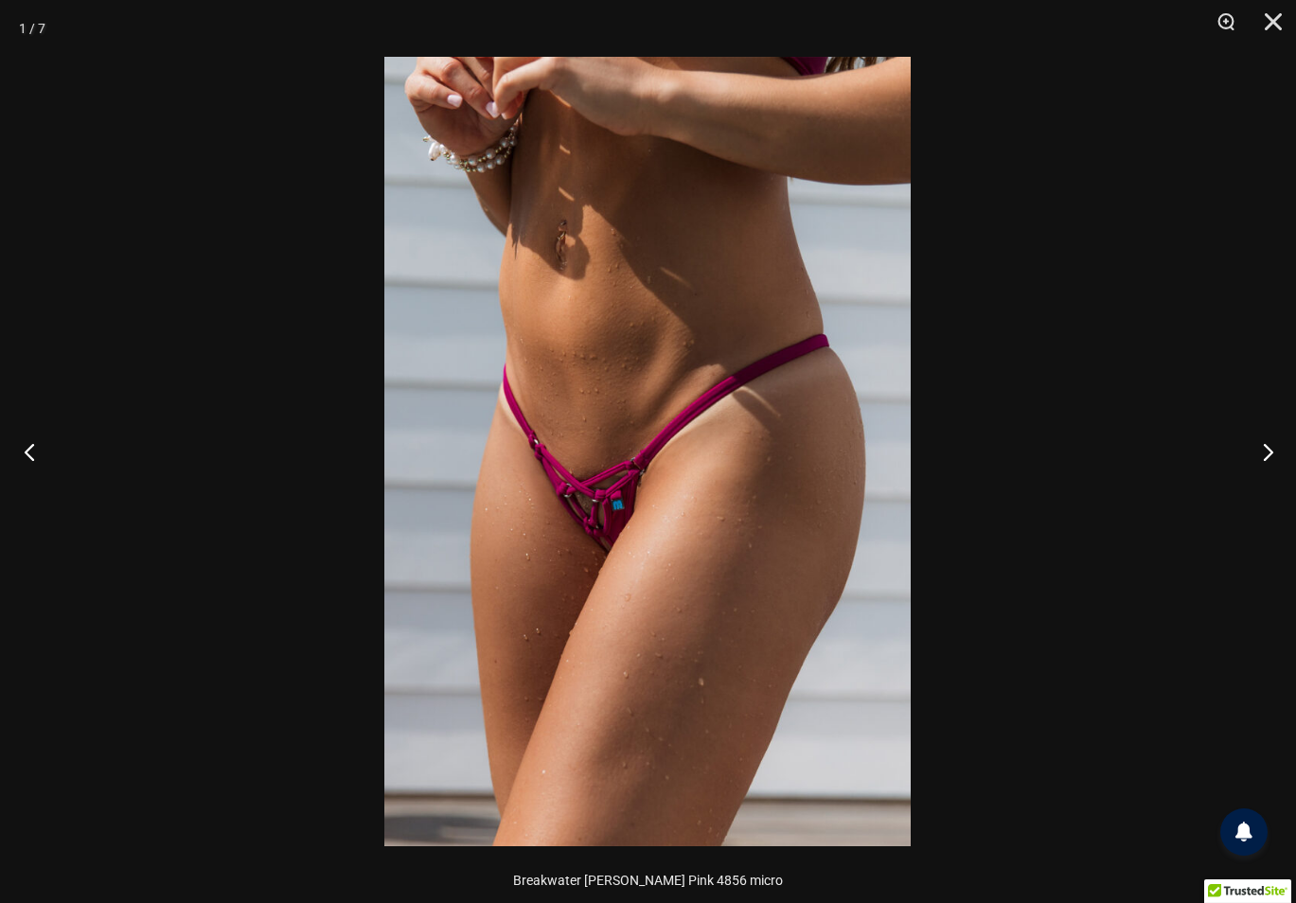
click at [28, 455] on button "Previous" at bounding box center [35, 451] width 71 height 95
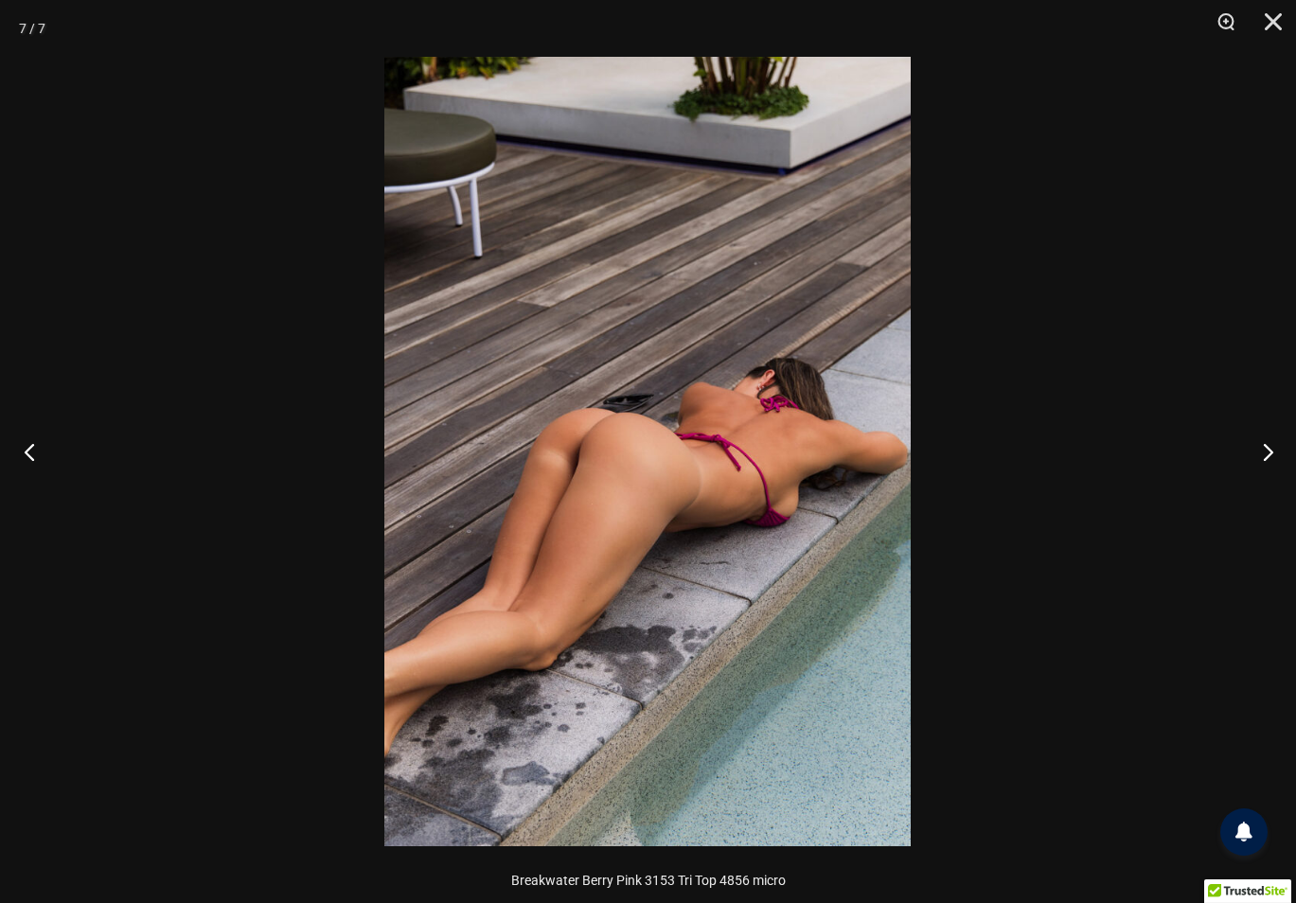
click at [28, 455] on button "Previous" at bounding box center [35, 451] width 71 height 95
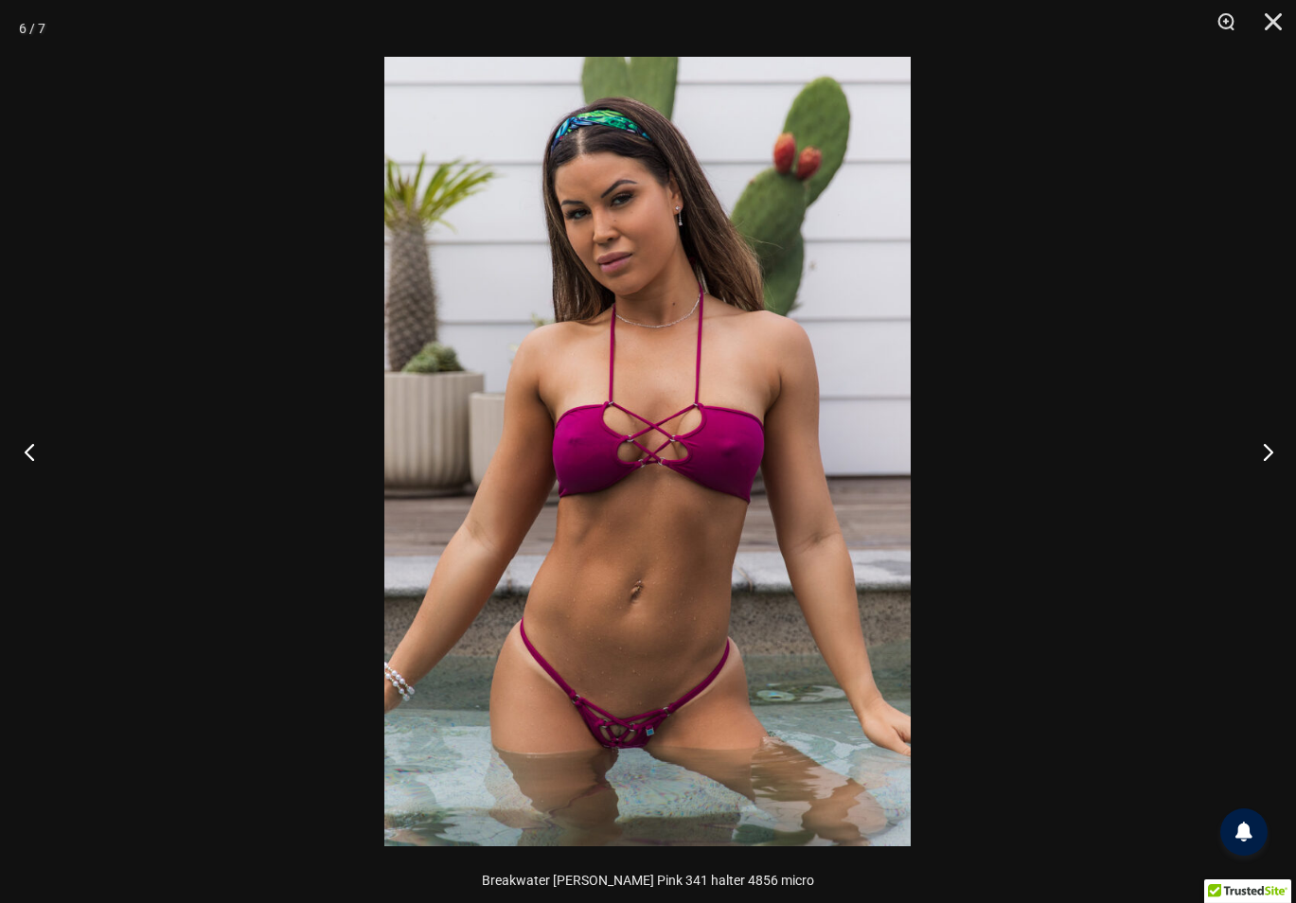
click at [28, 455] on button "Previous" at bounding box center [35, 451] width 71 height 95
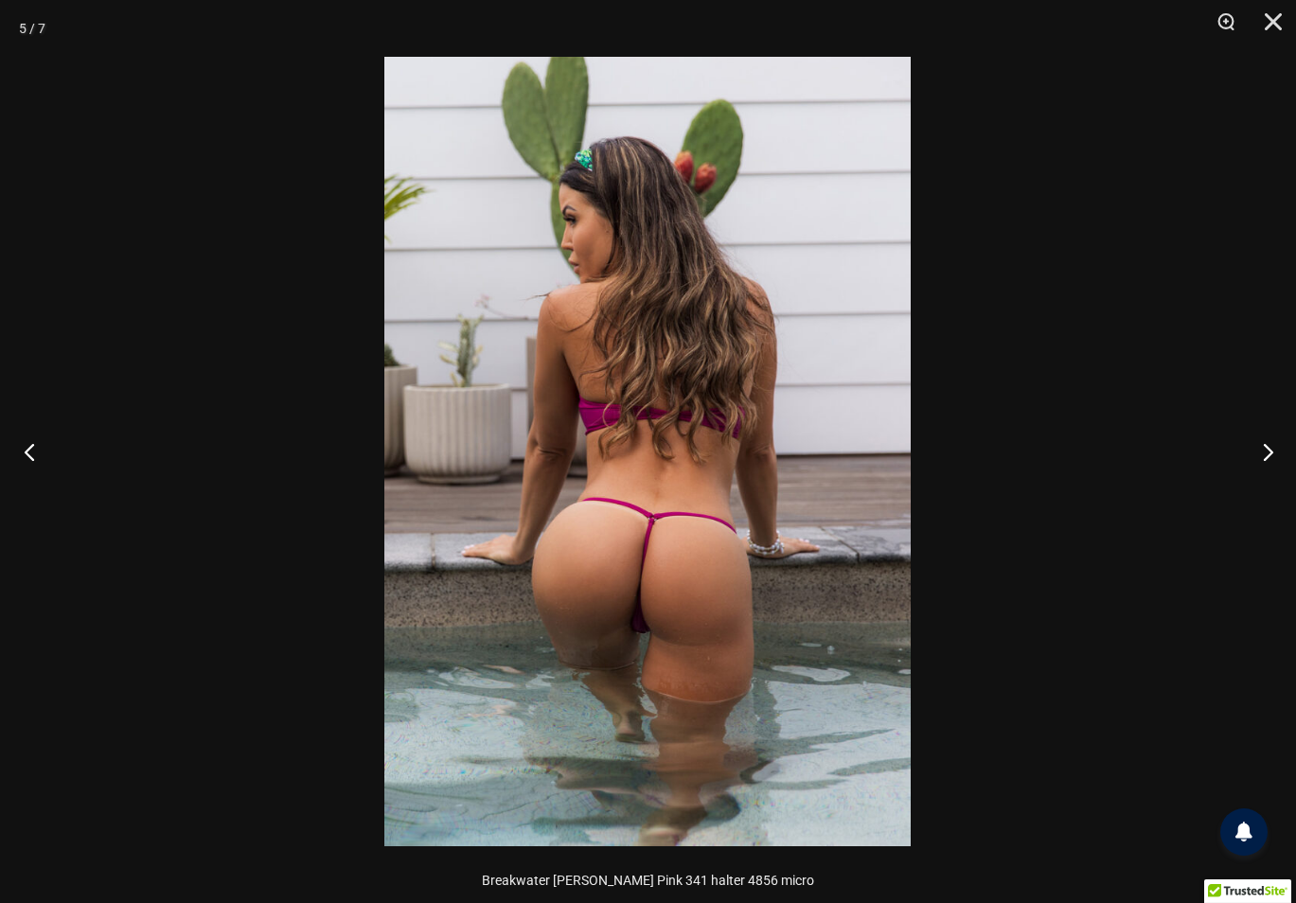
click at [28, 455] on button "Previous" at bounding box center [35, 451] width 71 height 95
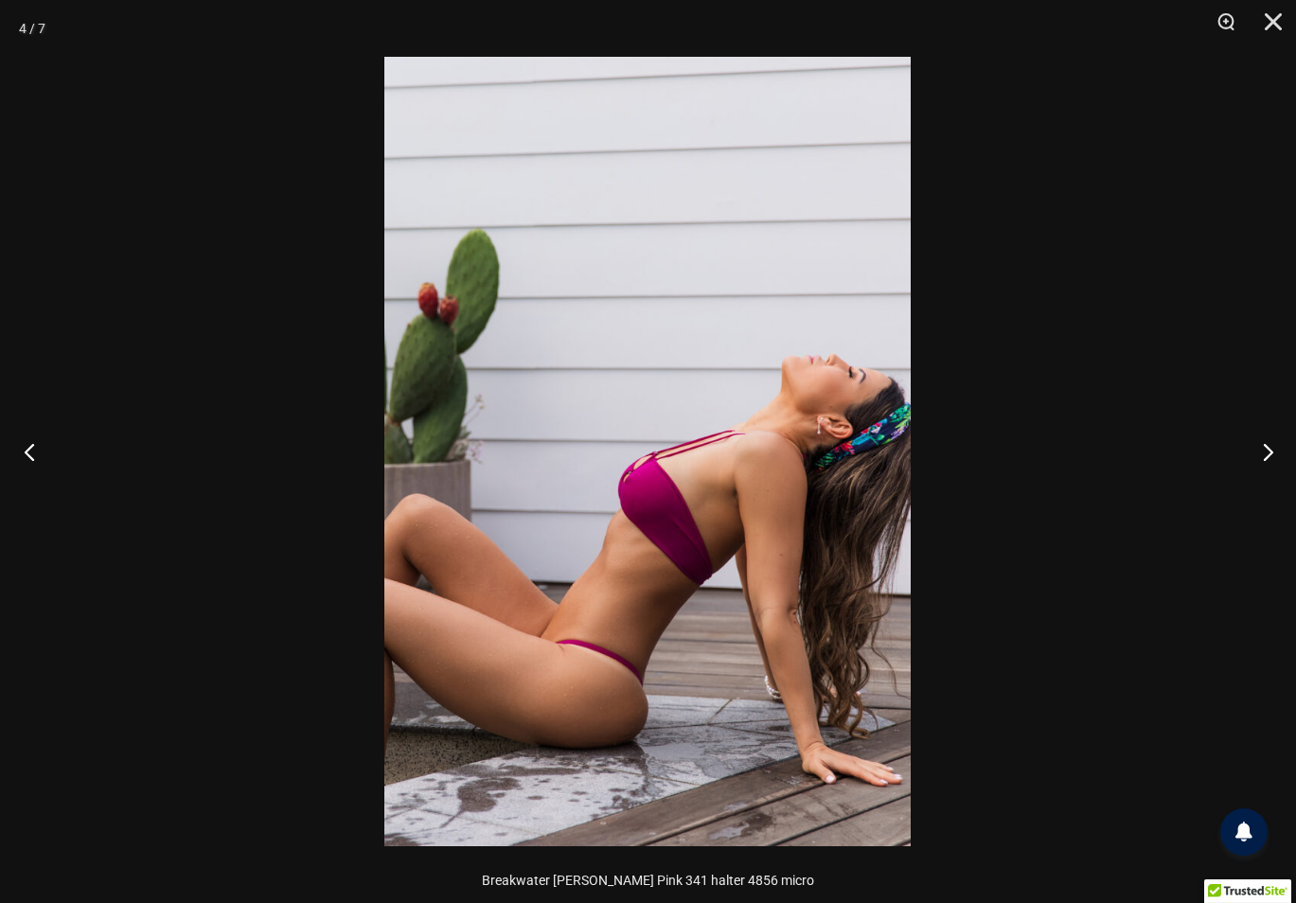
click at [29, 455] on button "Previous" at bounding box center [35, 451] width 71 height 95
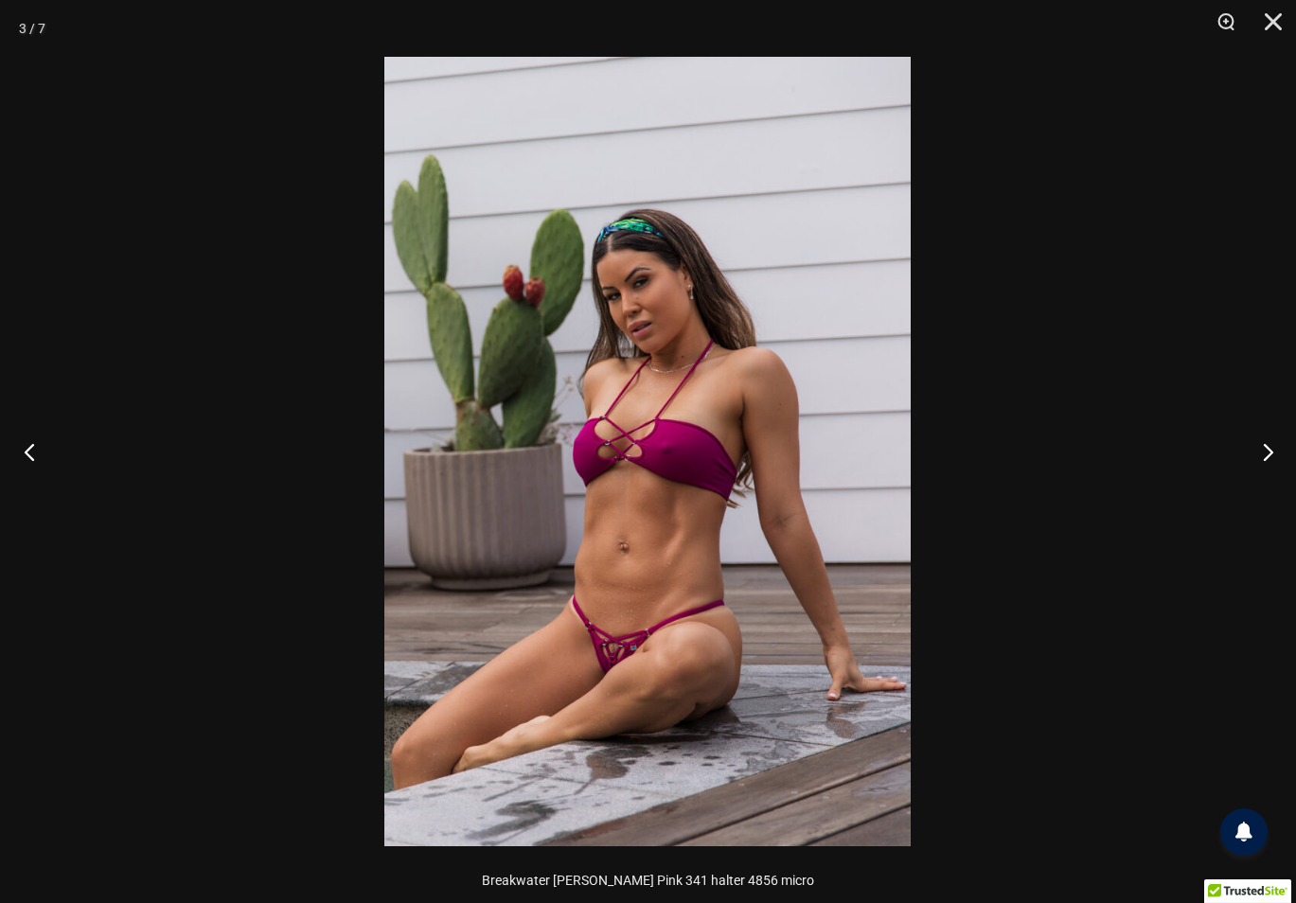
click at [29, 455] on button "Previous" at bounding box center [35, 451] width 71 height 95
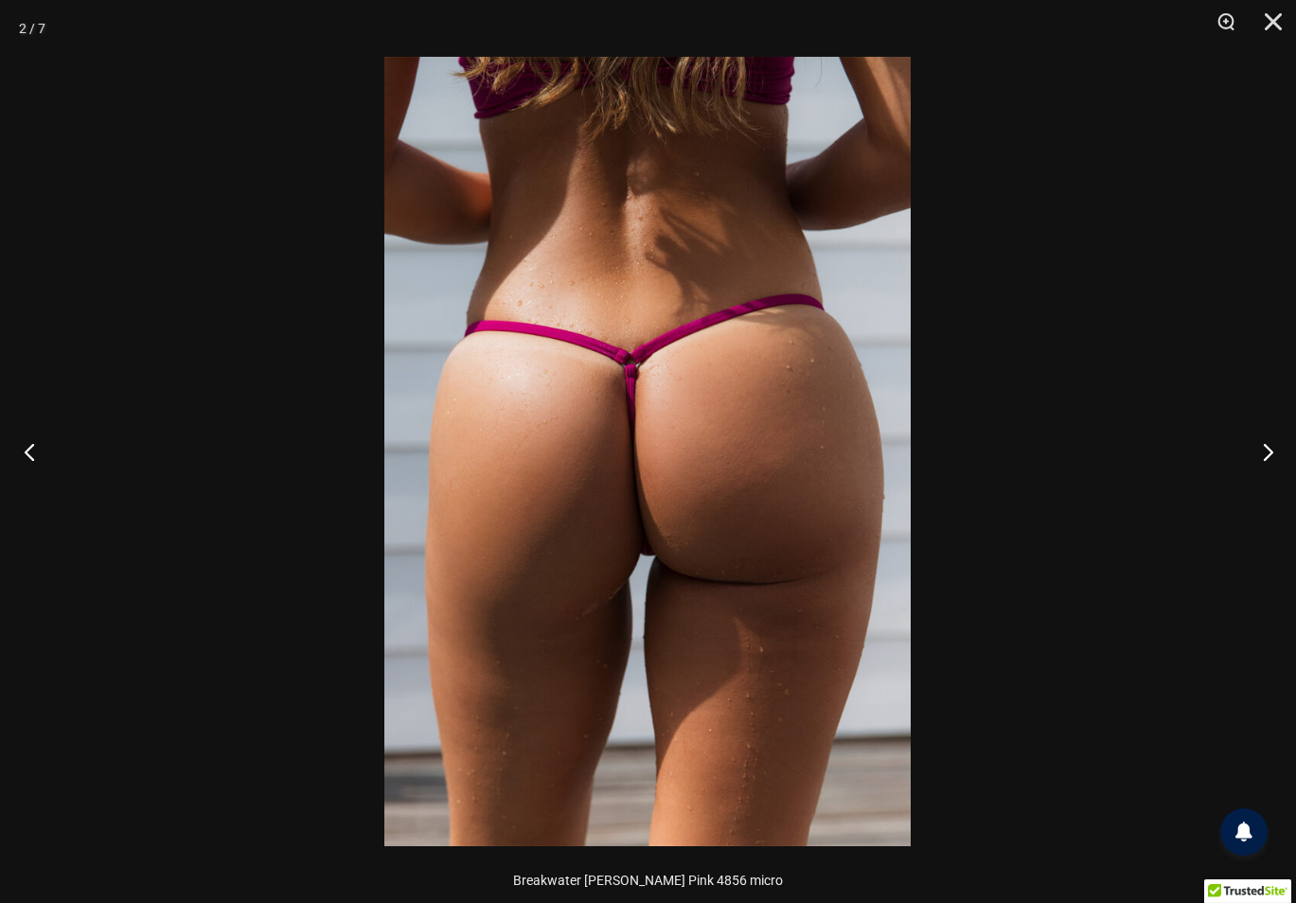
click at [29, 455] on button "Previous" at bounding box center [35, 451] width 71 height 95
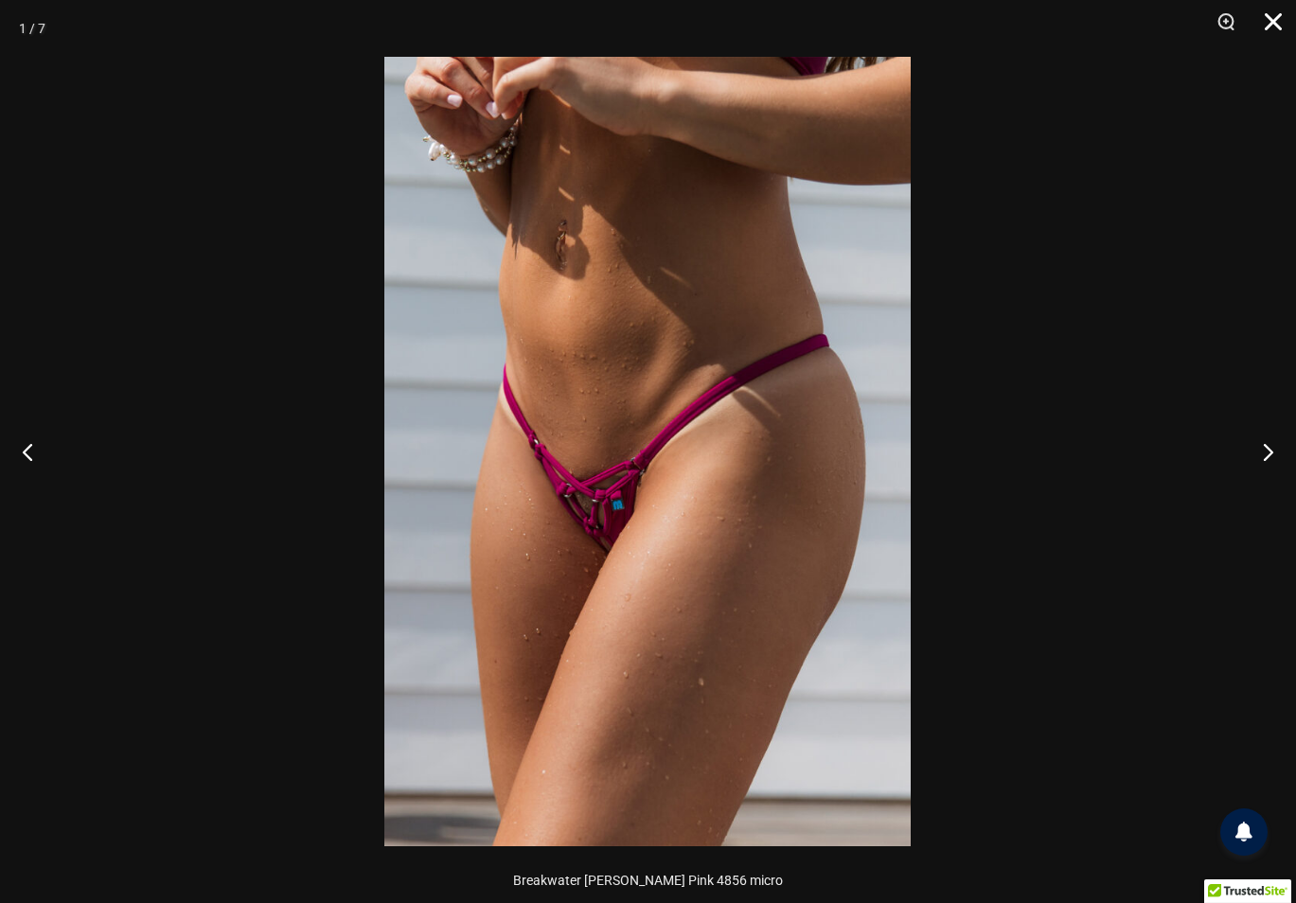
click at [1275, 18] on button "Close" at bounding box center [1266, 28] width 47 height 57
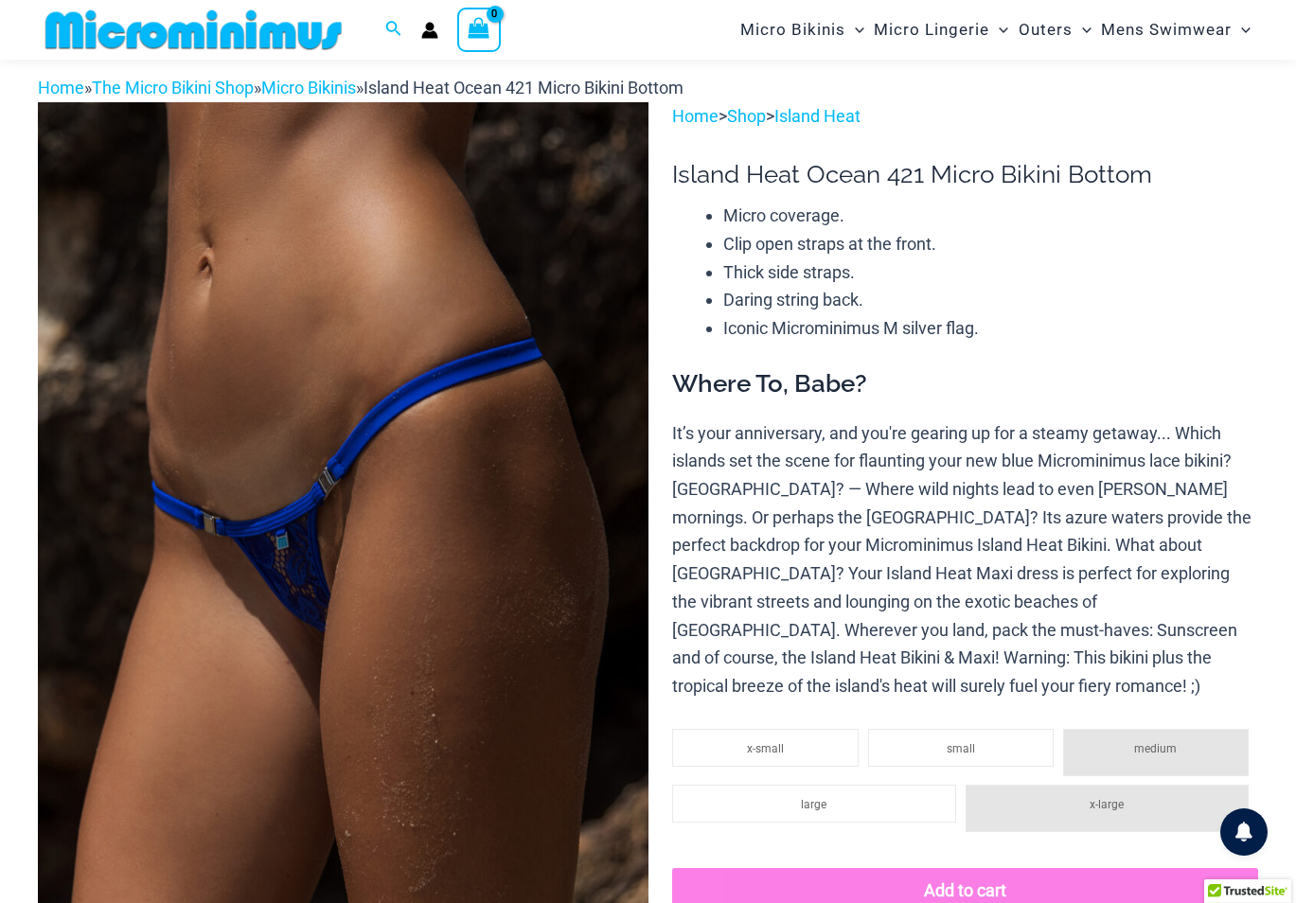
scroll to position [78, 0]
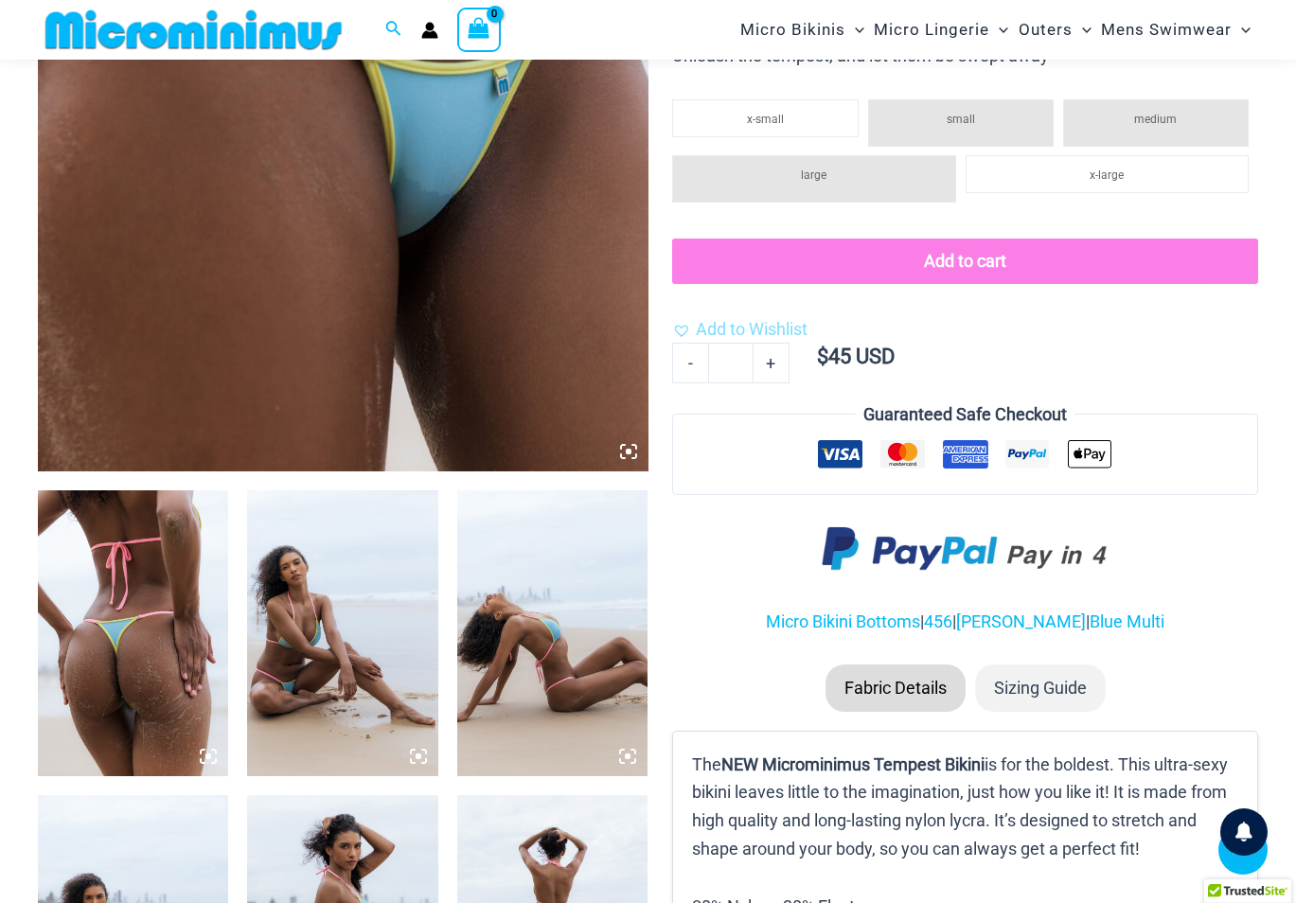
scroll to position [361, 0]
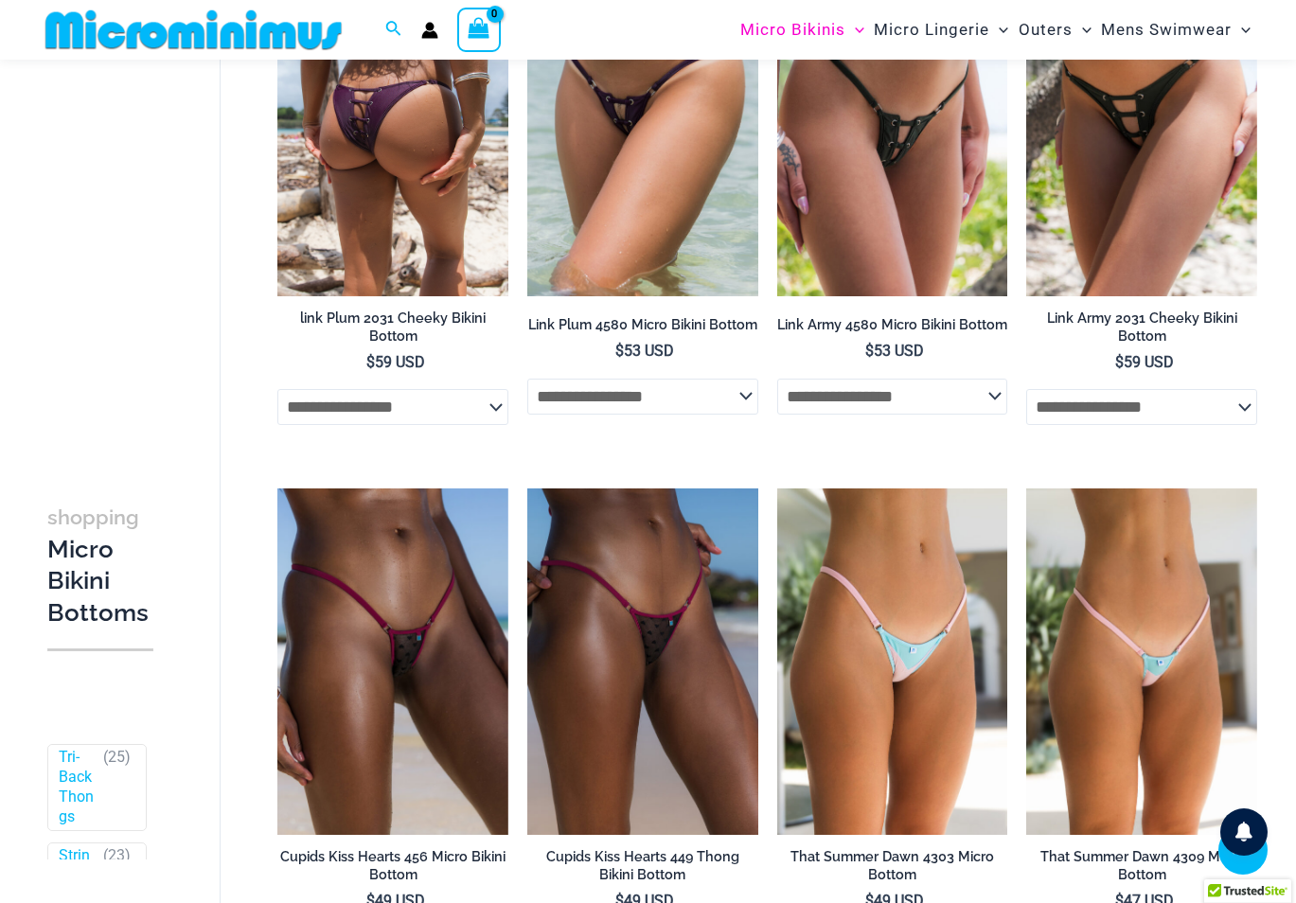
scroll to position [4620, 0]
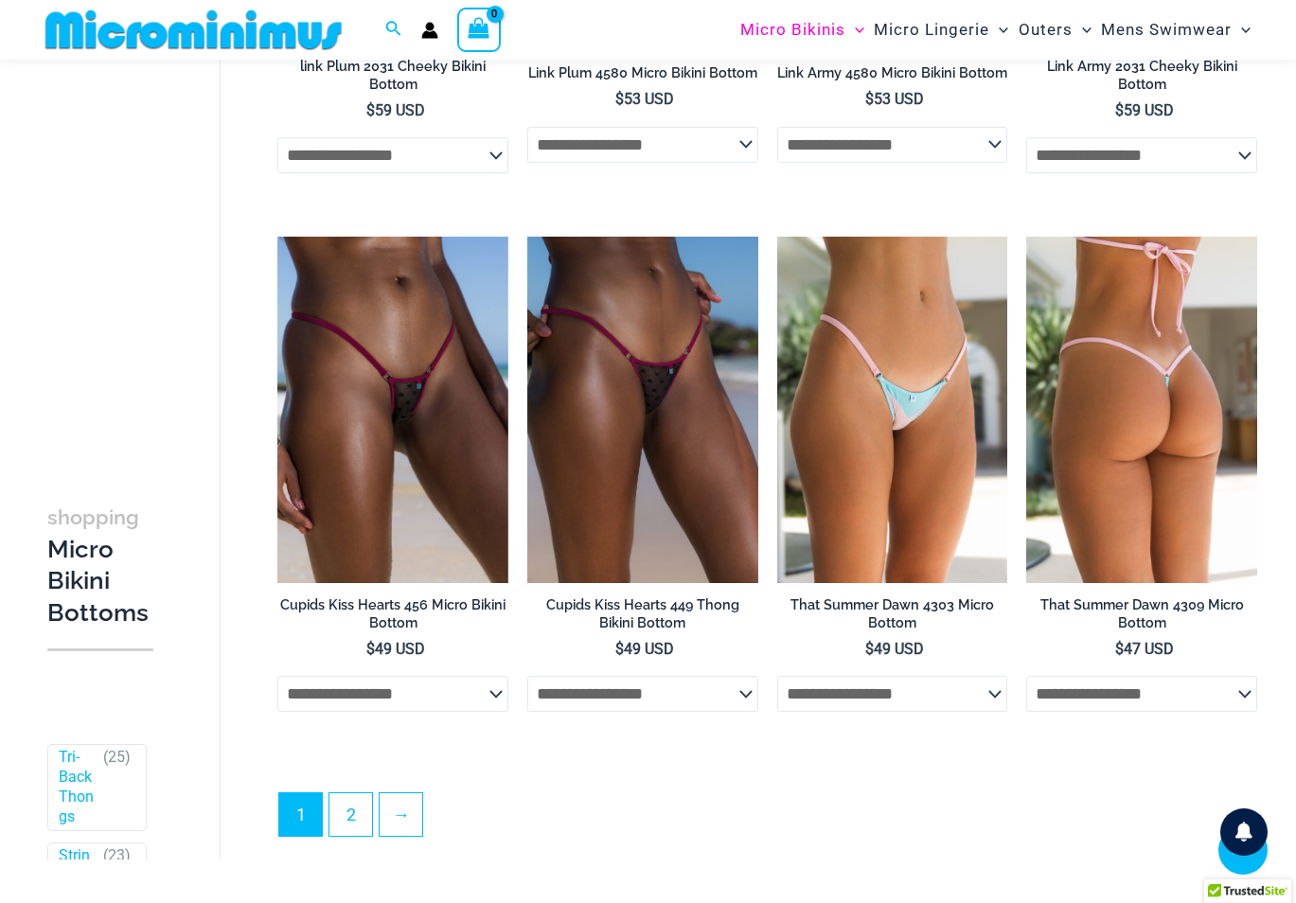
click at [1195, 456] on img at bounding box center [1141, 410] width 231 height 346
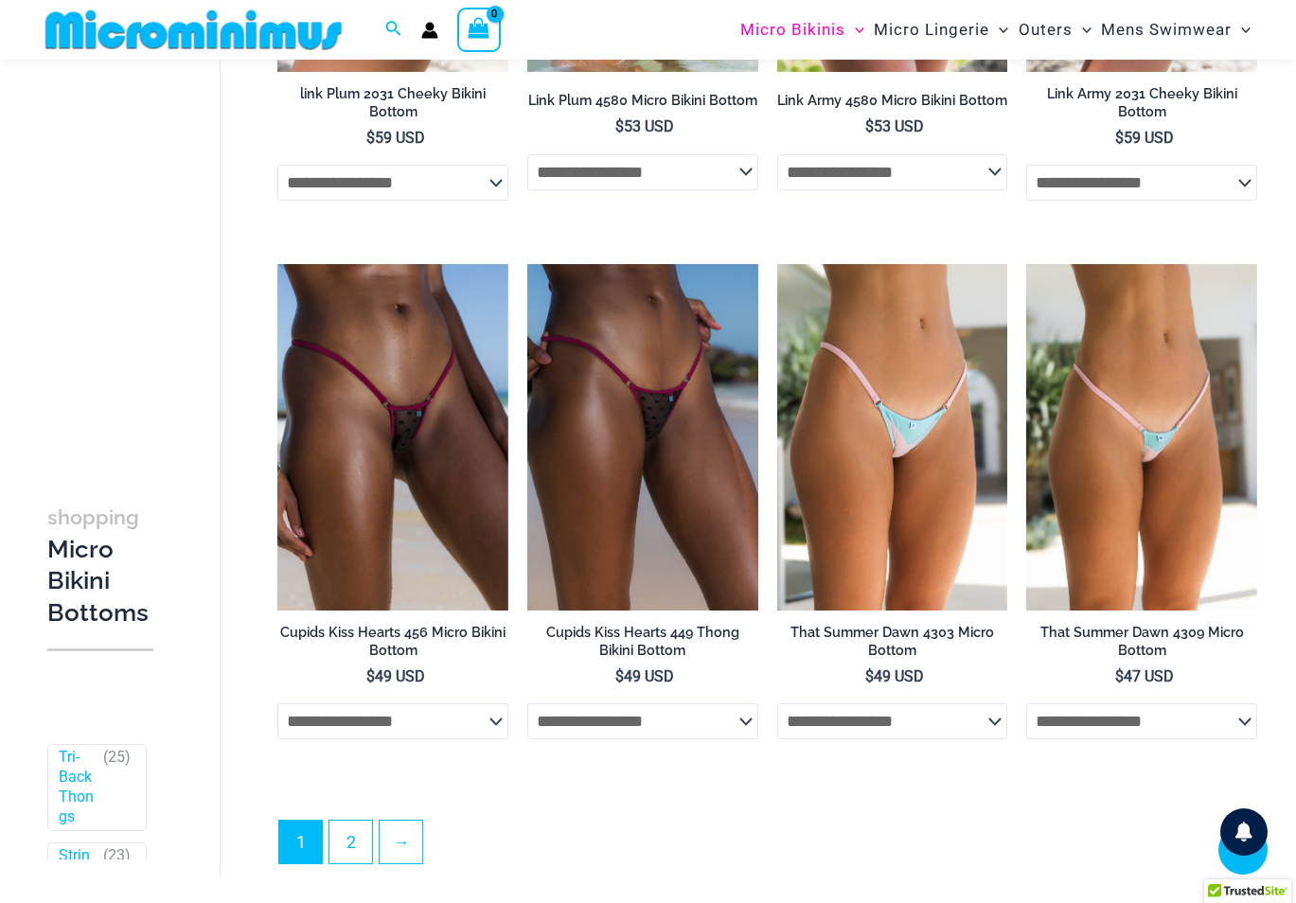
scroll to position [4498, 0]
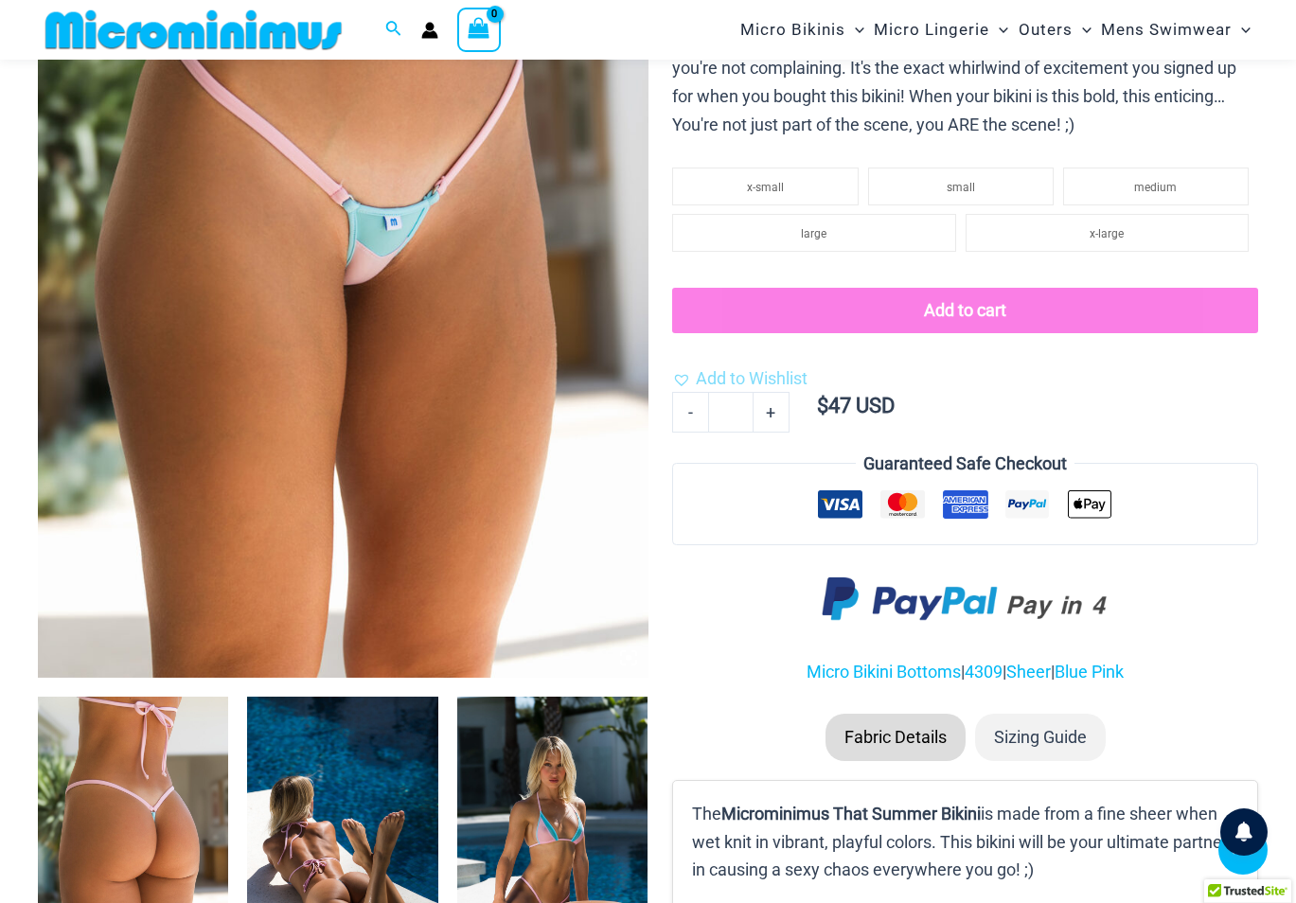
scroll to position [551, 0]
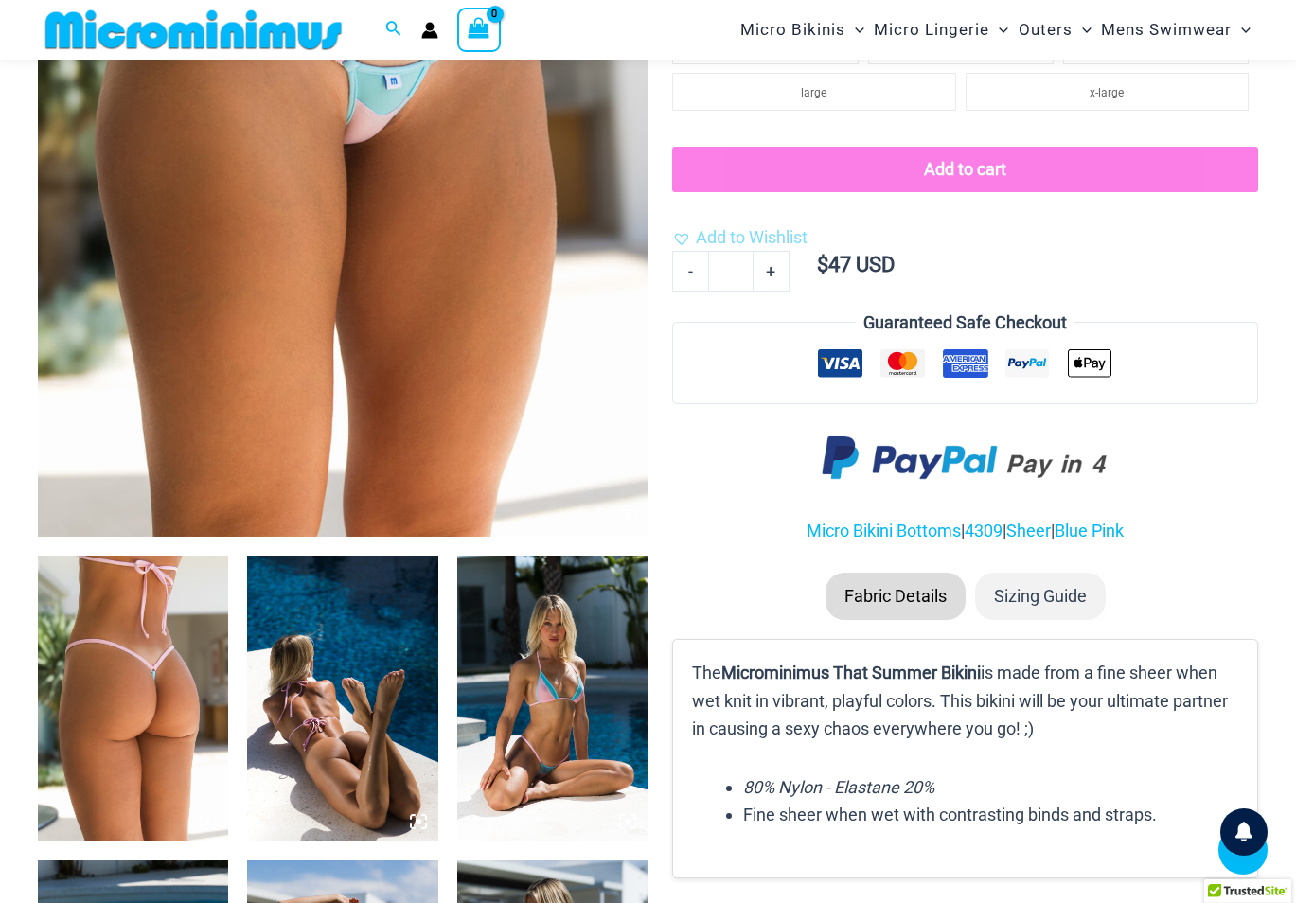
click at [201, 696] on img at bounding box center [133, 699] width 190 height 286
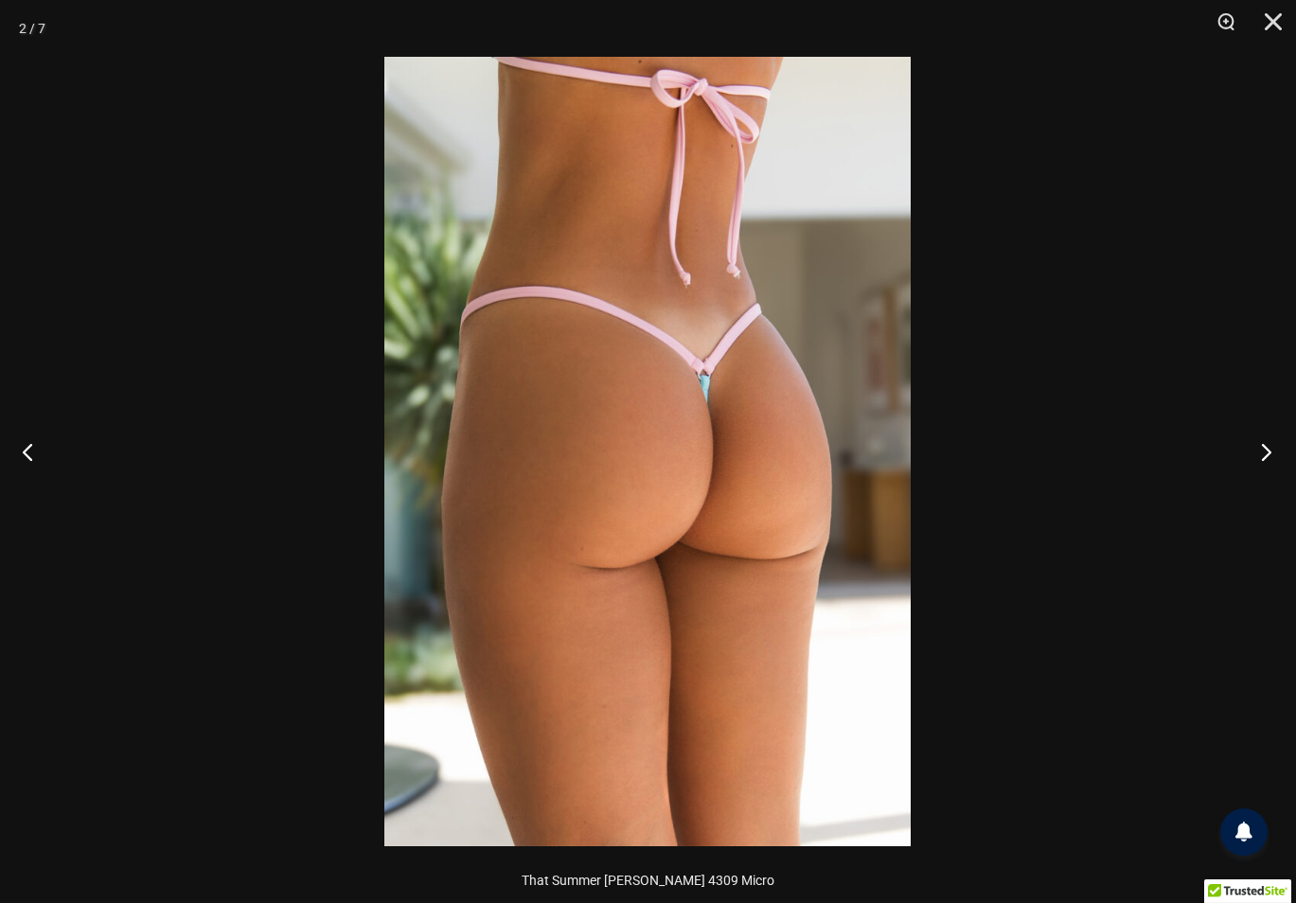
click at [1270, 447] on button "Next" at bounding box center [1260, 451] width 71 height 95
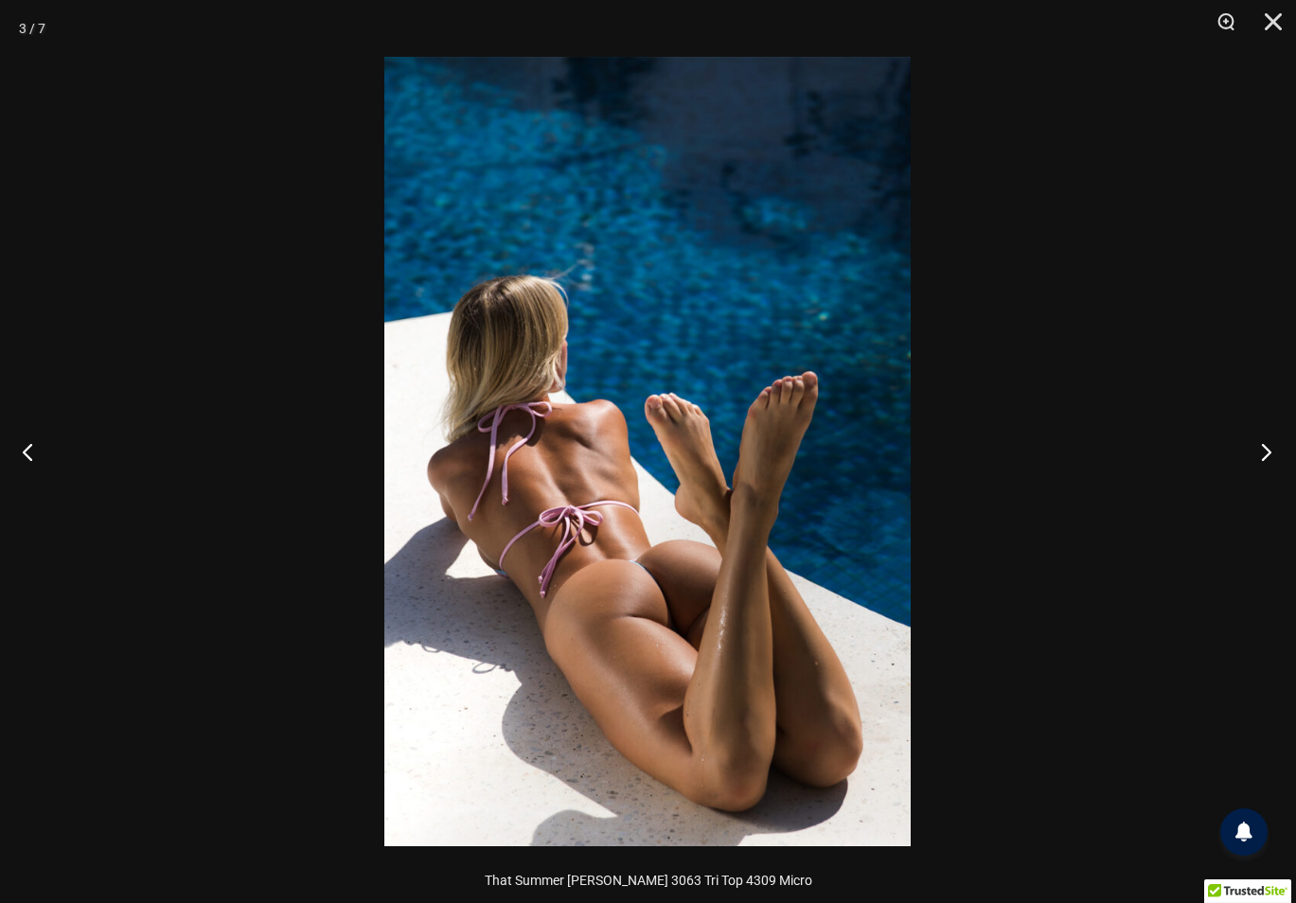
click at [1270, 447] on button "Next" at bounding box center [1260, 451] width 71 height 95
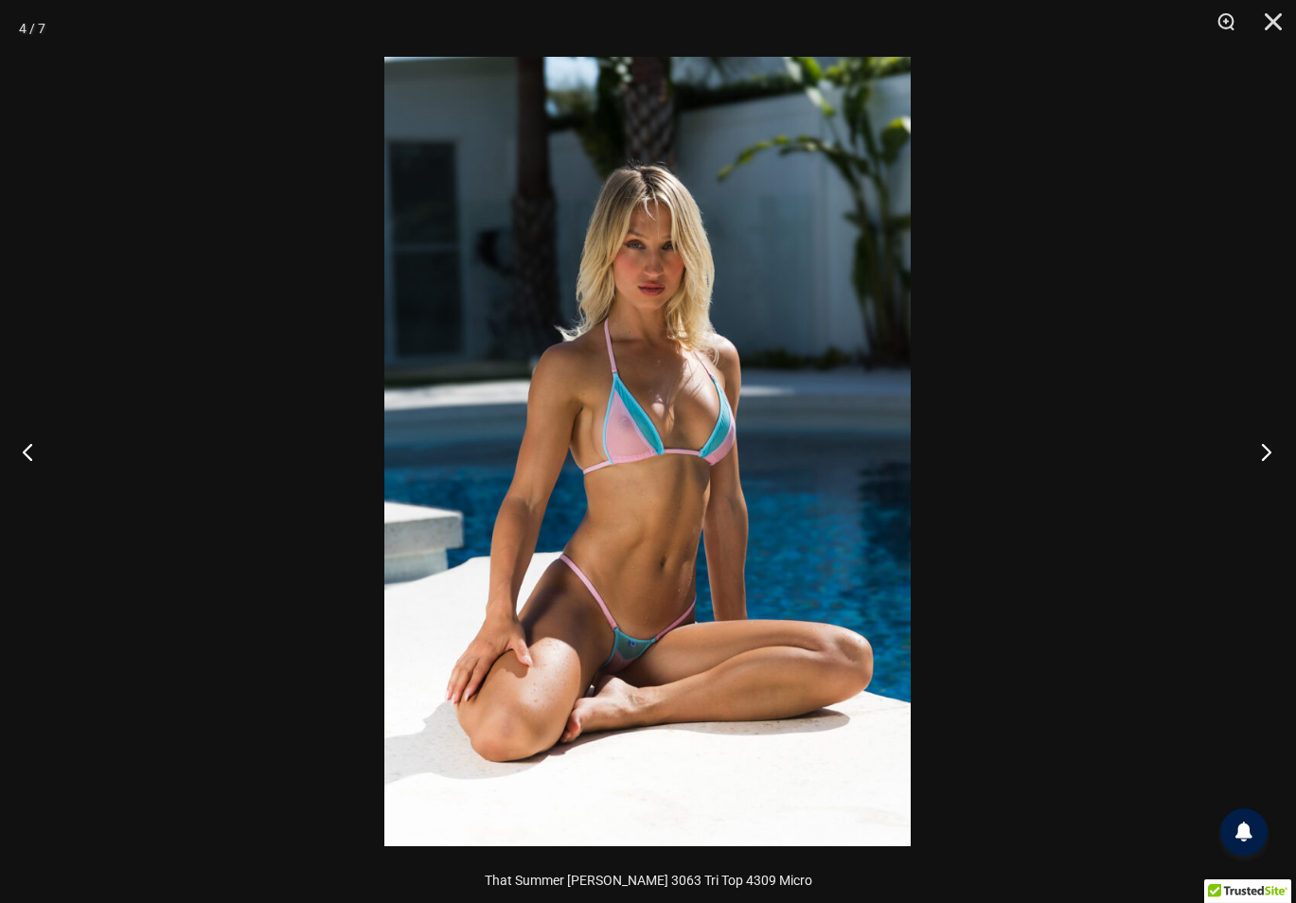
click at [1270, 447] on button "Next" at bounding box center [1260, 451] width 71 height 95
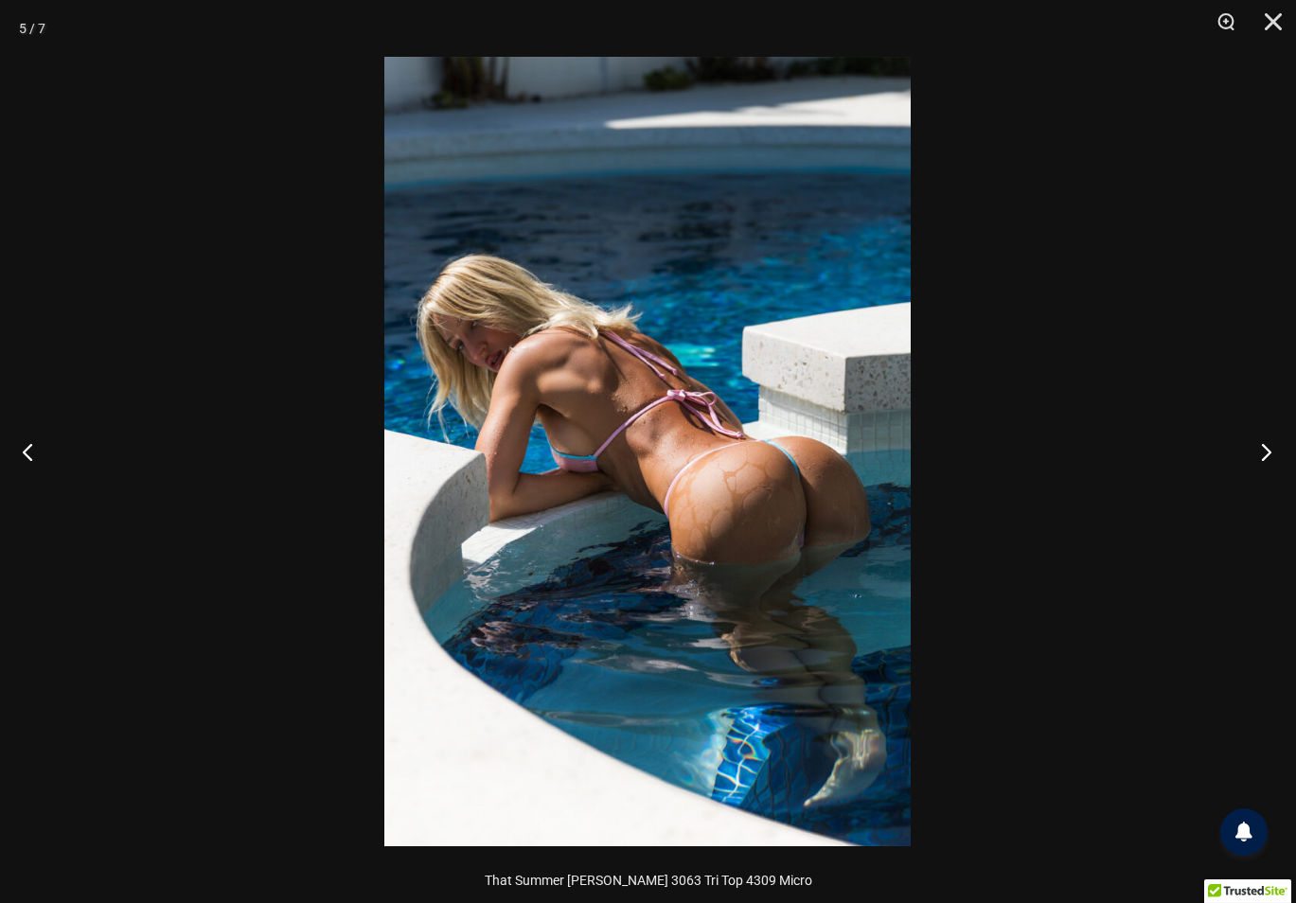
click at [1270, 447] on button "Next" at bounding box center [1260, 451] width 71 height 95
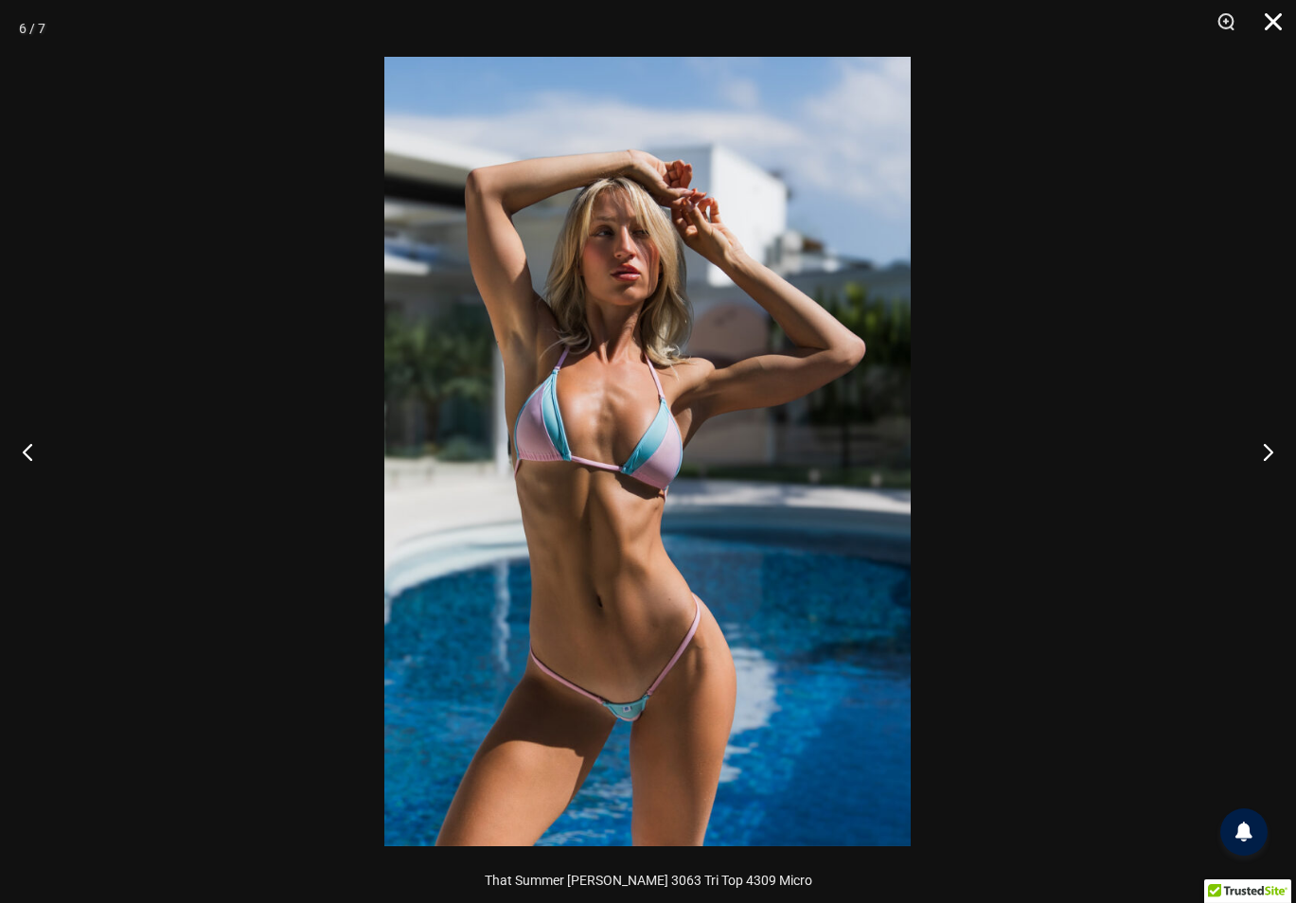
click at [1276, 23] on button "Close" at bounding box center [1266, 28] width 47 height 57
